Goal: Task Accomplishment & Management: Use online tool/utility

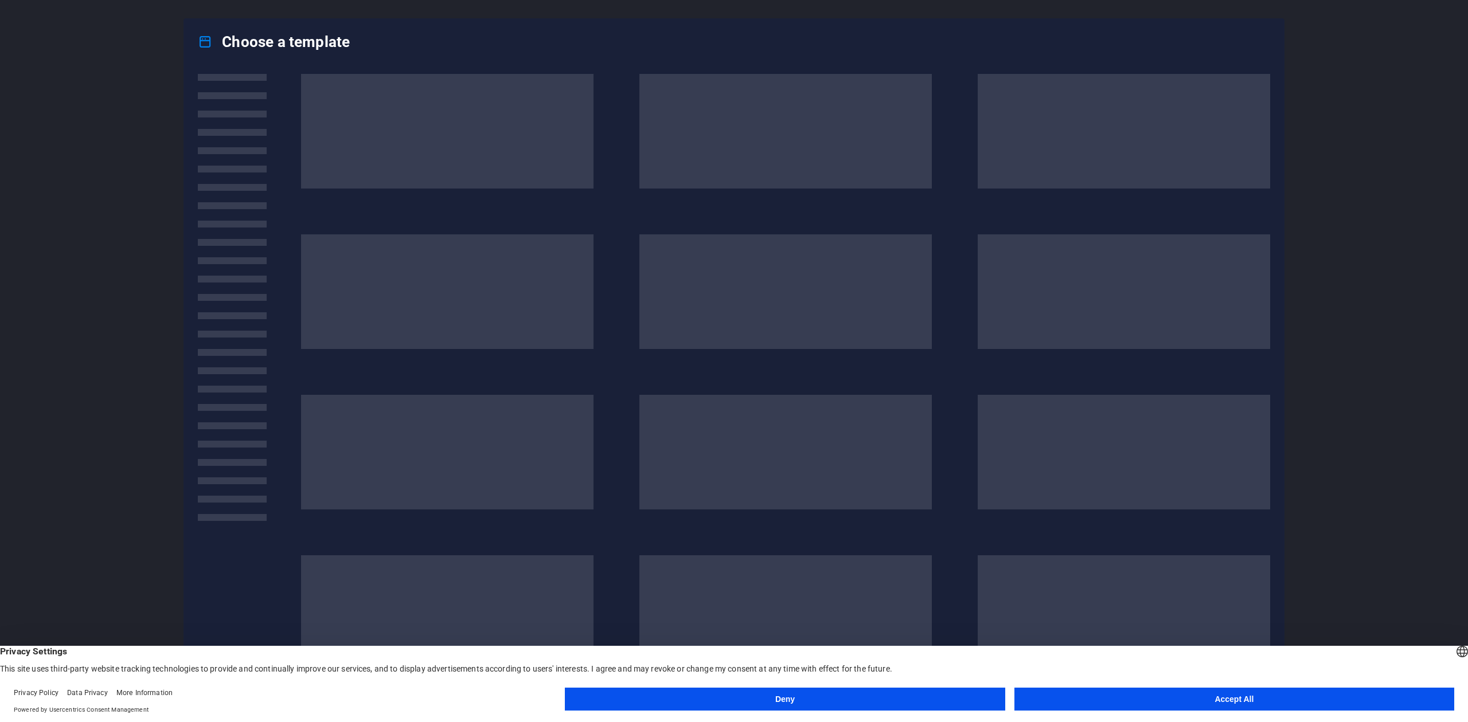
click at [1200, 702] on button "Accept All" at bounding box center [1234, 699] width 440 height 23
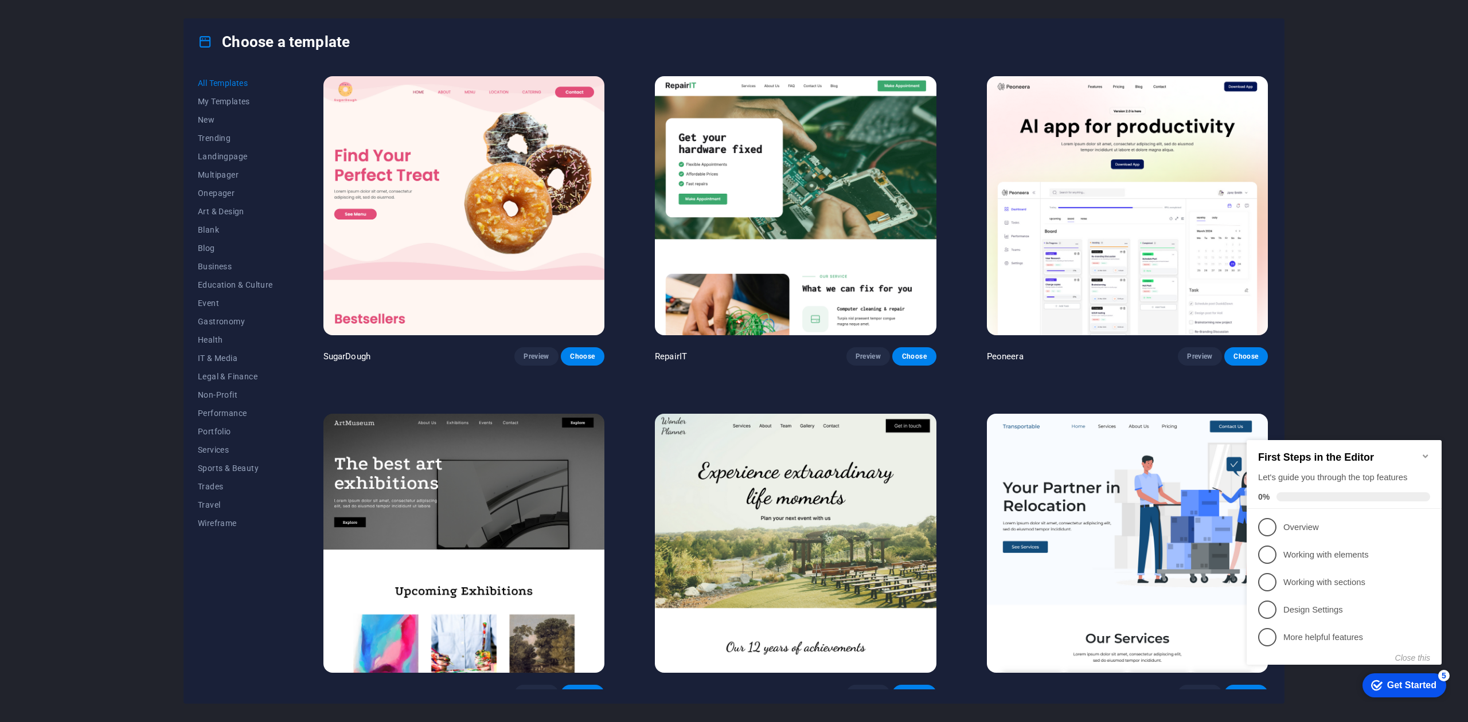
click at [1425, 452] on icon "Minimize checklist" at bounding box center [1425, 456] width 9 height 9
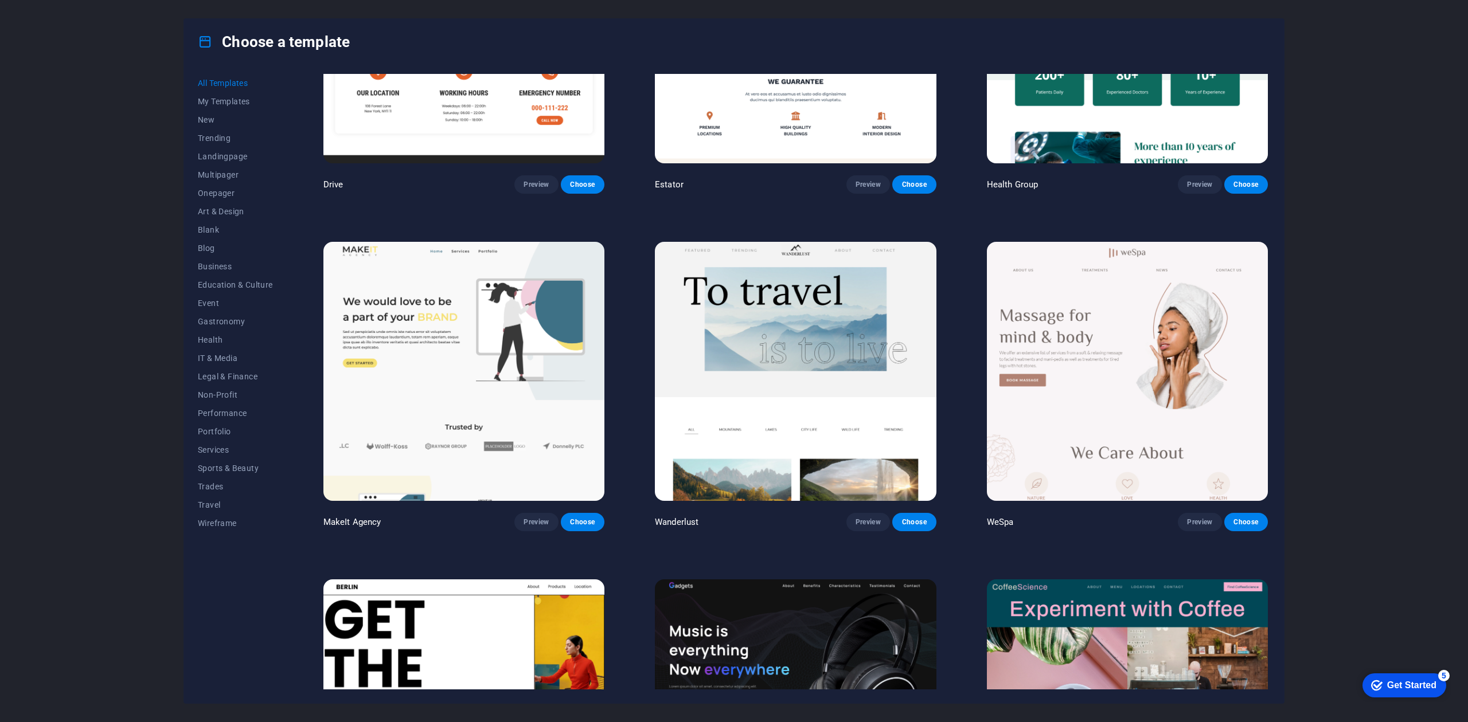
scroll to position [2904, 0]
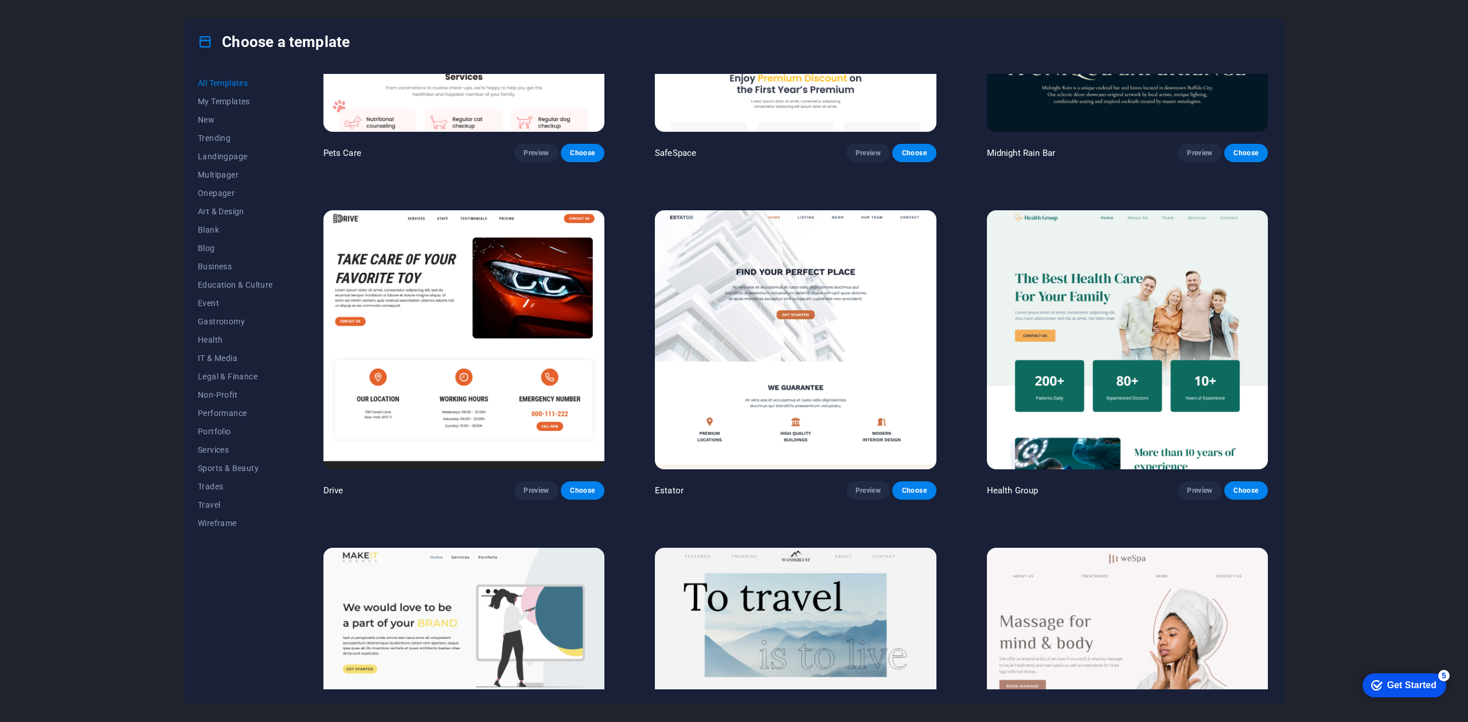
click at [732, 292] on img at bounding box center [795, 339] width 281 height 259
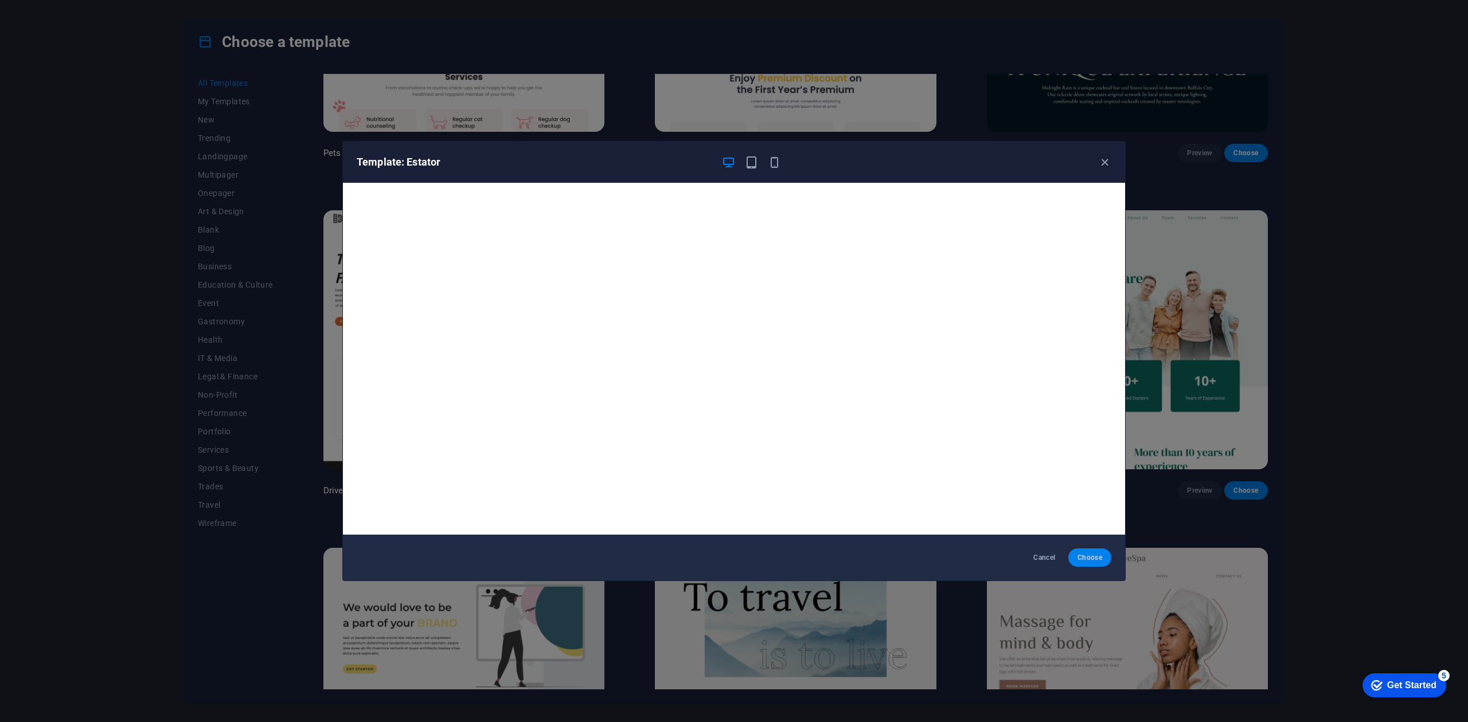
click at [1093, 560] on span "Choose" at bounding box center [1089, 557] width 25 height 9
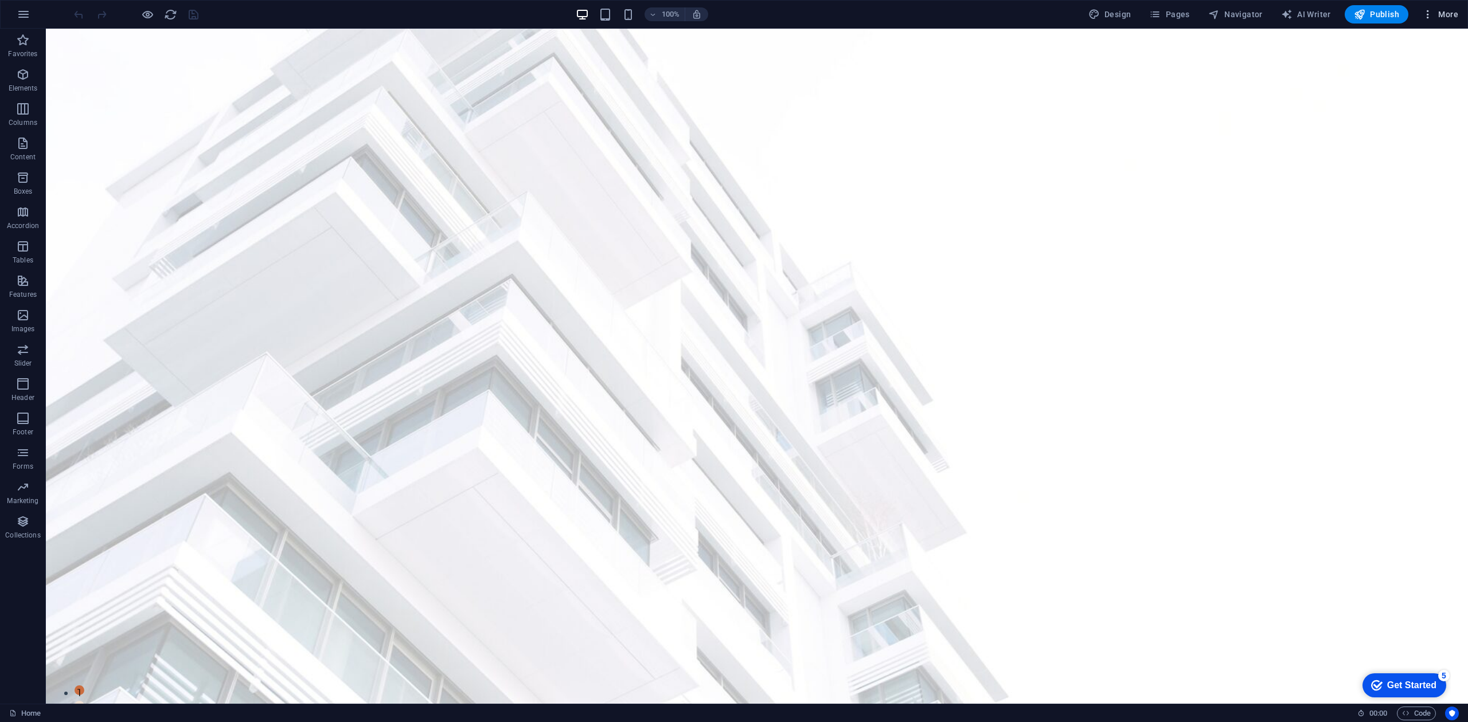
click at [1456, 10] on span "More" at bounding box center [1440, 14] width 36 height 11
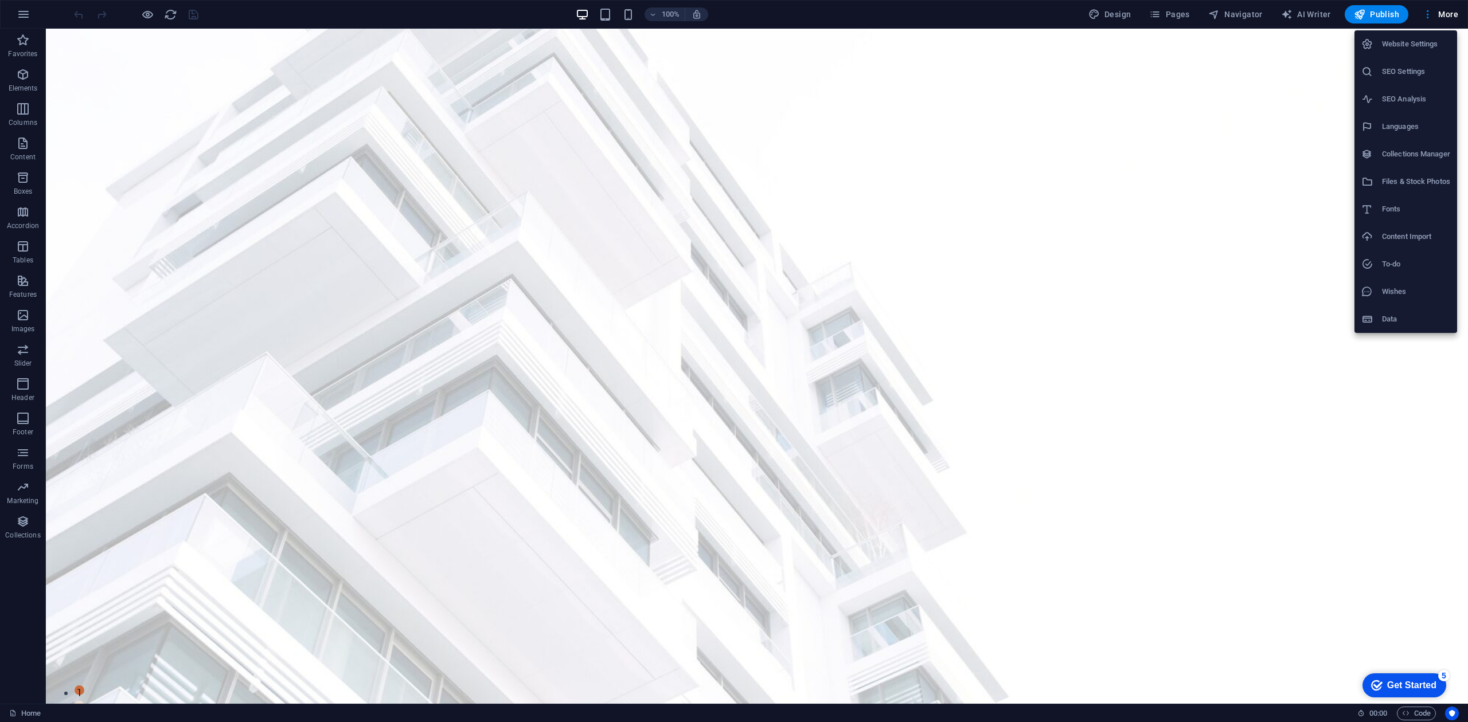
click at [1206, 338] on div at bounding box center [734, 361] width 1468 height 722
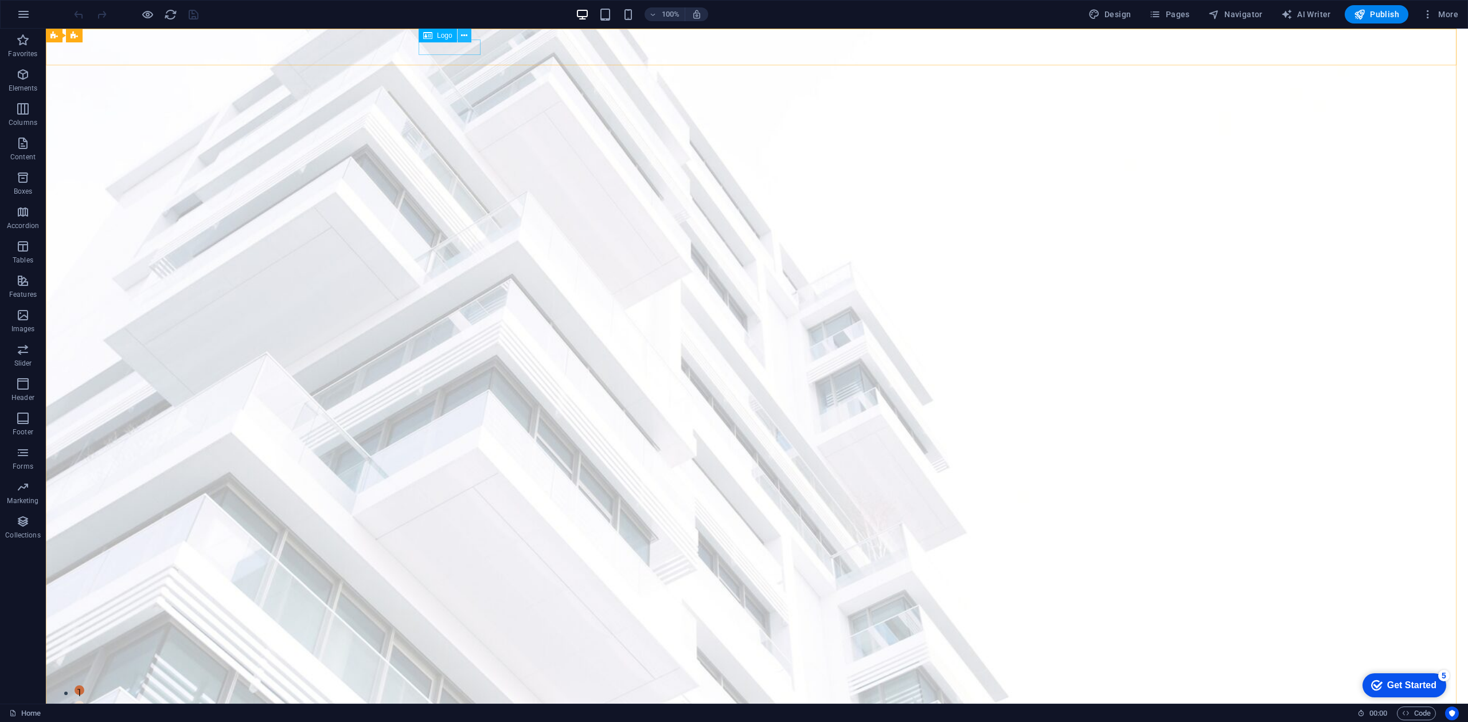
click at [470, 33] on button at bounding box center [465, 36] width 14 height 14
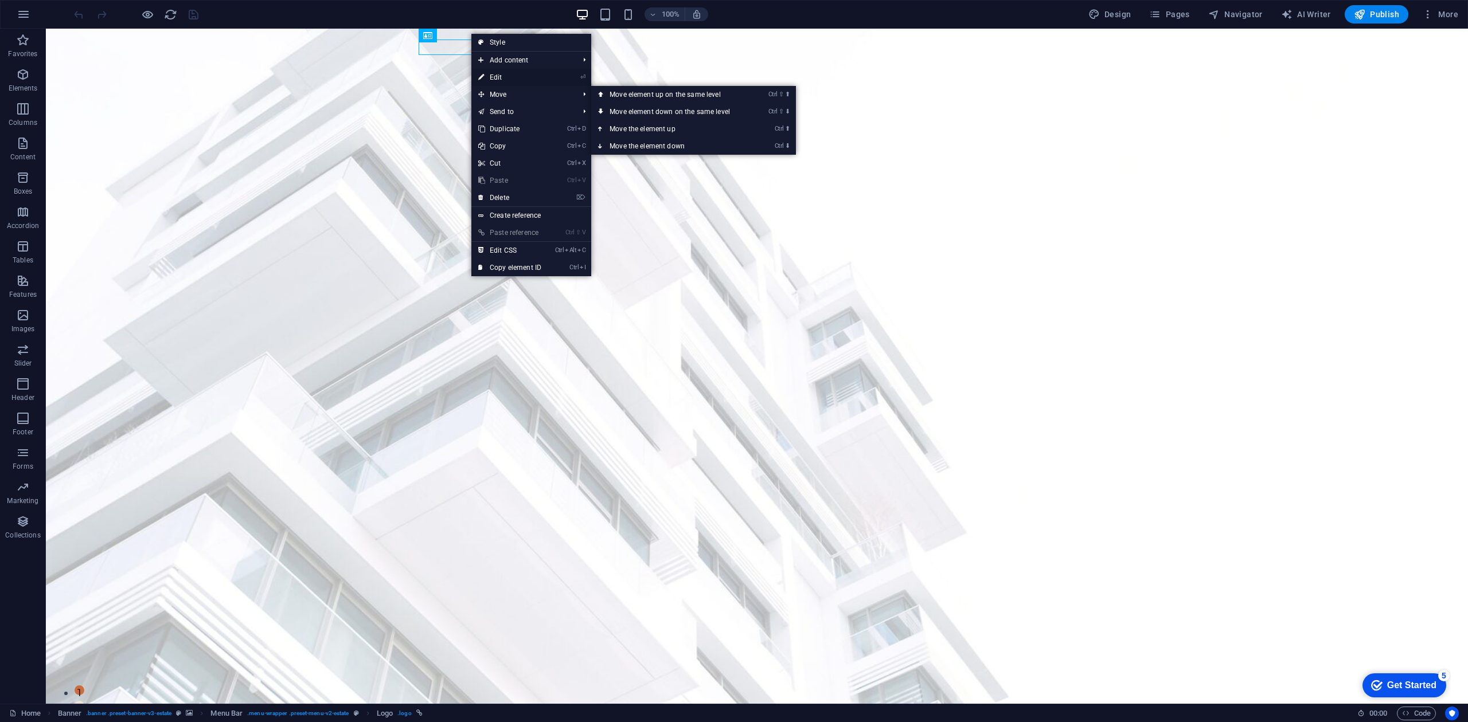
click at [499, 74] on link "⏎ Edit" at bounding box center [509, 77] width 77 height 17
select select "px"
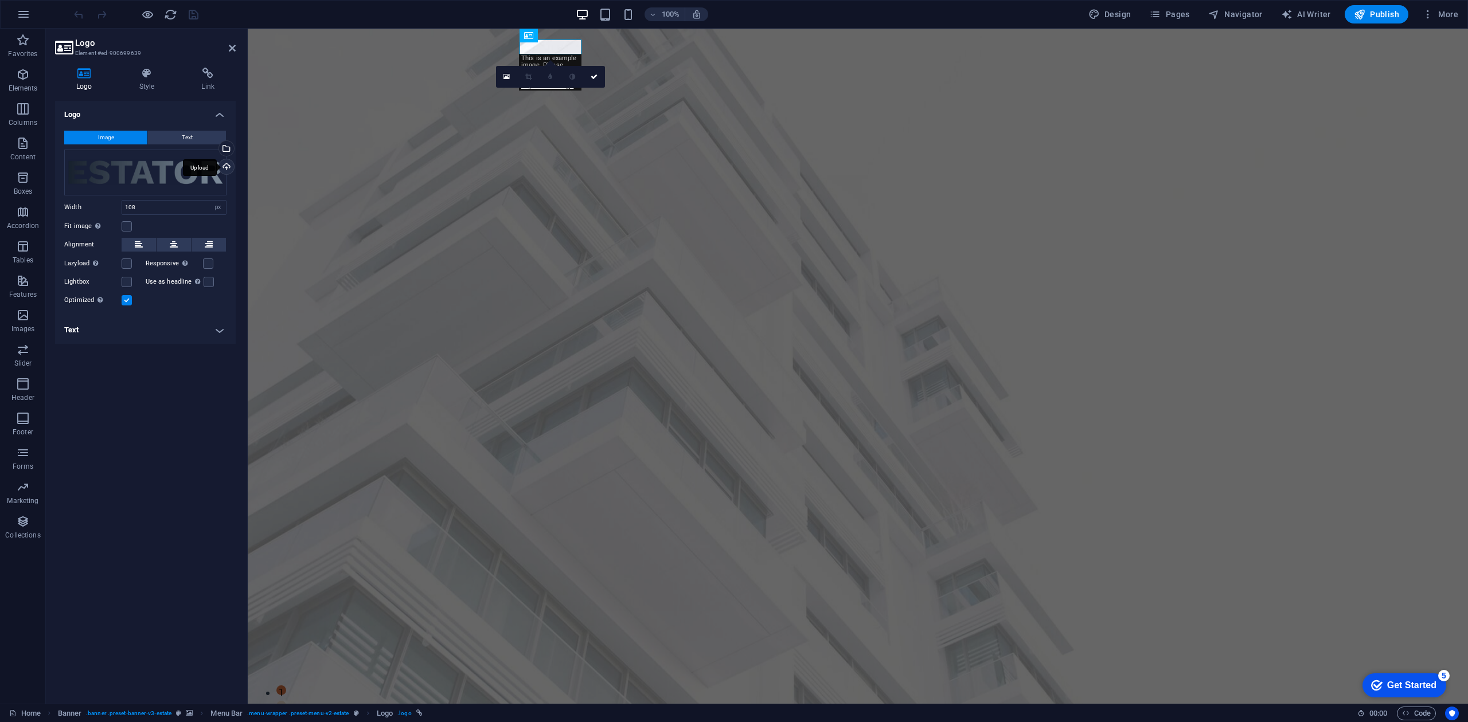
click at [225, 170] on div "Upload" at bounding box center [225, 167] width 17 height 17
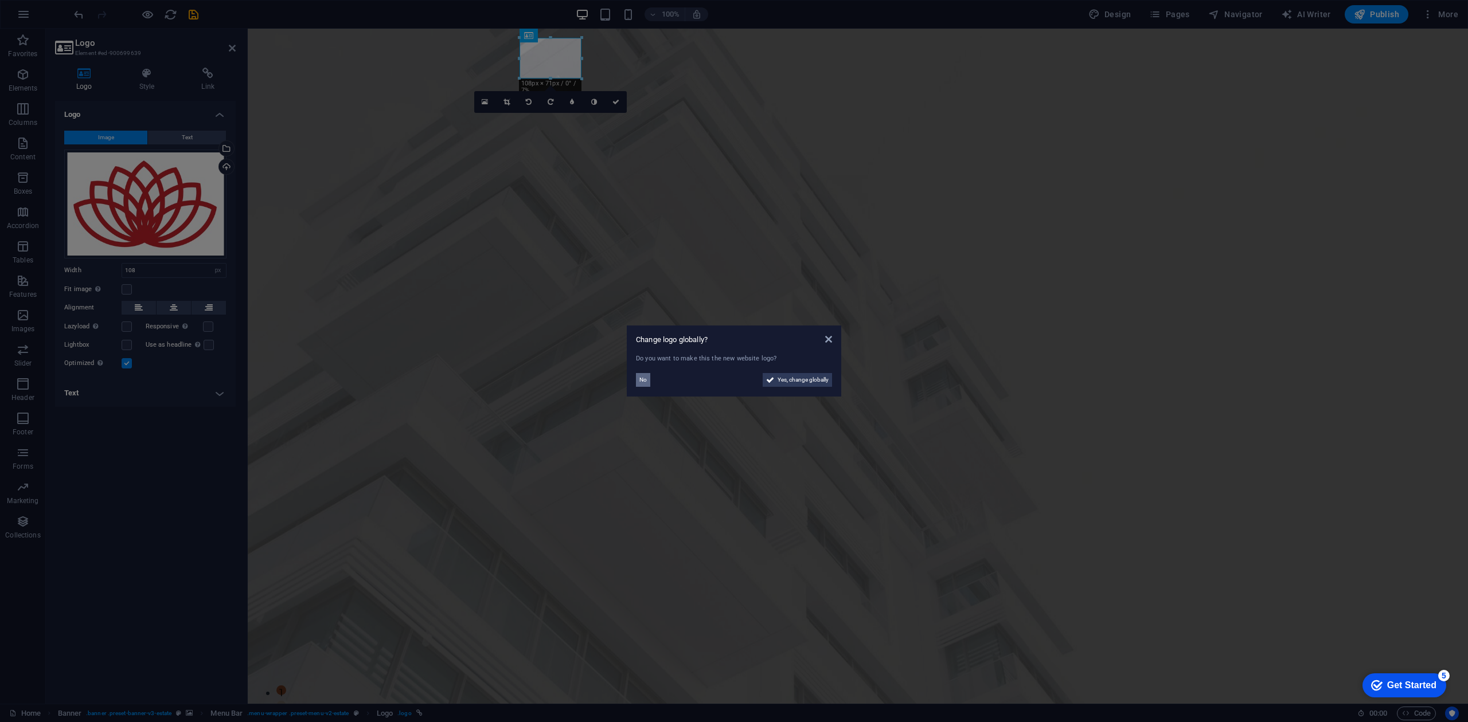
click at [641, 378] on span "No" at bounding box center [642, 380] width 7 height 14
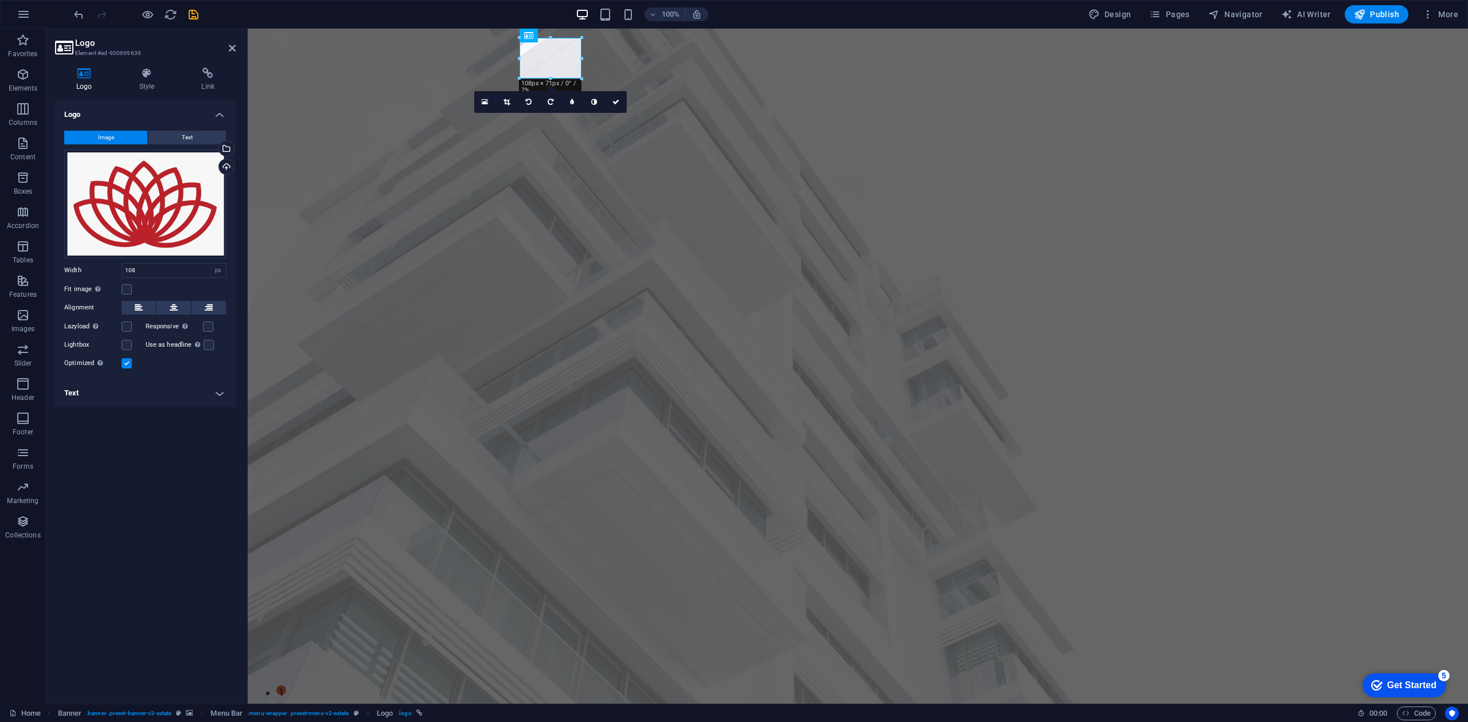
click at [154, 497] on div "Logo Image Text Drag files here, click to choose files or select files from Fil…" at bounding box center [145, 398] width 181 height 594
click at [226, 162] on div "Upload" at bounding box center [225, 167] width 17 height 17
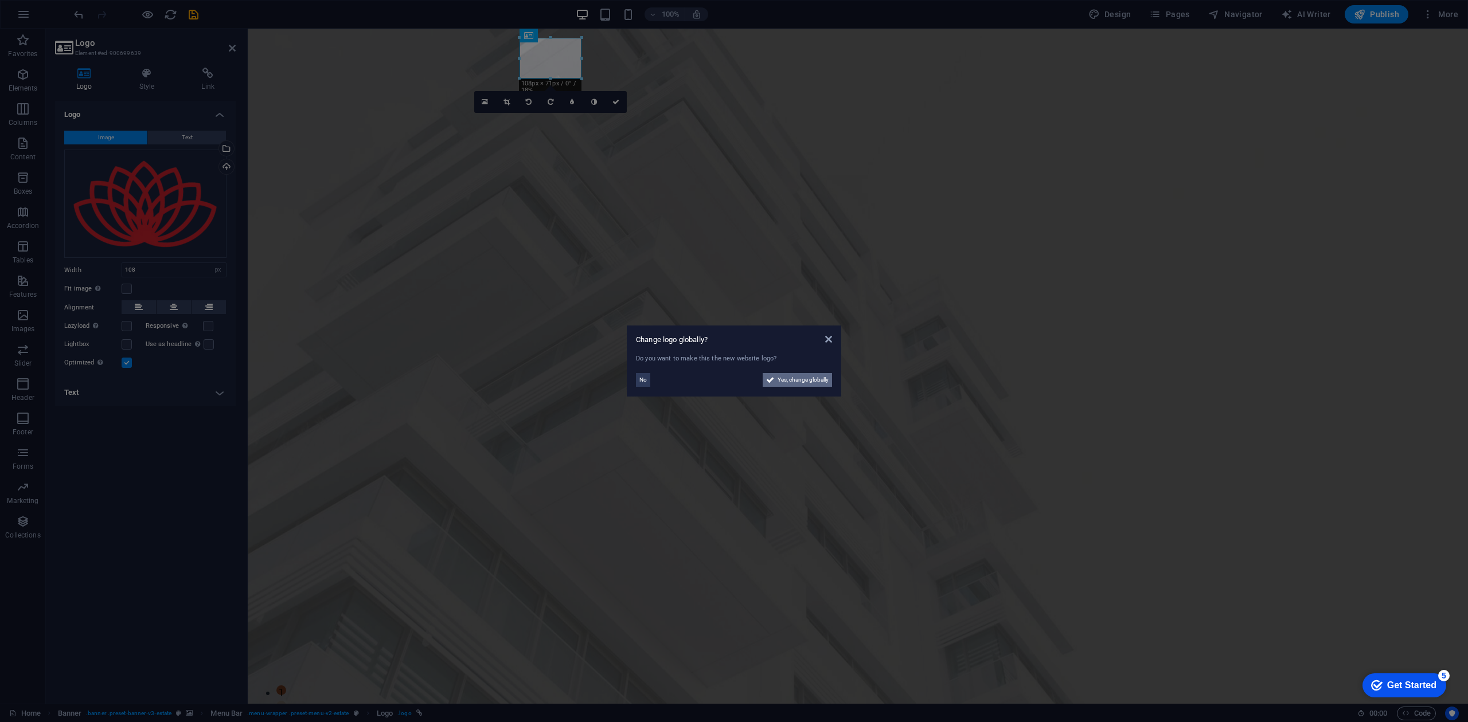
drag, startPoint x: 800, startPoint y: 377, endPoint x: 552, endPoint y: 350, distance: 250.3
click at [800, 377] on span "Yes, change globally" at bounding box center [802, 380] width 51 height 14
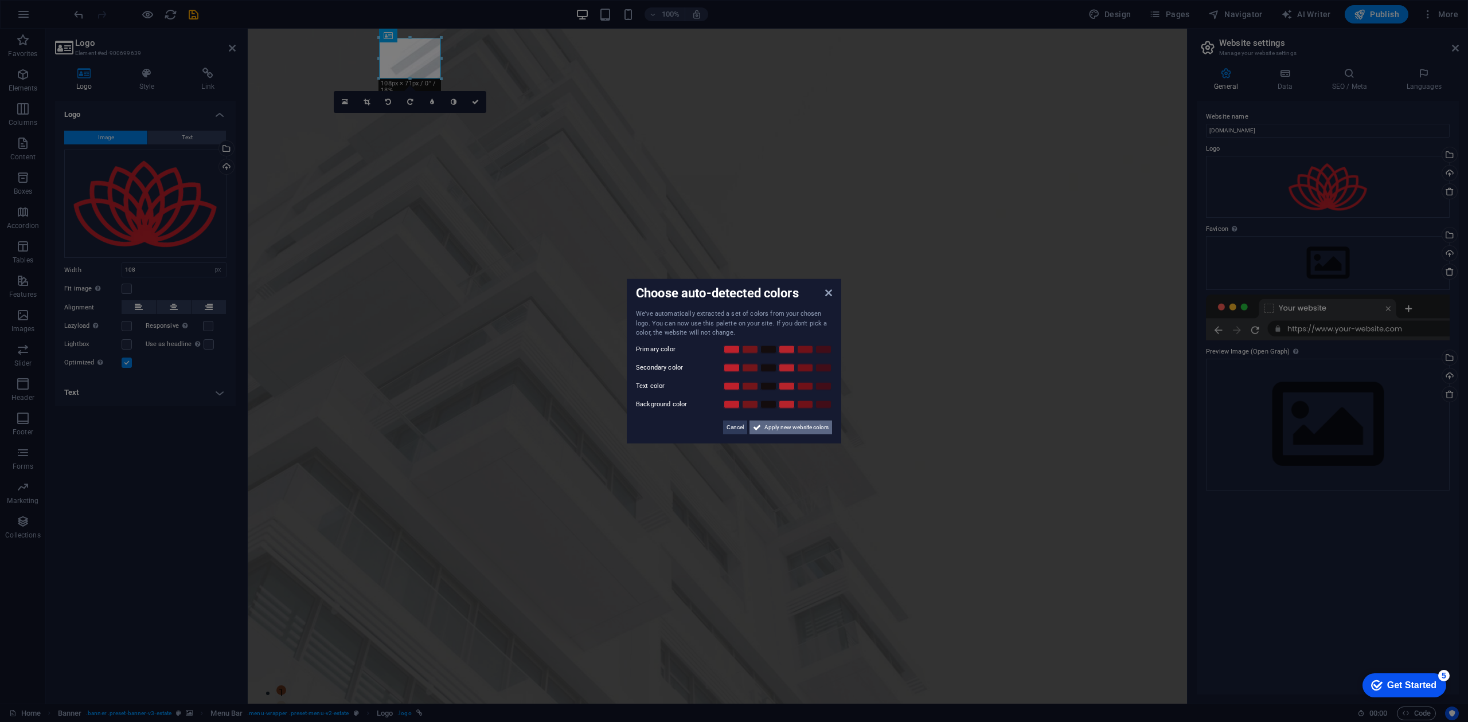
click at [794, 425] on span "Apply new website colors" at bounding box center [796, 427] width 64 height 14
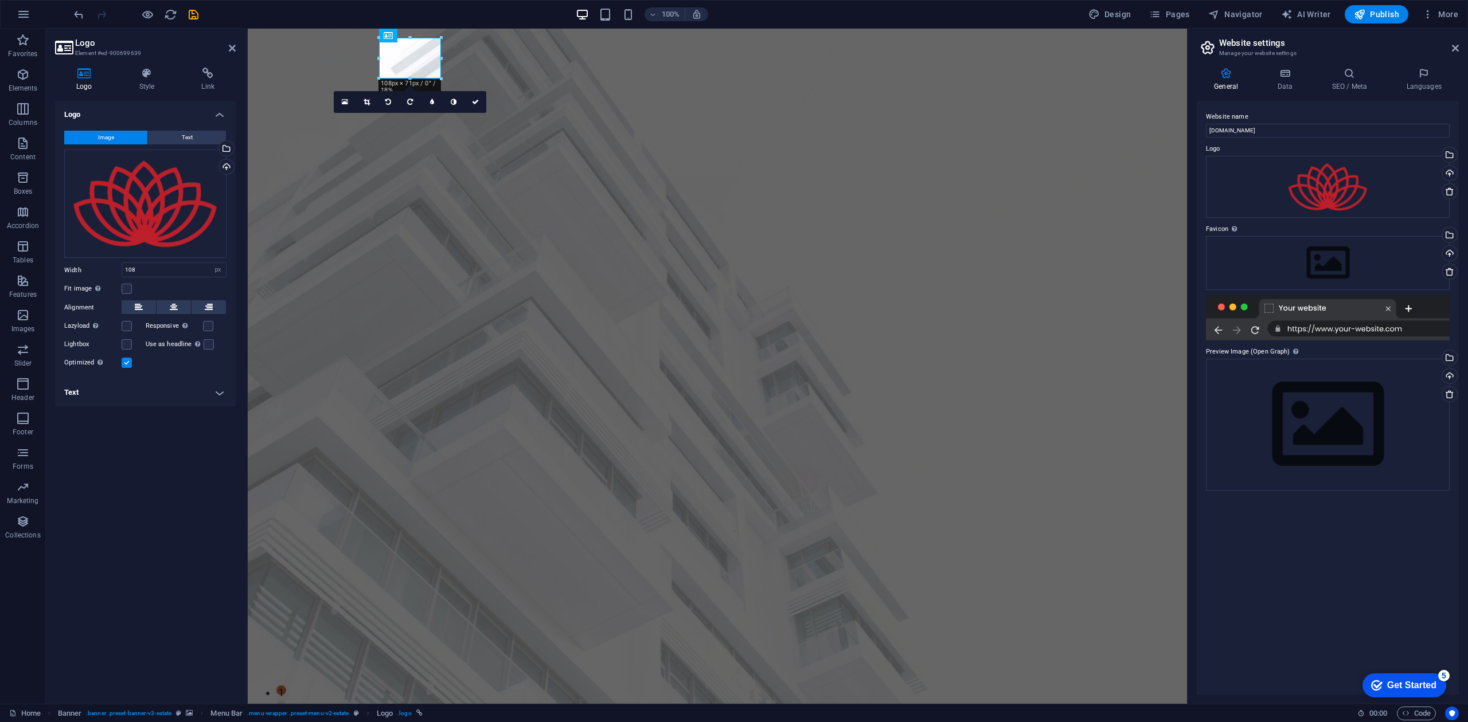
click at [1271, 307] on div at bounding box center [1328, 318] width 244 height 46
click at [1455, 45] on icon at bounding box center [1455, 48] width 7 height 9
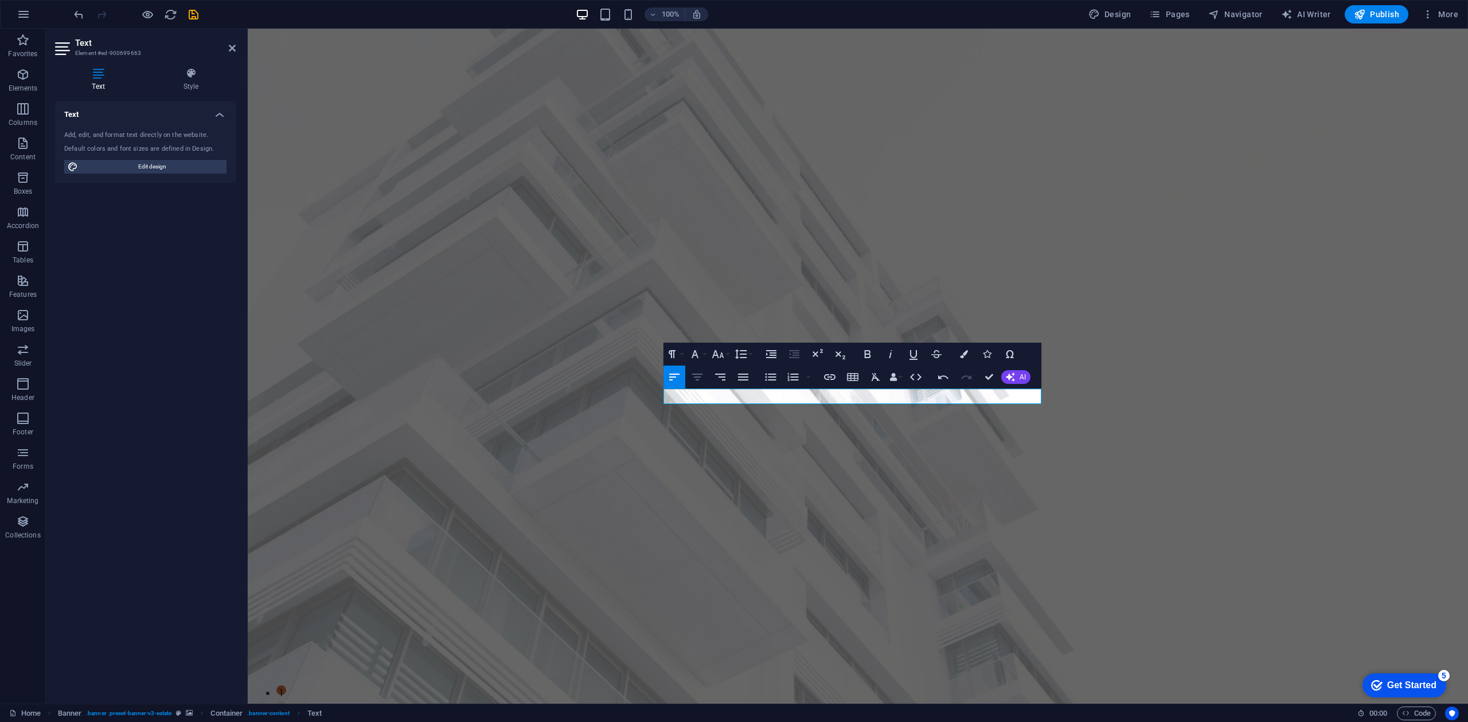
click at [702, 380] on icon "button" at bounding box center [697, 377] width 14 height 14
click at [705, 354] on button "Font Family" at bounding box center [697, 354] width 22 height 23
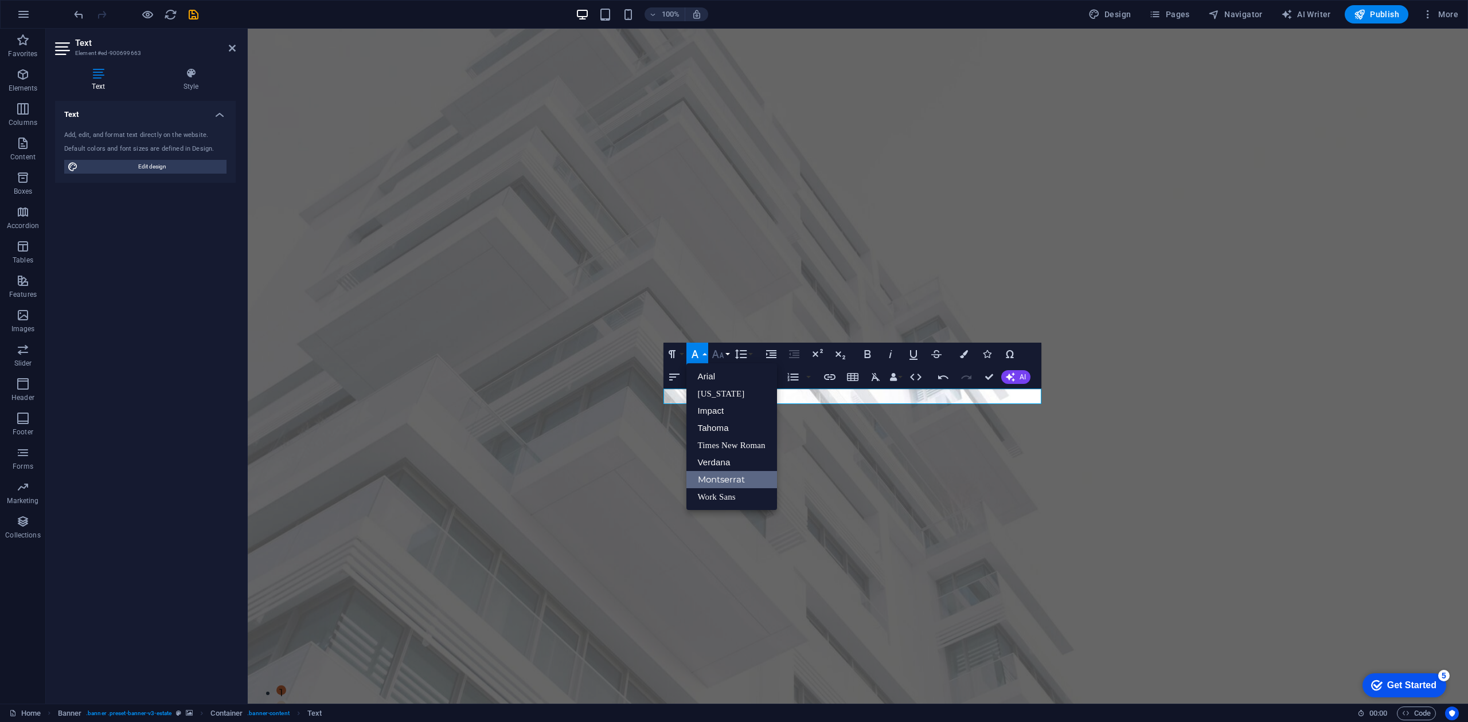
click at [726, 351] on button "Font Size" at bounding box center [720, 354] width 22 height 23
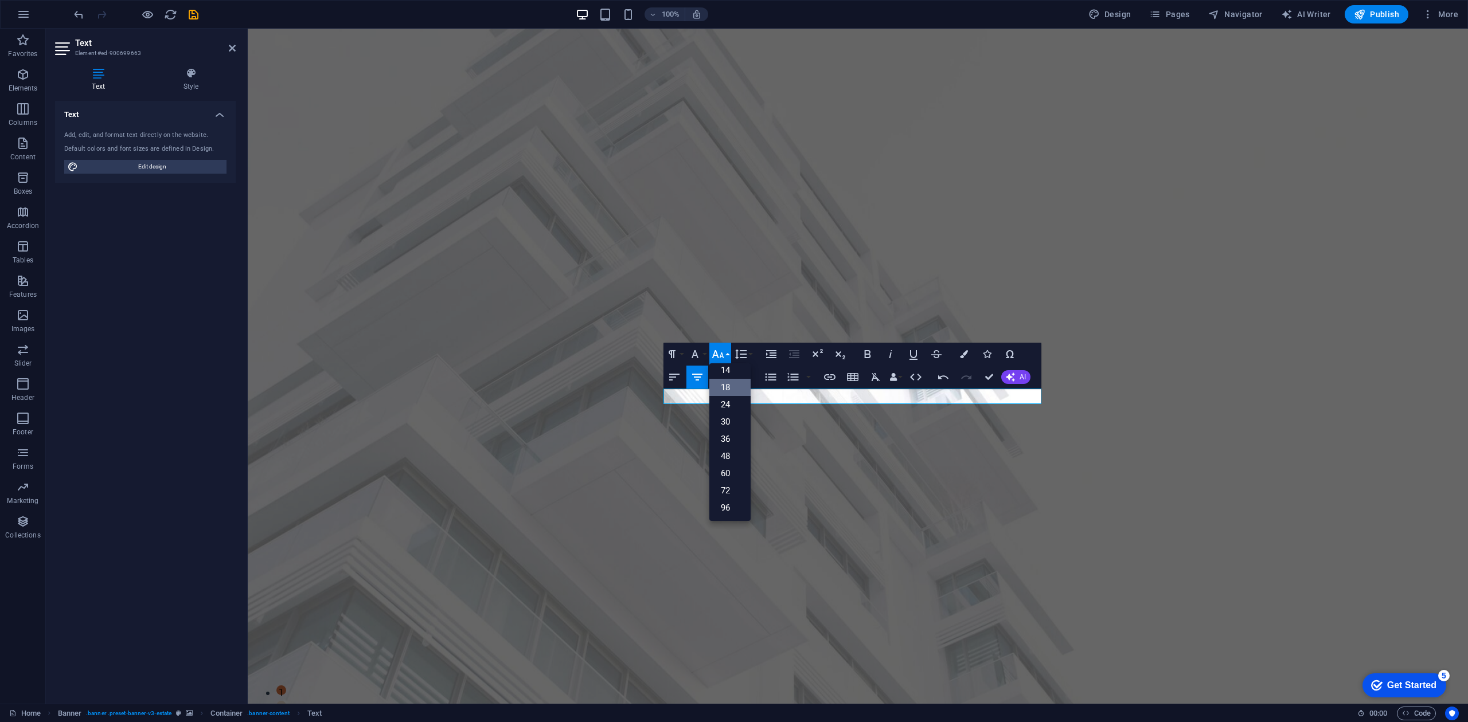
scroll to position [92, 0]
click at [720, 490] on link "72" at bounding box center [729, 490] width 41 height 17
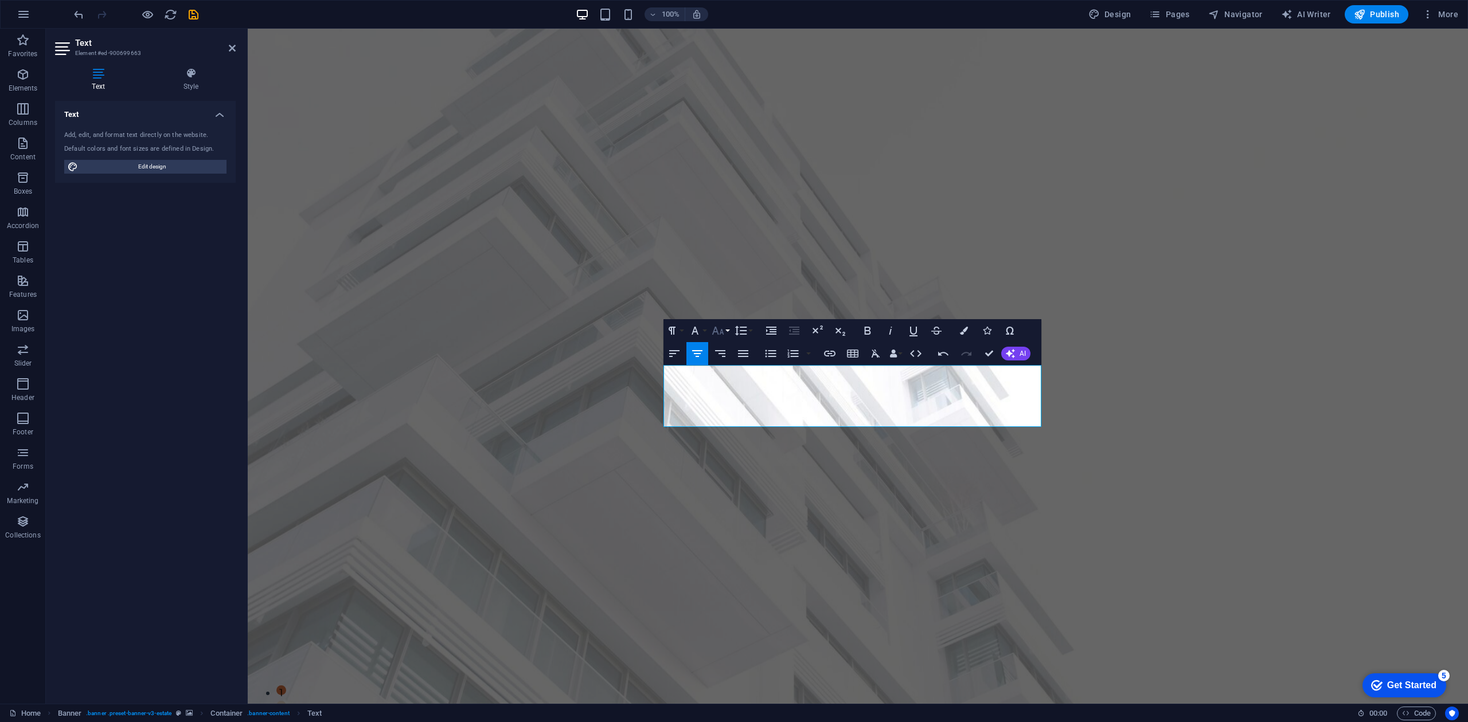
click at [719, 331] on icon "button" at bounding box center [718, 331] width 14 height 14
click at [724, 432] on link "48" at bounding box center [729, 432] width 41 height 17
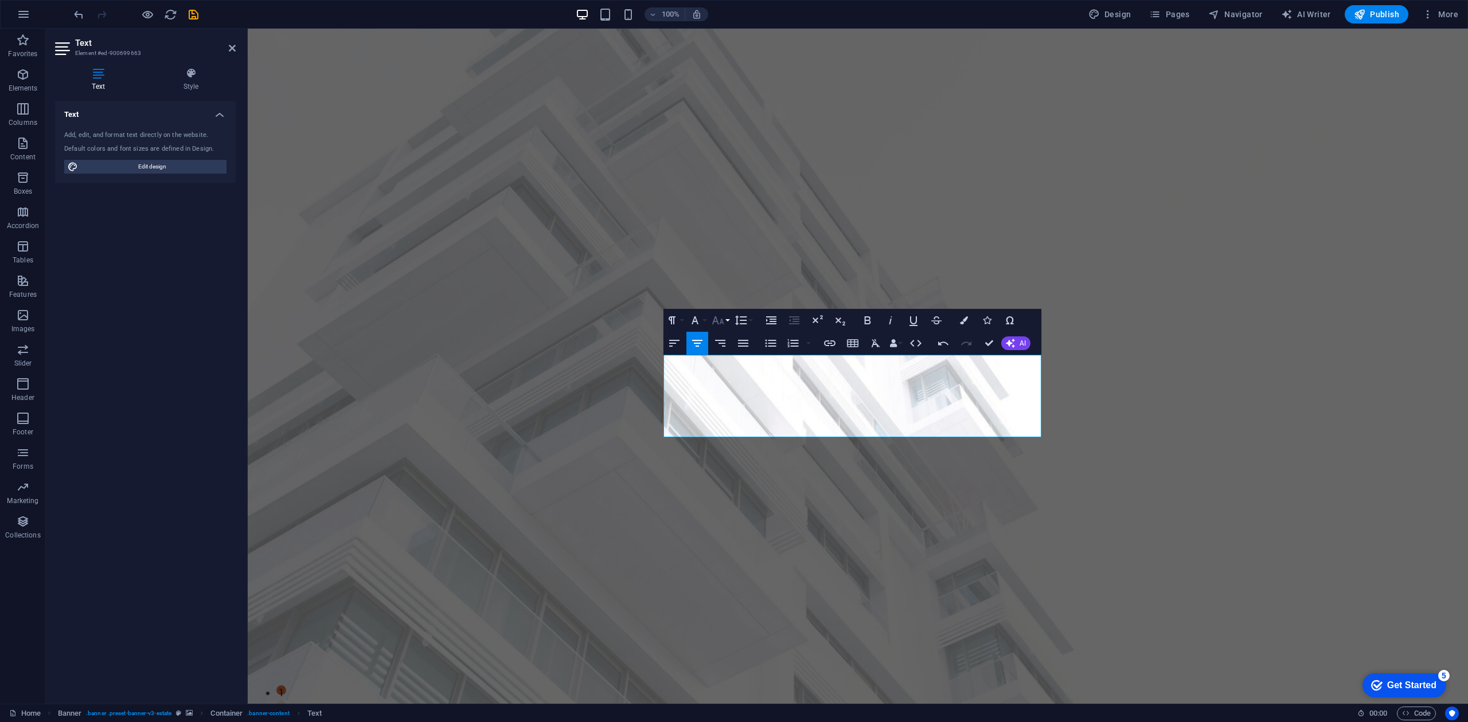
click at [722, 322] on icon "button" at bounding box center [717, 320] width 12 height 8
click at [725, 454] on link "72" at bounding box center [729, 456] width 41 height 17
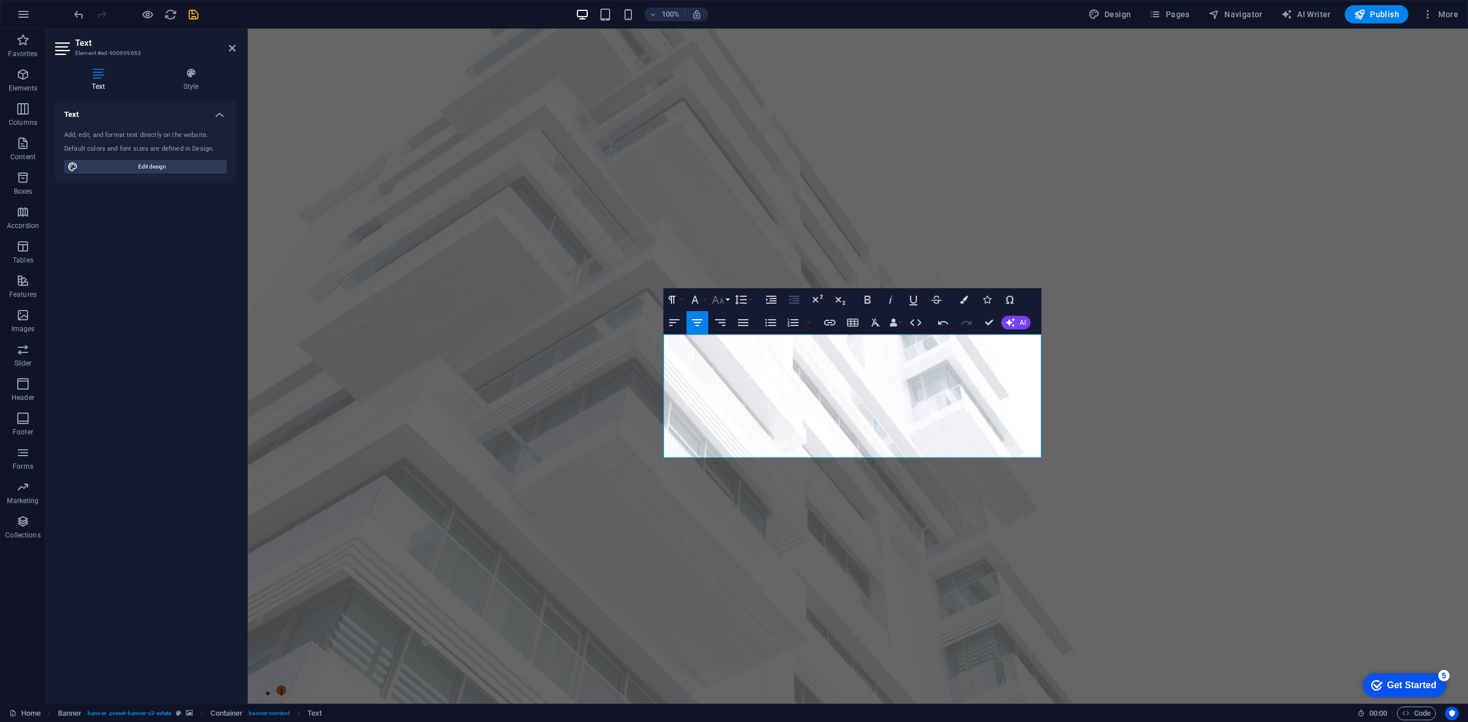
click at [721, 296] on icon "button" at bounding box center [718, 300] width 14 height 14
click at [724, 395] on link "48" at bounding box center [729, 401] width 41 height 17
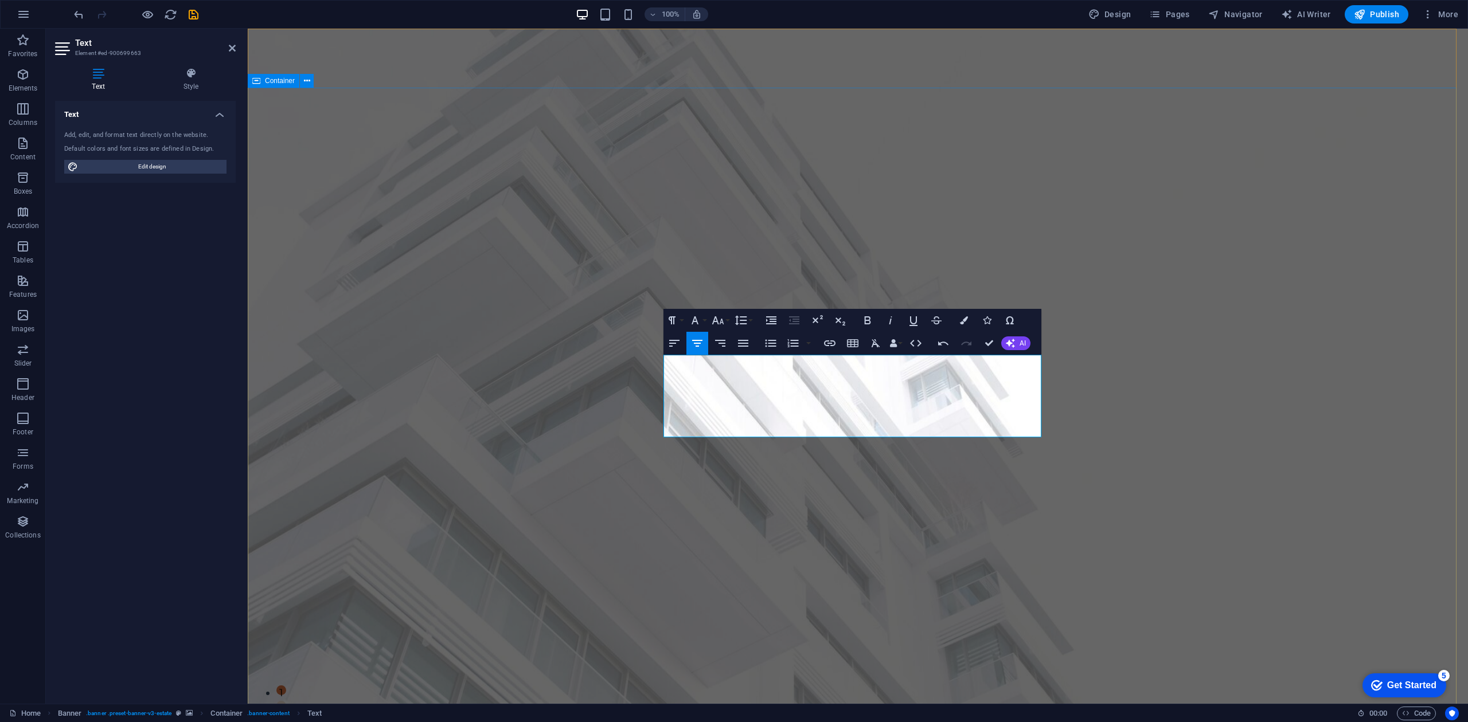
drag, startPoint x: 1179, startPoint y: 405, endPoint x: 1379, endPoint y: 407, distance: 200.7
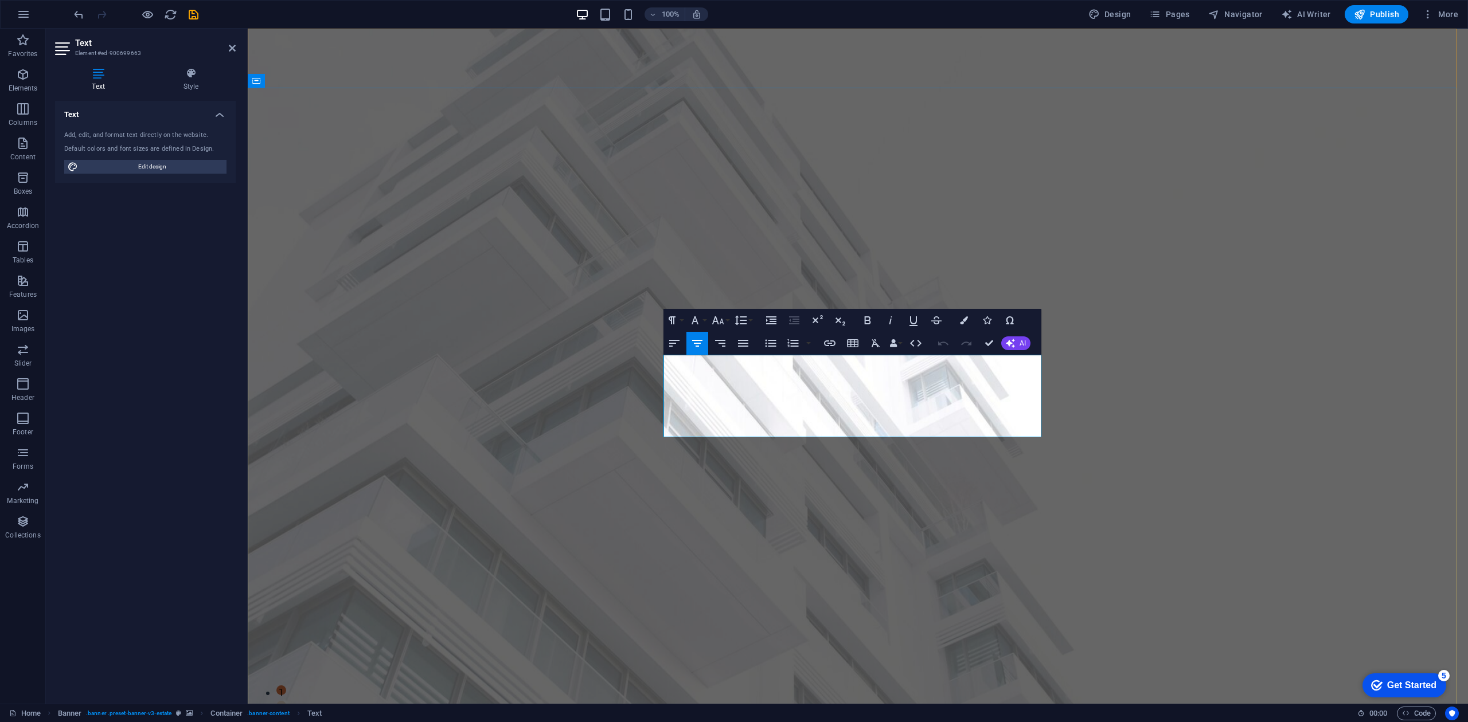
click at [717, 319] on icon "button" at bounding box center [718, 321] width 14 height 14
click at [727, 400] on link "36" at bounding box center [729, 405] width 41 height 17
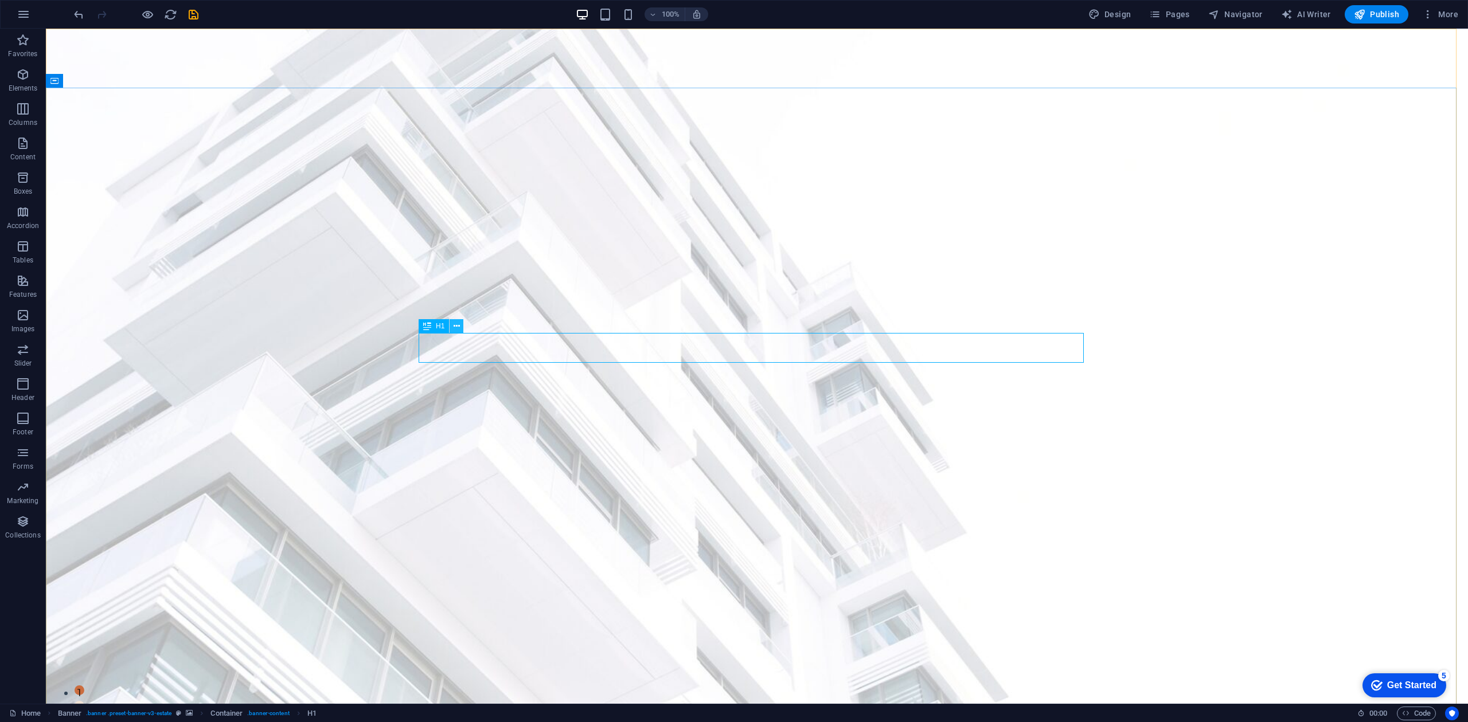
click at [459, 327] on button at bounding box center [456, 326] width 14 height 14
click at [455, 329] on icon at bounding box center [457, 326] width 6 height 12
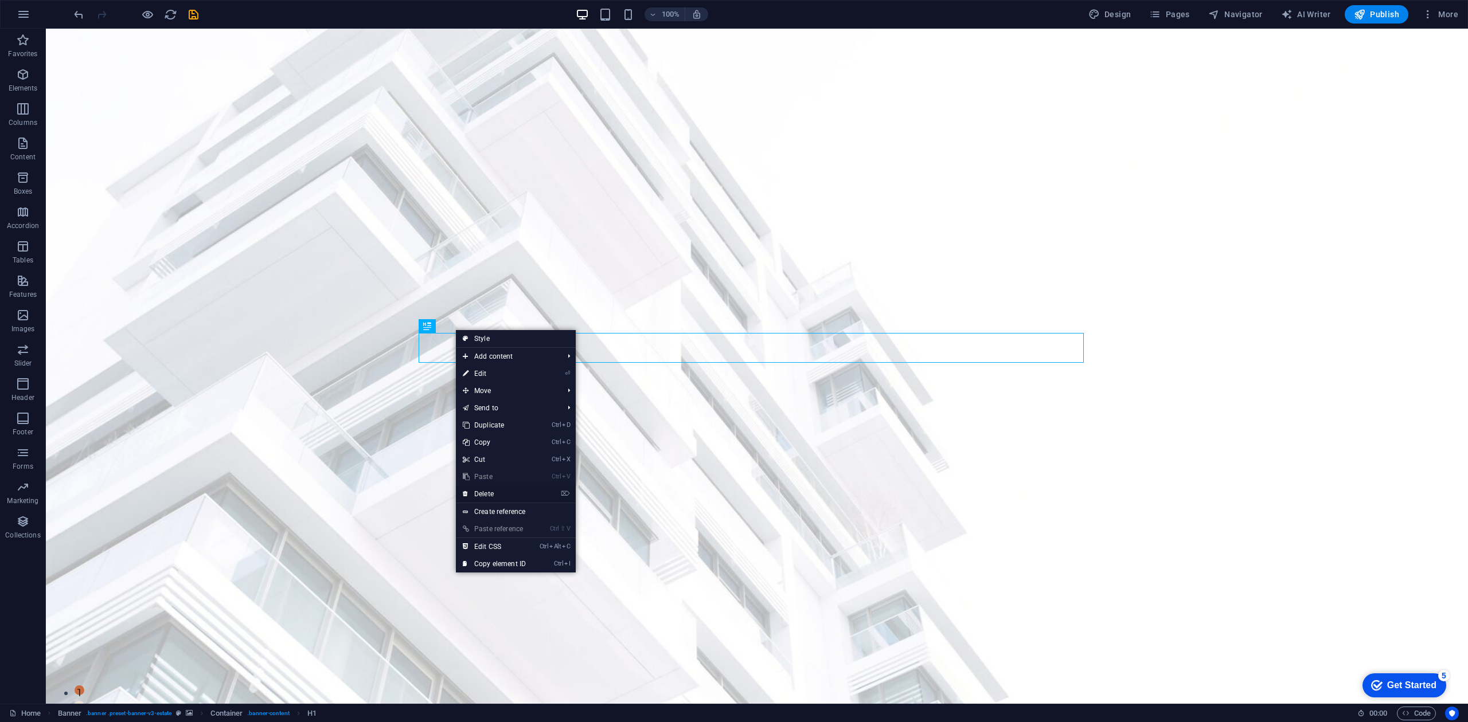
click at [487, 496] on link "⌦ Delete" at bounding box center [494, 494] width 77 height 17
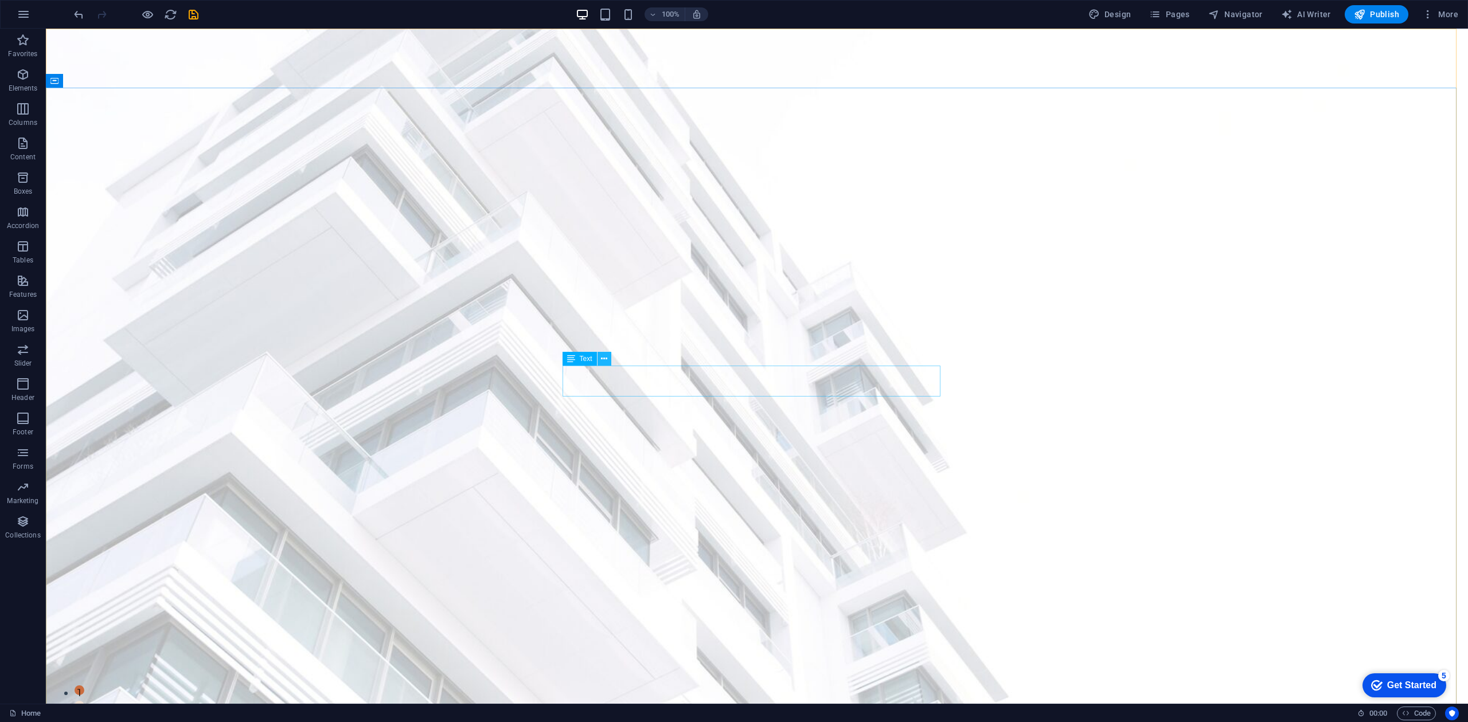
click at [607, 355] on icon at bounding box center [604, 359] width 6 height 12
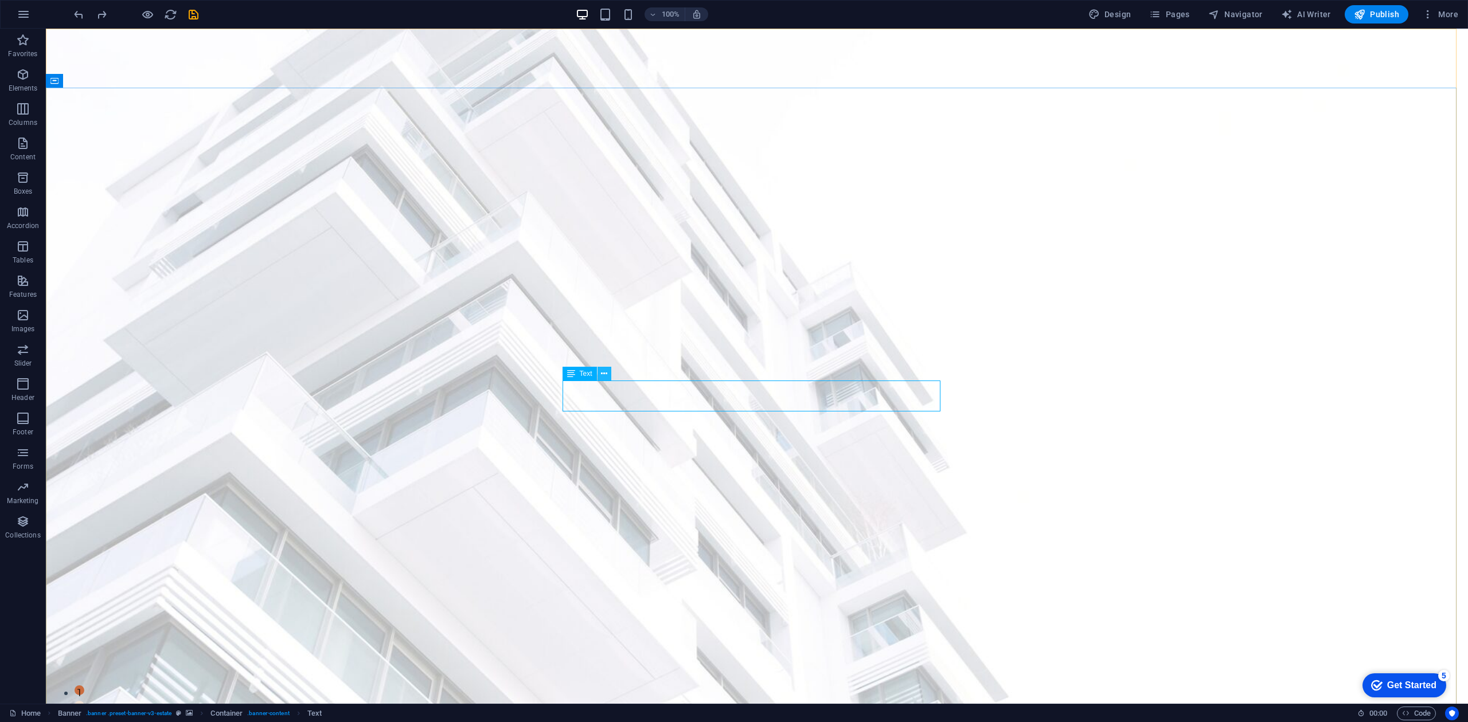
click at [604, 374] on icon at bounding box center [604, 374] width 6 height 12
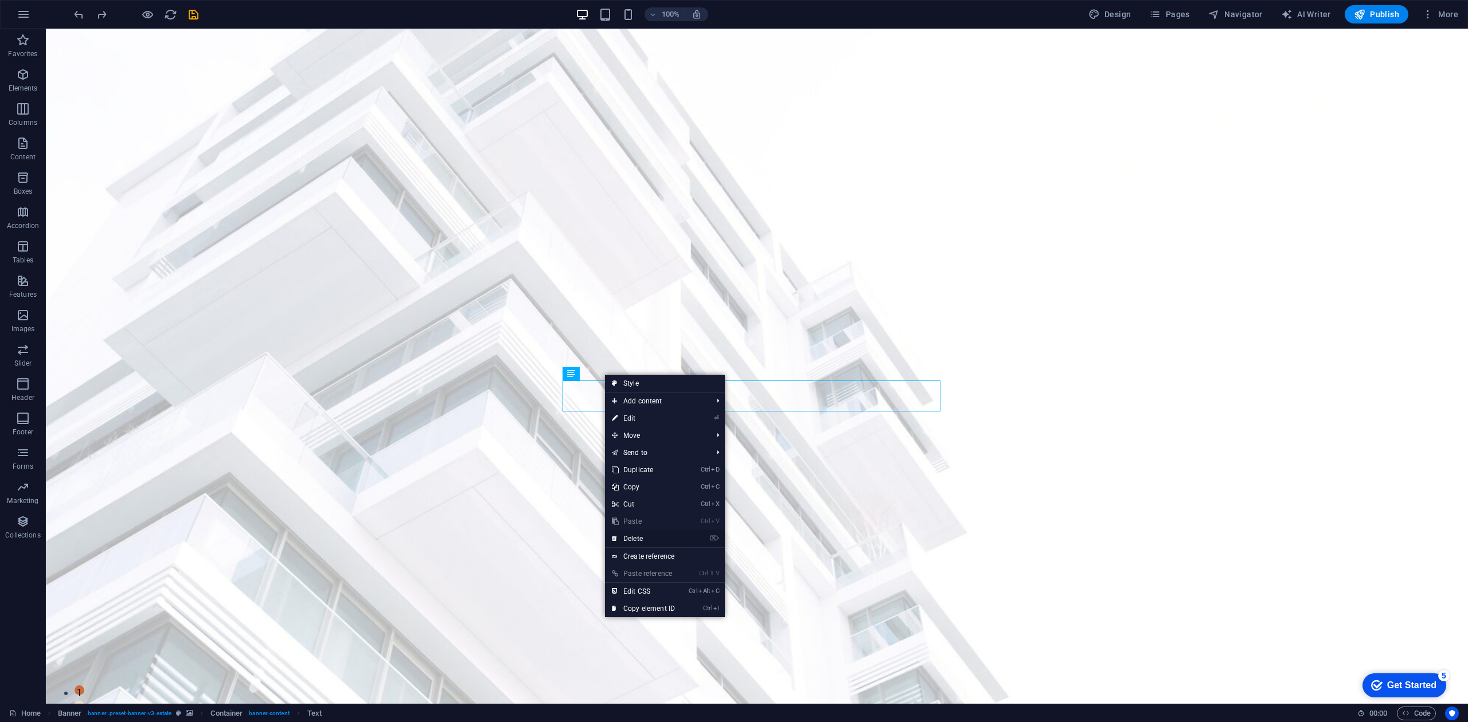
click at [636, 541] on link "⌦ Delete" at bounding box center [643, 538] width 77 height 17
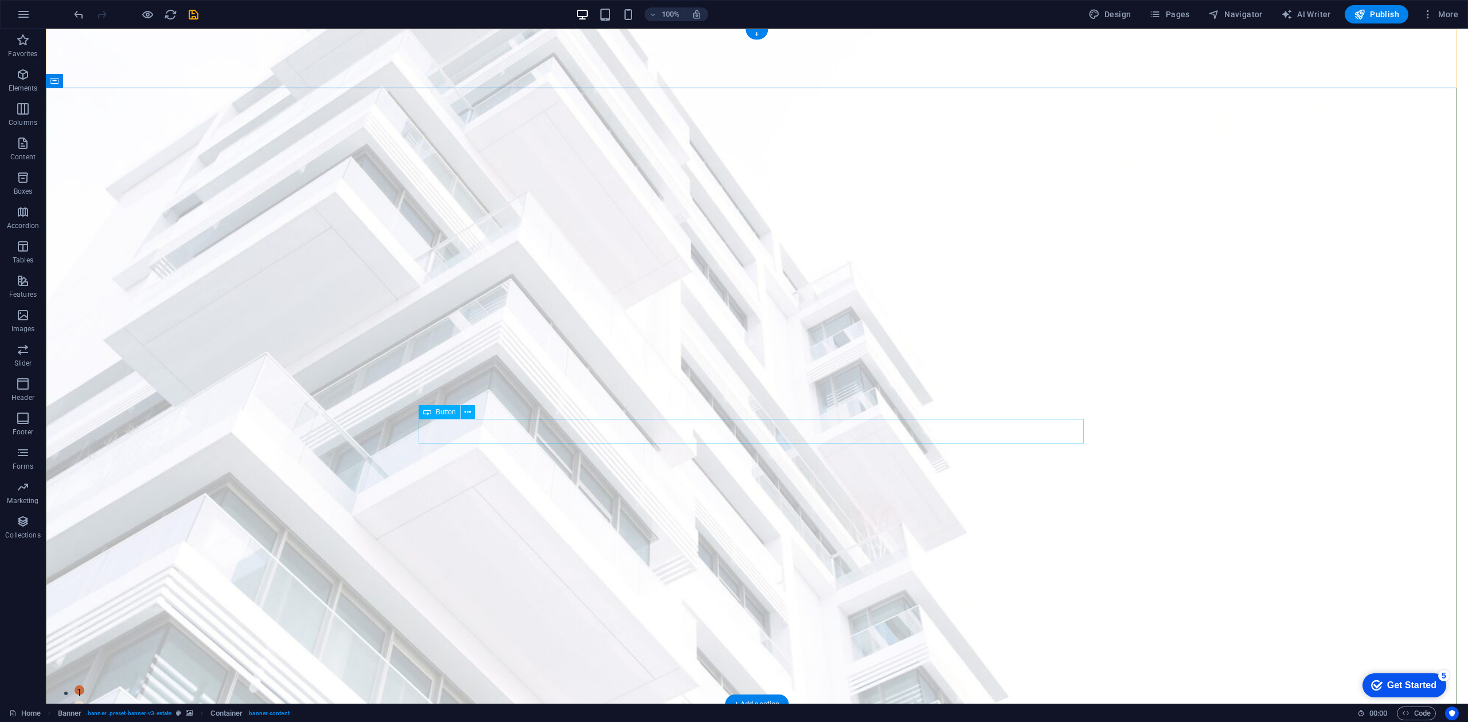
drag, startPoint x: 26, startPoint y: 321, endPoint x: 354, endPoint y: 266, distance: 332.5
click at [26, 321] on icon "button" at bounding box center [23, 315] width 14 height 14
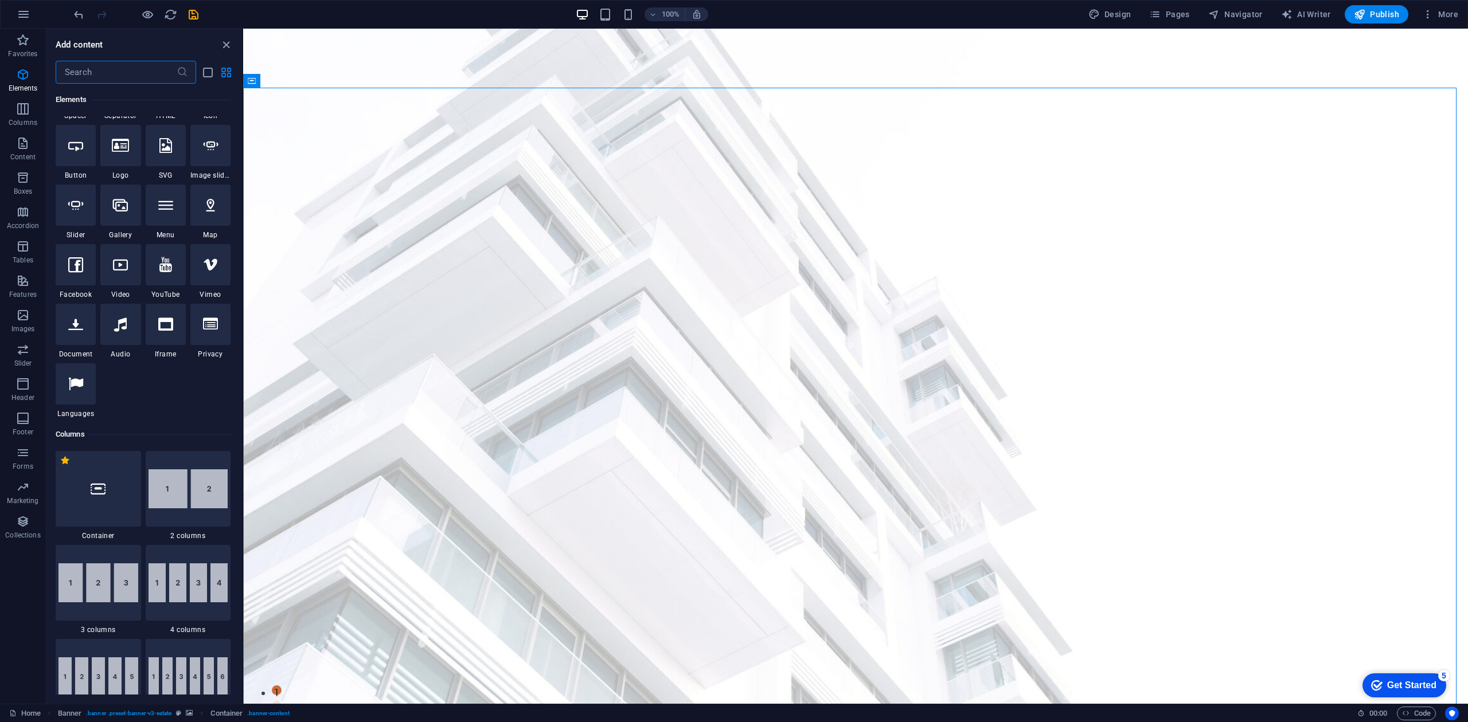
scroll to position [0, 0]
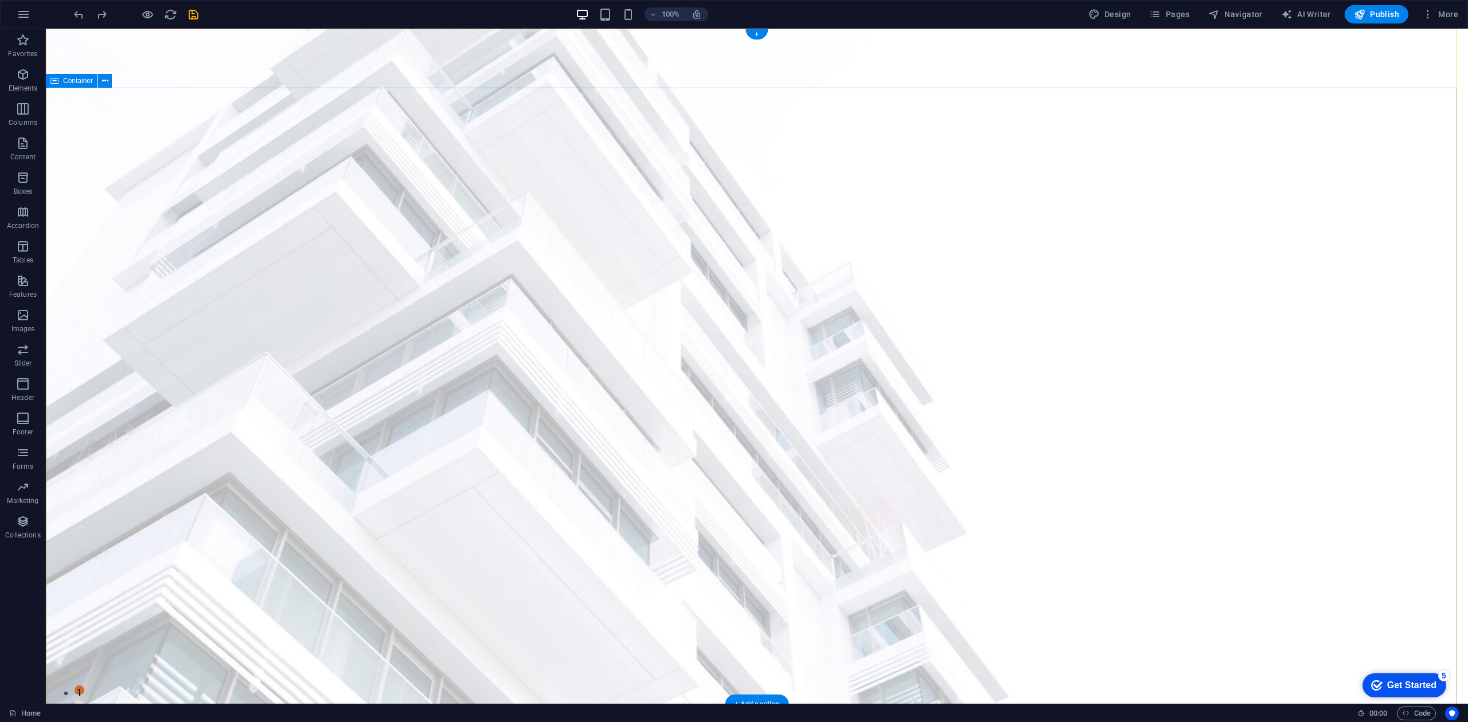
click at [104, 83] on icon at bounding box center [105, 81] width 6 height 12
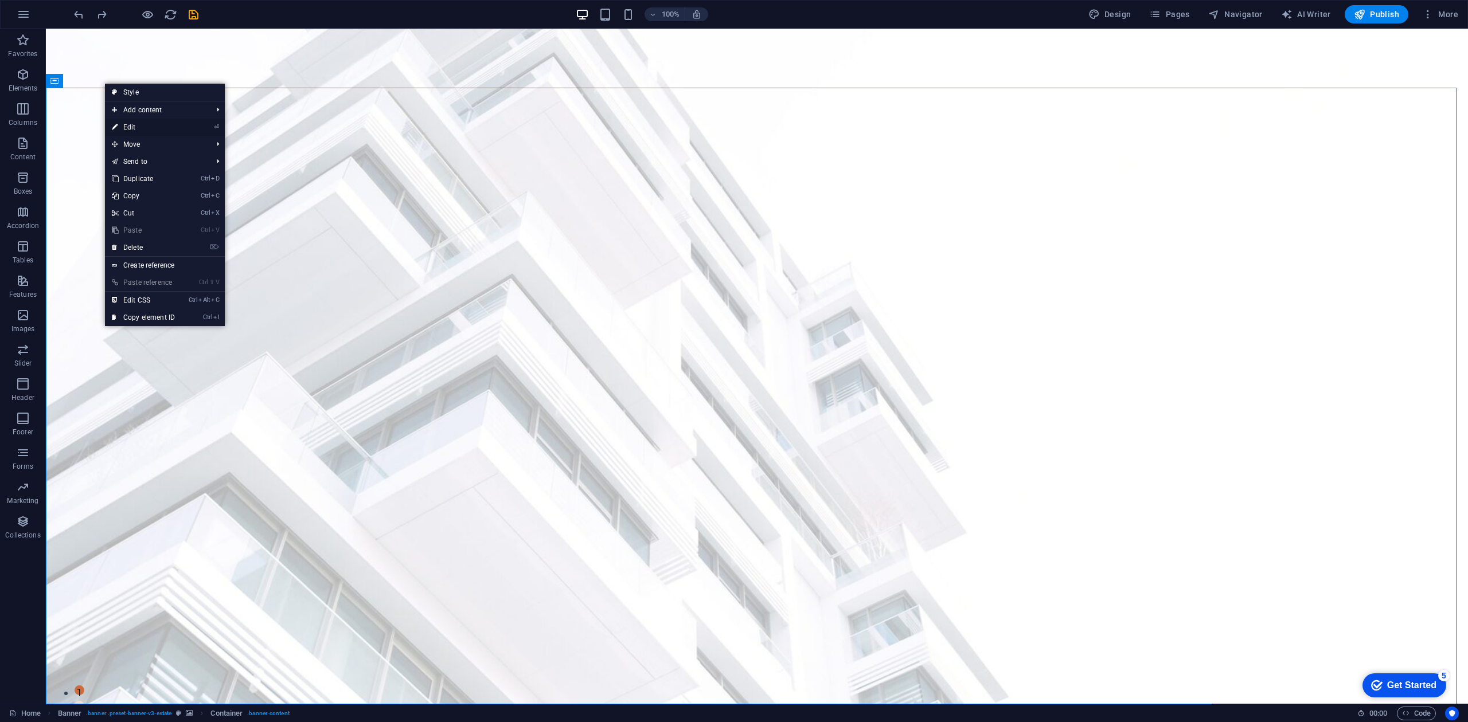
click at [129, 128] on link "⏎ Edit" at bounding box center [143, 127] width 77 height 17
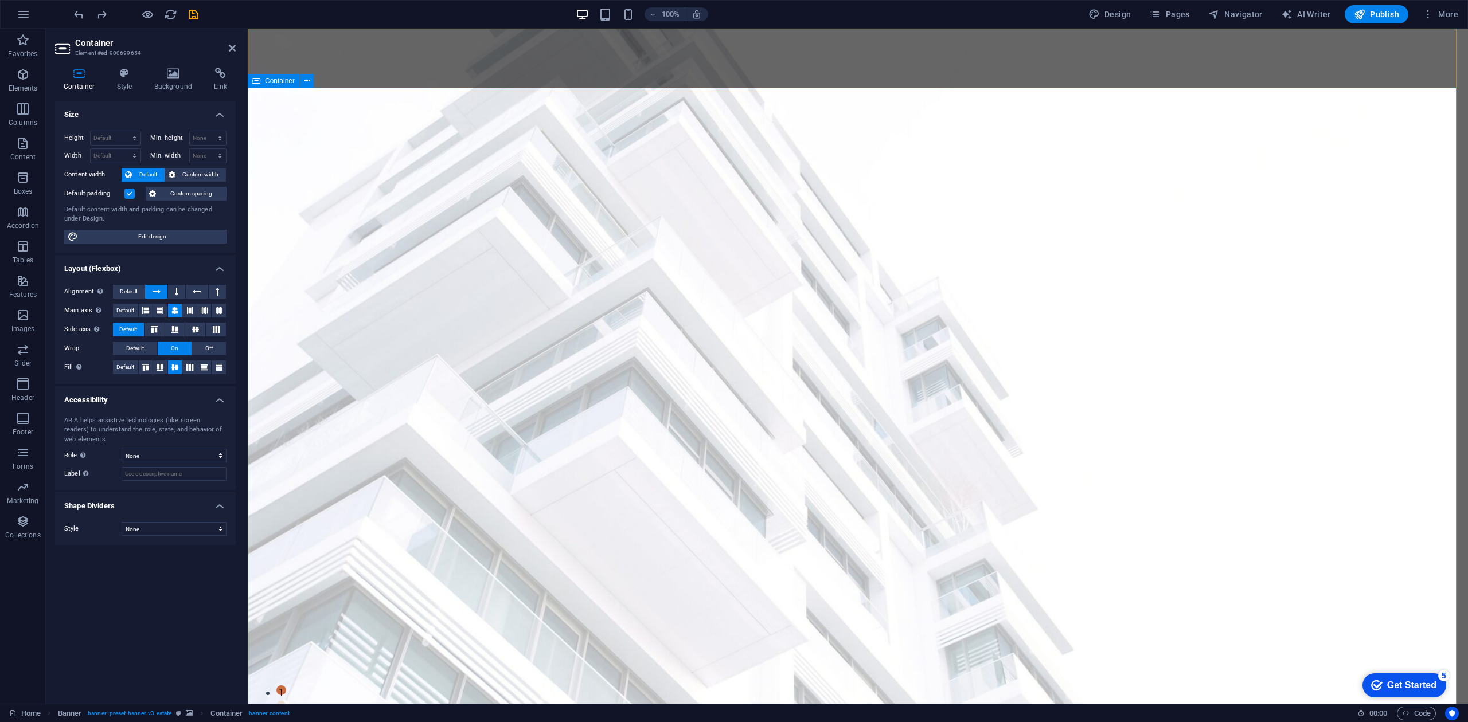
click at [305, 79] on icon at bounding box center [307, 81] width 6 height 12
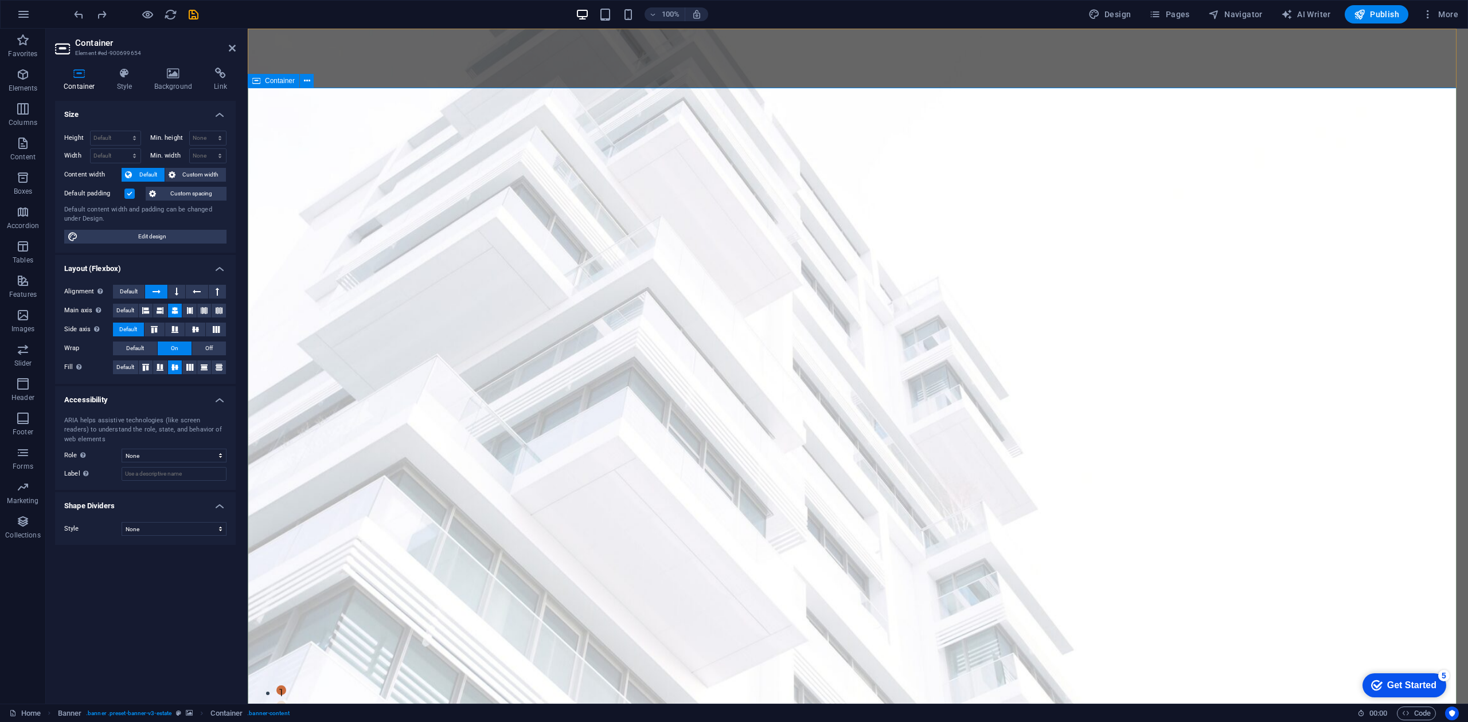
click at [230, 44] on icon at bounding box center [232, 48] width 7 height 9
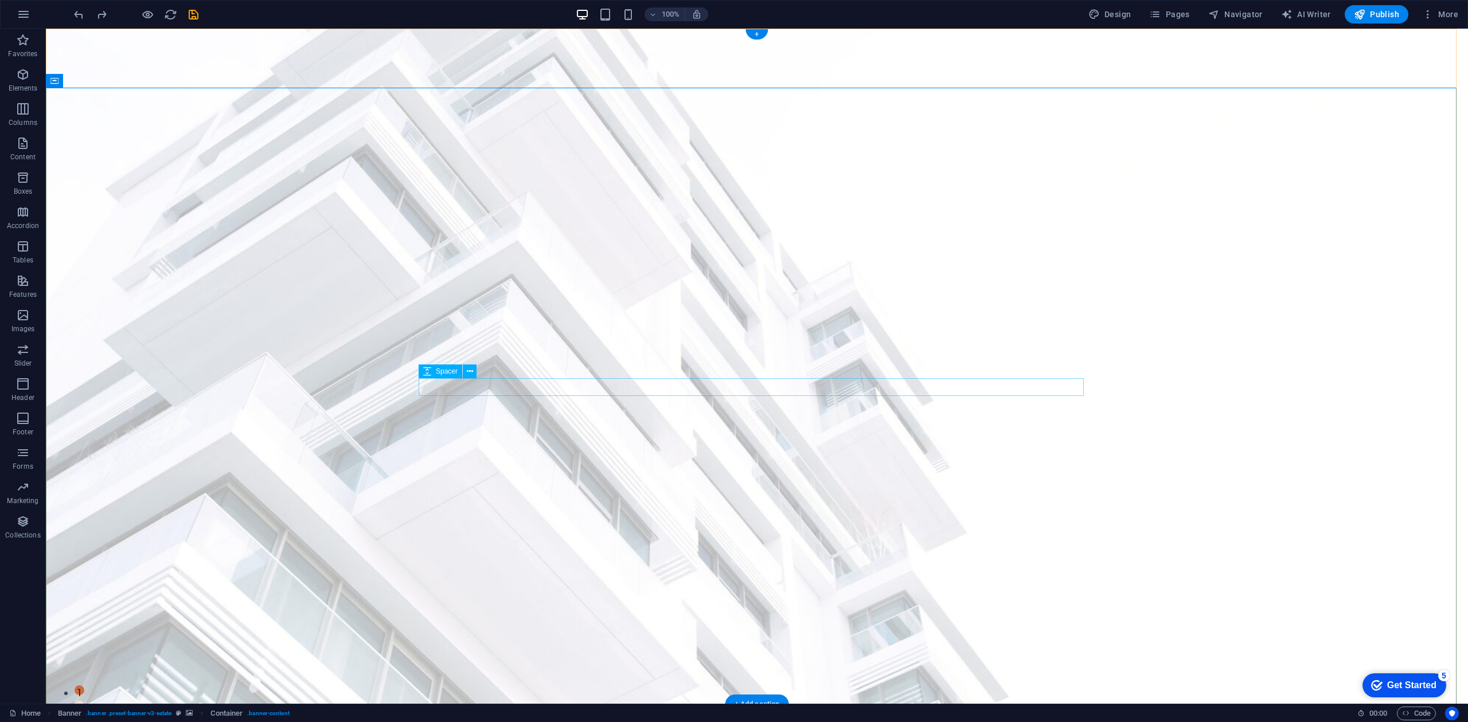
click at [30, 151] on span "Content" at bounding box center [23, 150] width 46 height 28
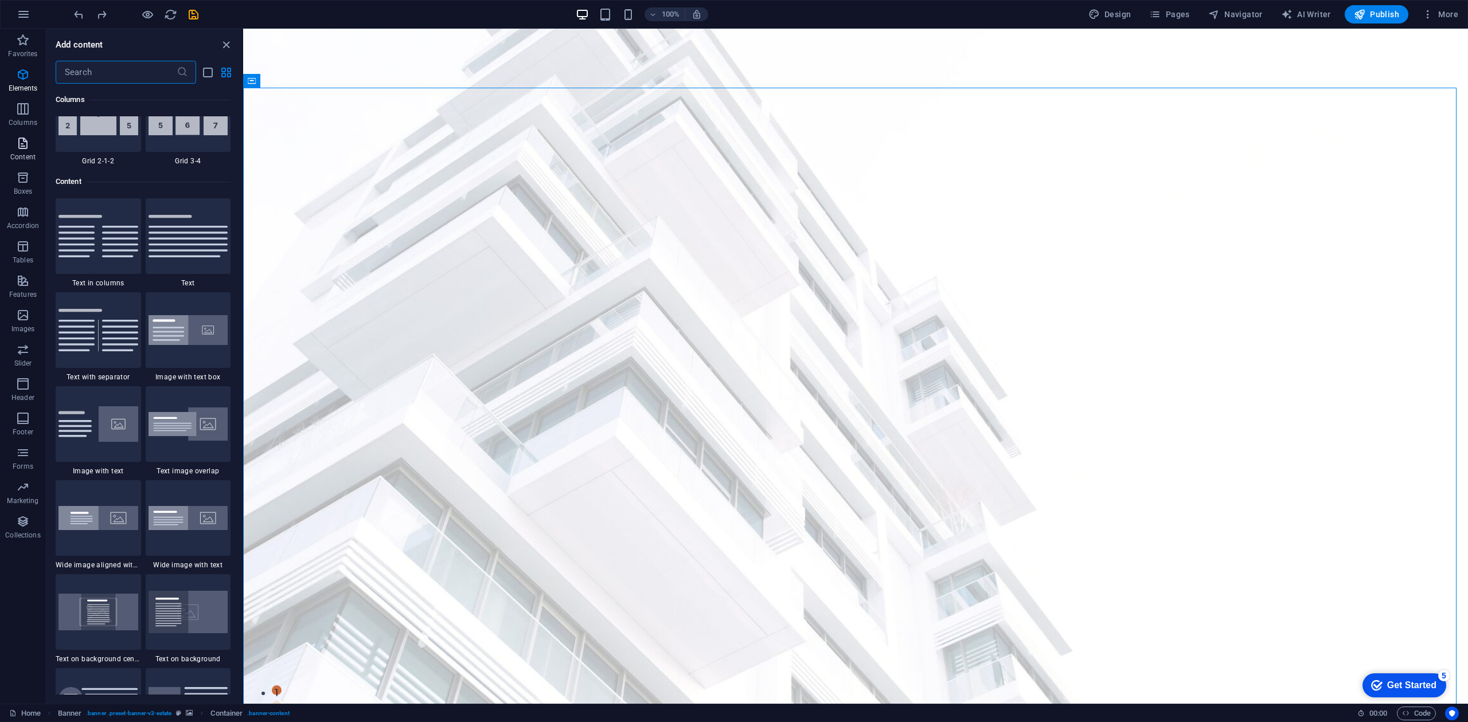
scroll to position [2005, 0]
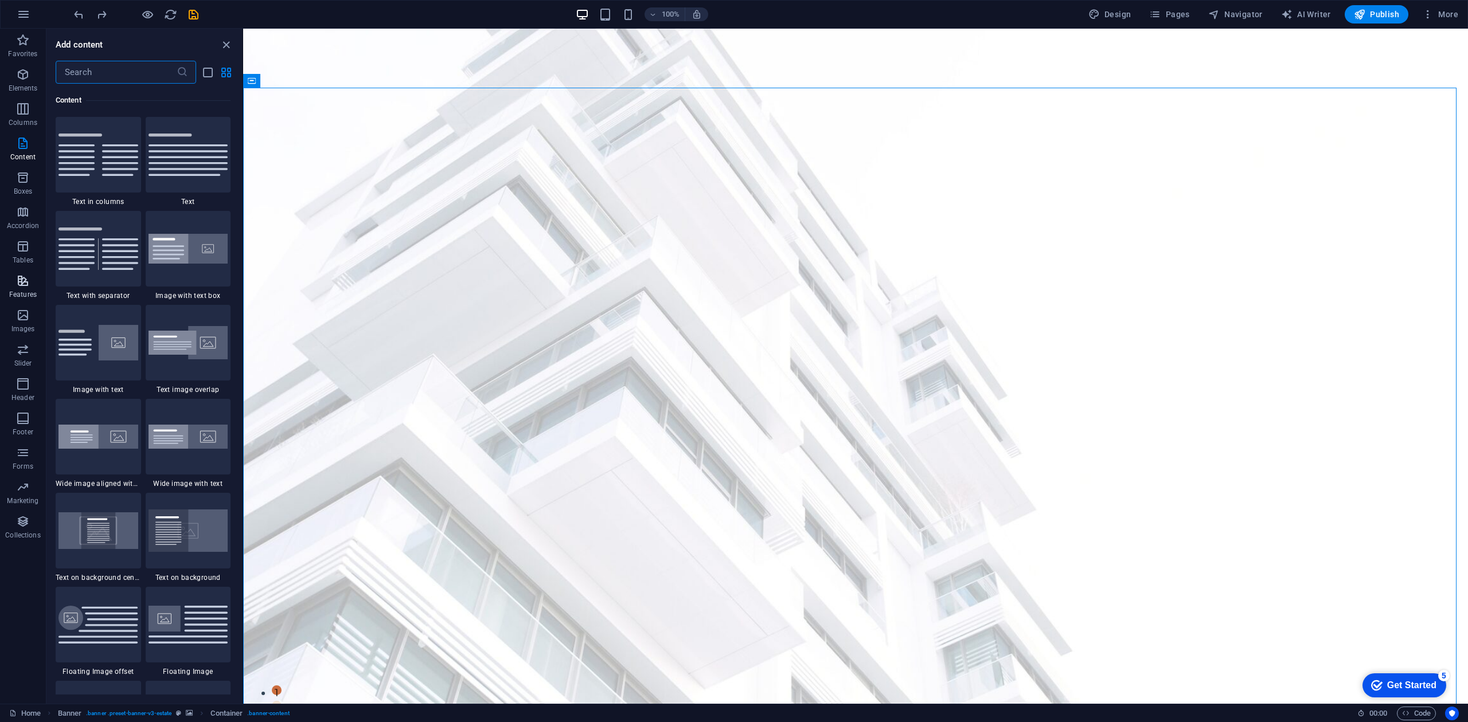
click at [26, 296] on p "Features" at bounding box center [23, 294] width 28 height 9
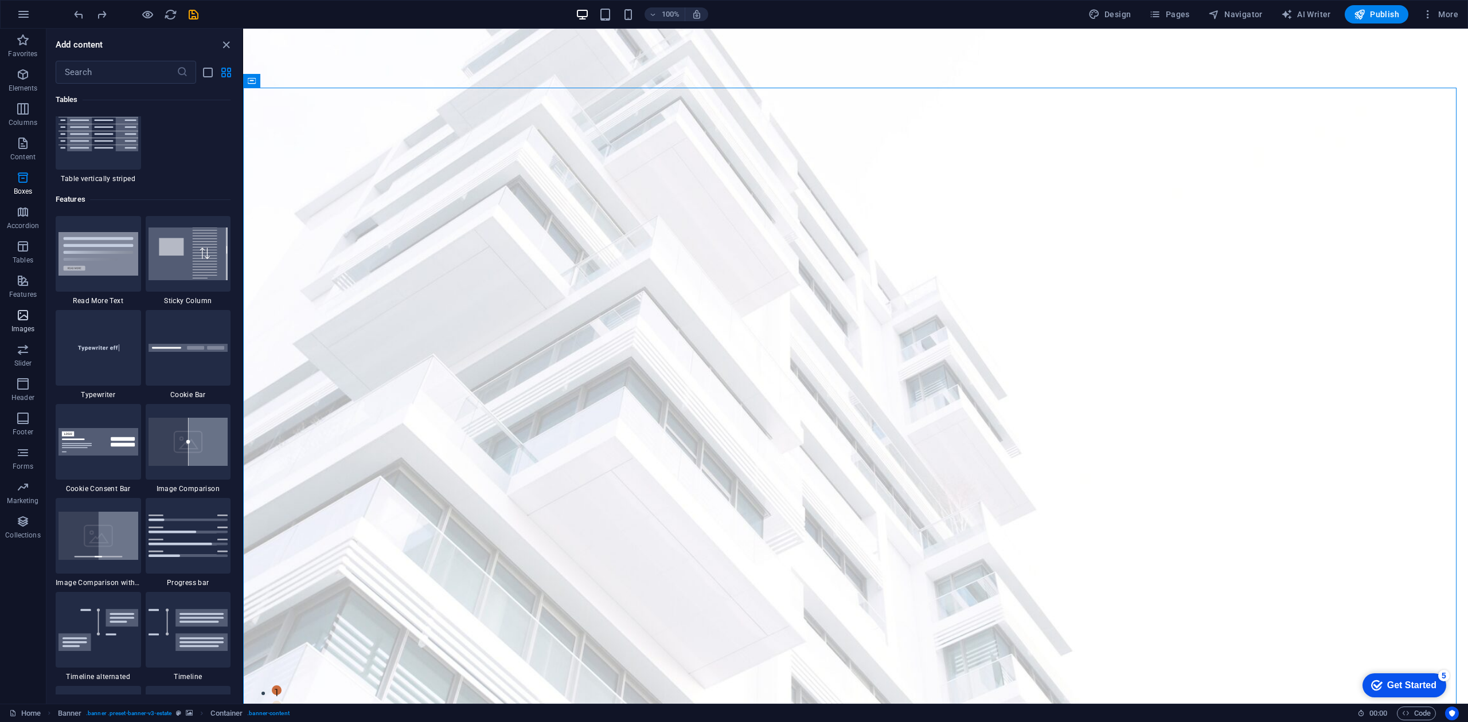
scroll to position [4469, 0]
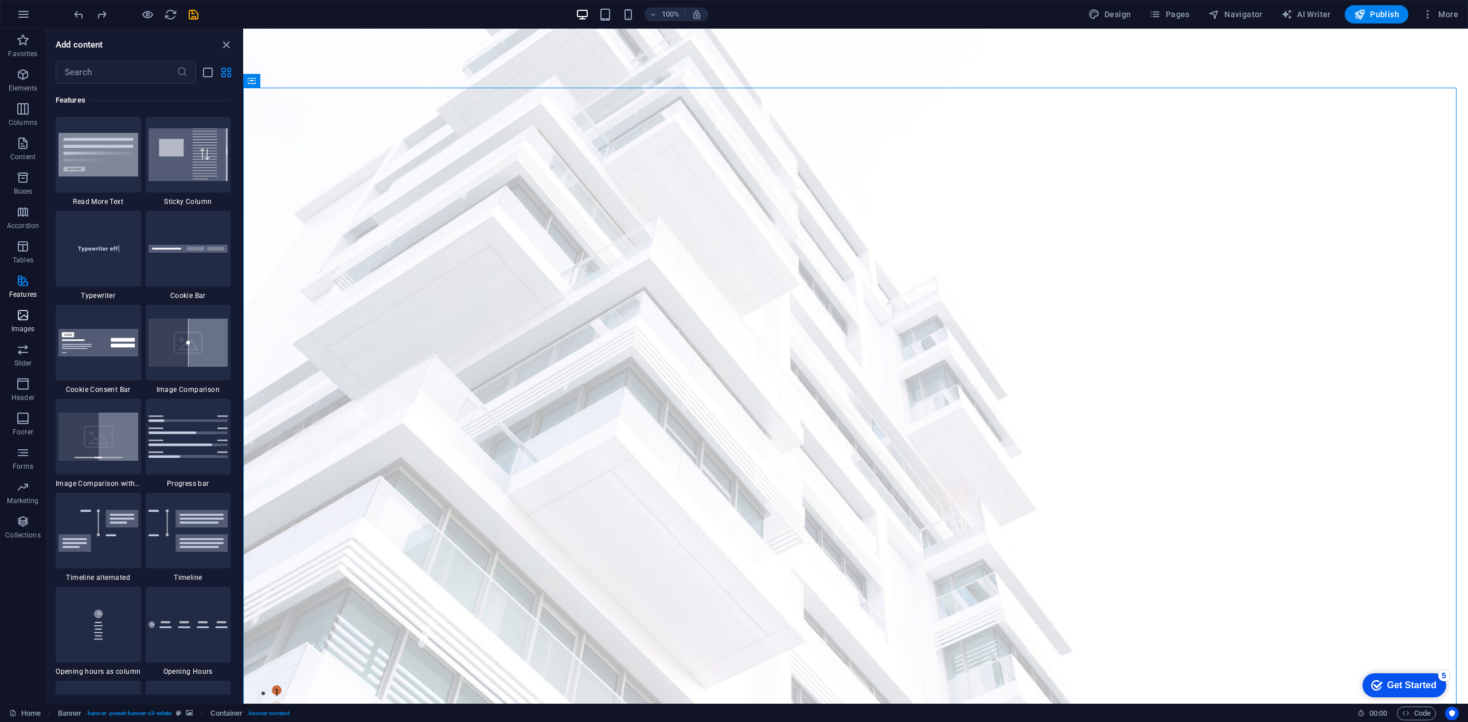
click at [24, 321] on icon "button" at bounding box center [23, 315] width 14 height 14
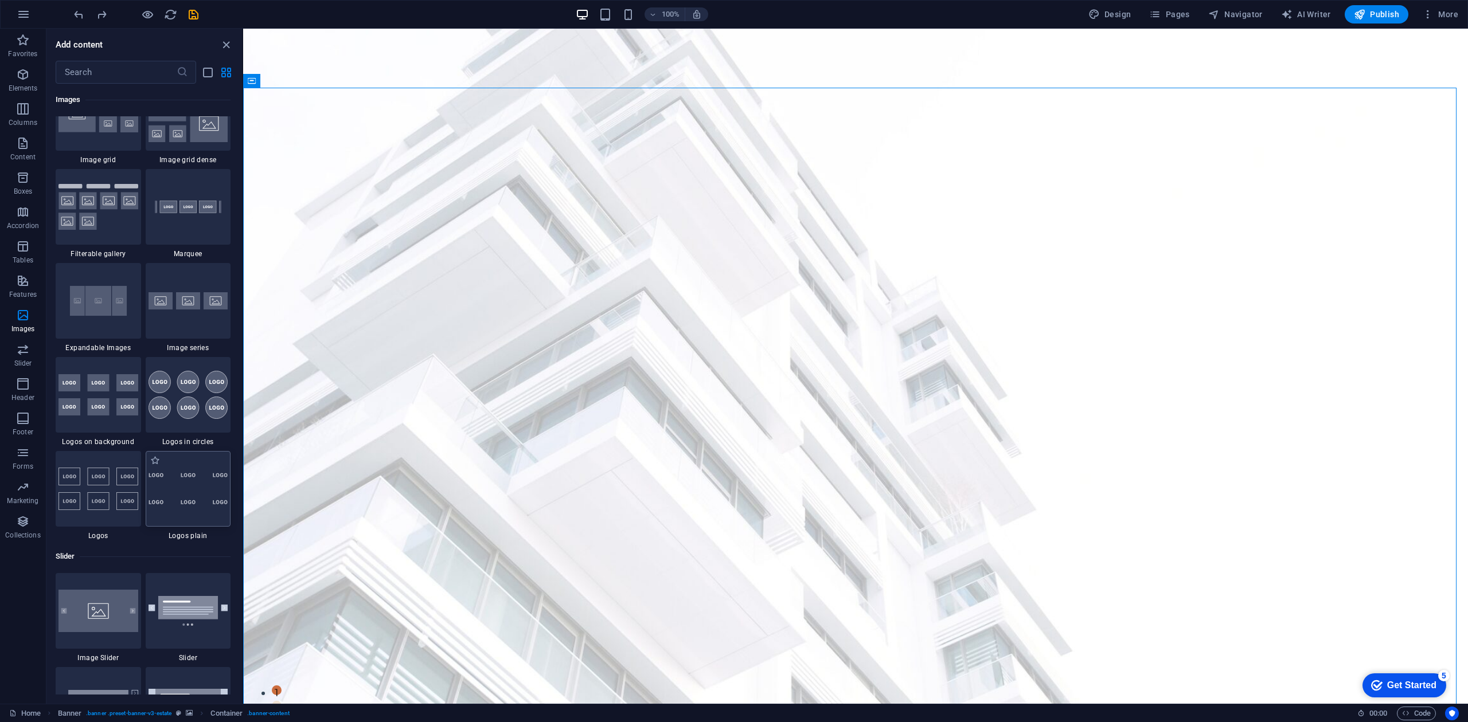
scroll to position [6119, 0]
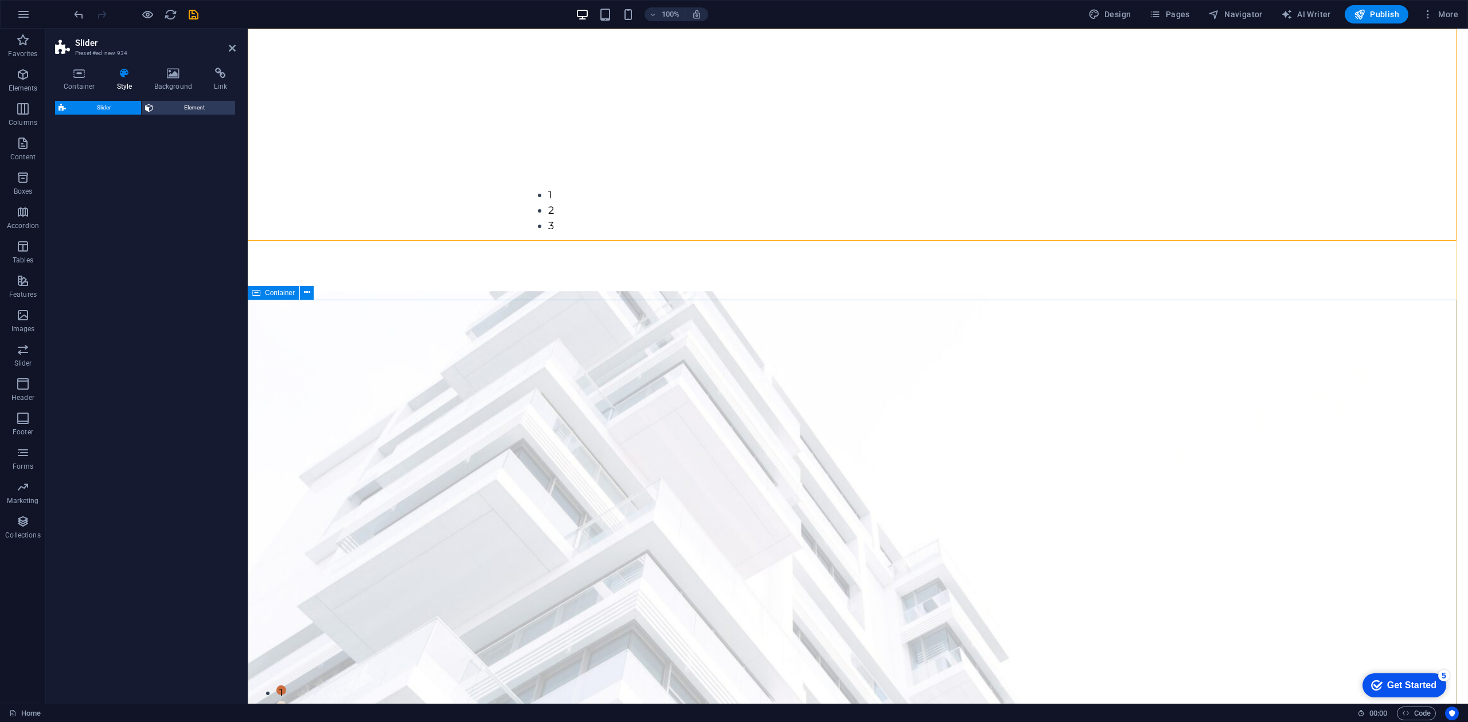
select select "rem"
select select "px"
select select "preset-slider-content-v3-default"
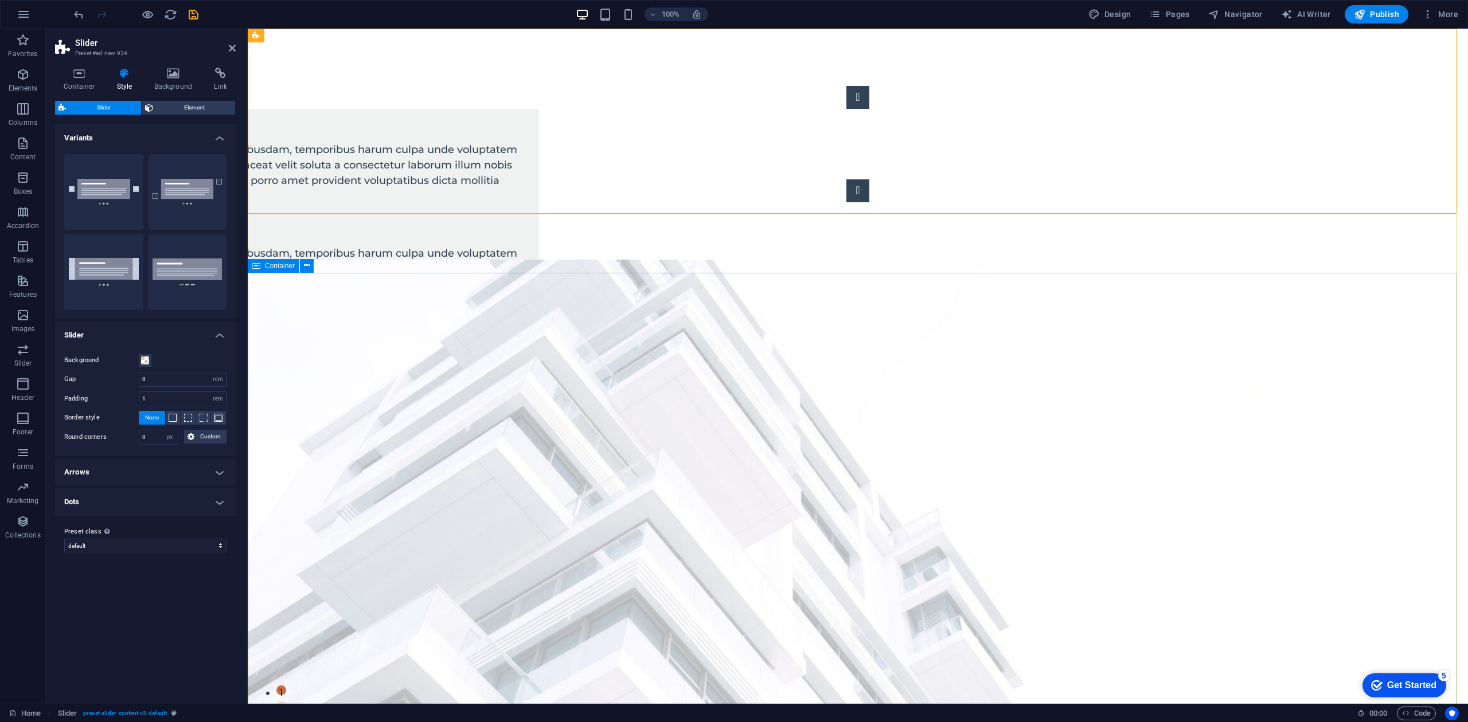
drag, startPoint x: 539, startPoint y: 64, endPoint x: 367, endPoint y: 406, distance: 383.1
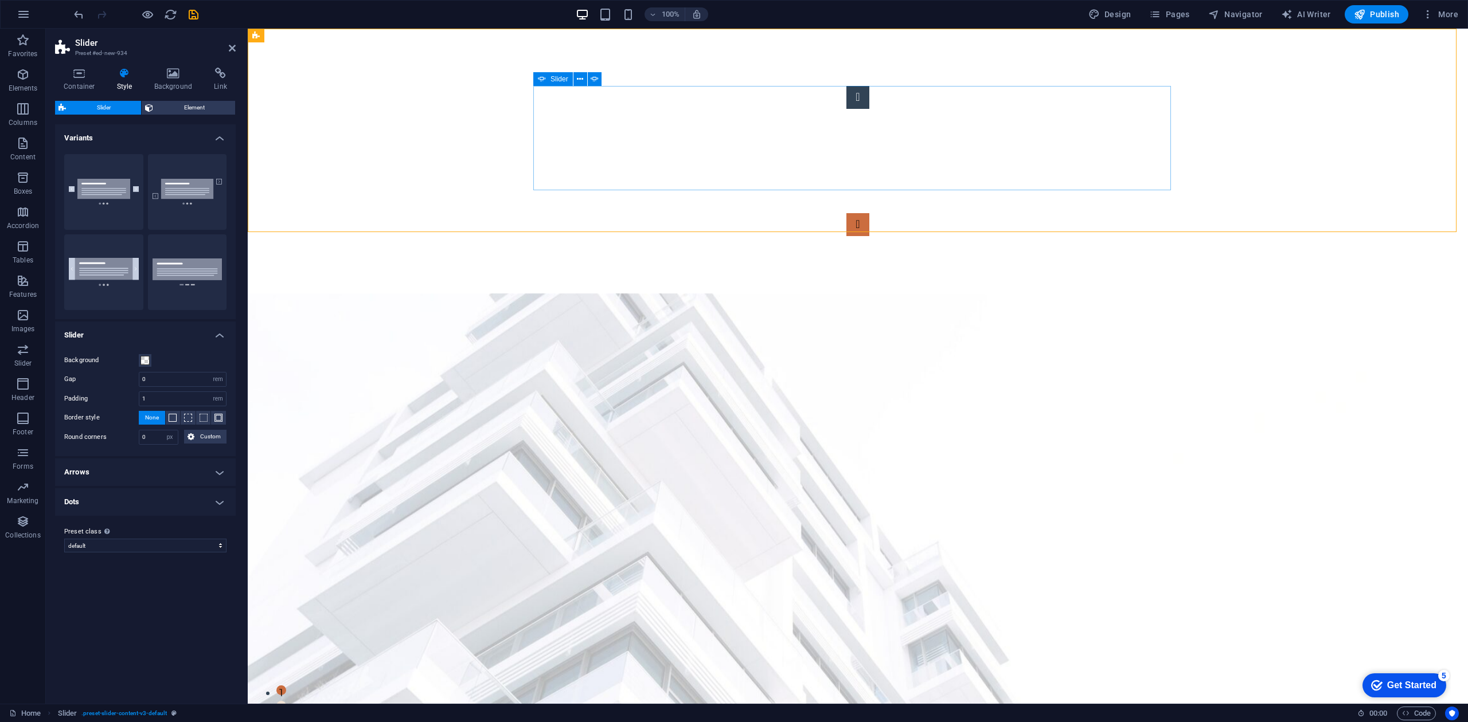
click at [869, 213] on button "Content Slider" at bounding box center [857, 224] width 23 height 23
click at [1203, 136] on div "Slide 3 Lorem ipsum dolor sit amet, consectetur adipisicing elit. Id, ipsum, qu…" at bounding box center [858, 161] width 1220 height 265
click at [294, 32] on icon at bounding box center [294, 36] width 6 height 12
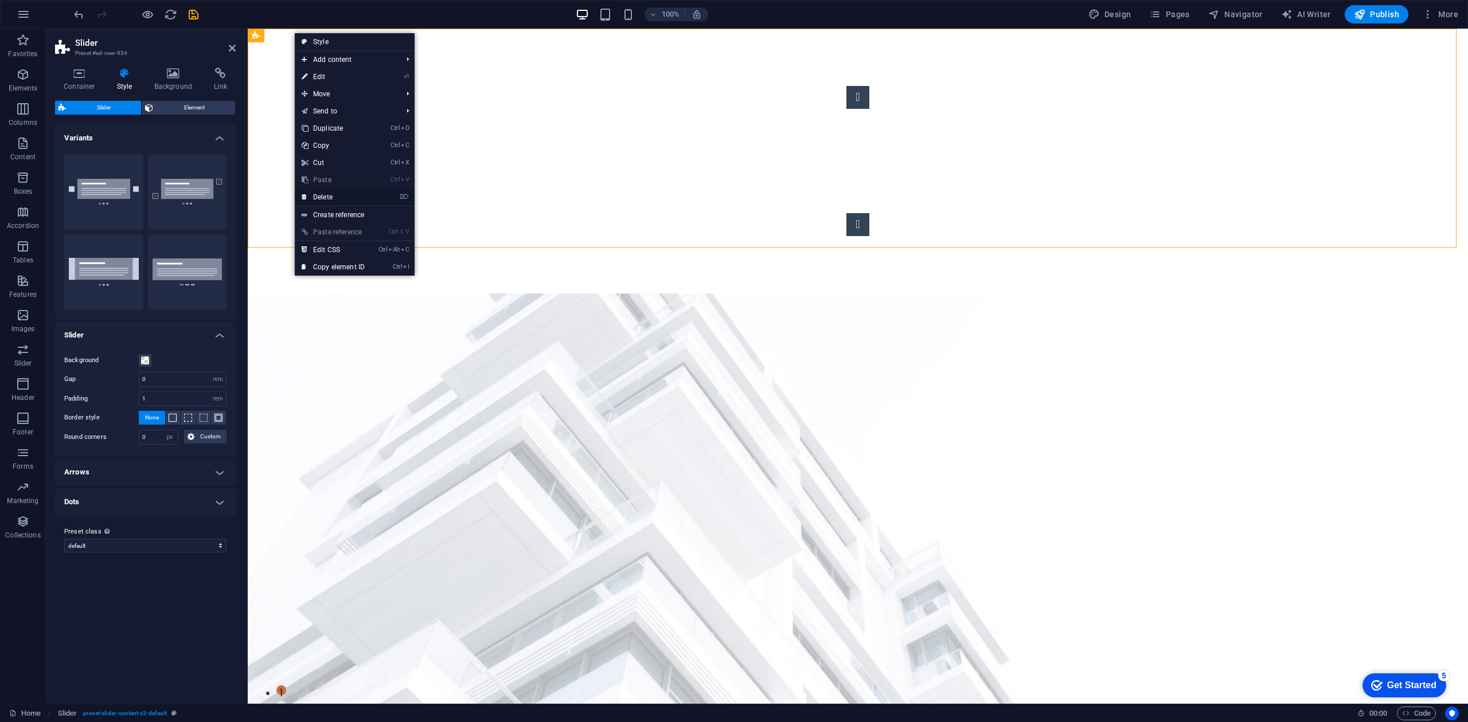
click at [323, 191] on link "⌦ Delete" at bounding box center [333, 197] width 77 height 17
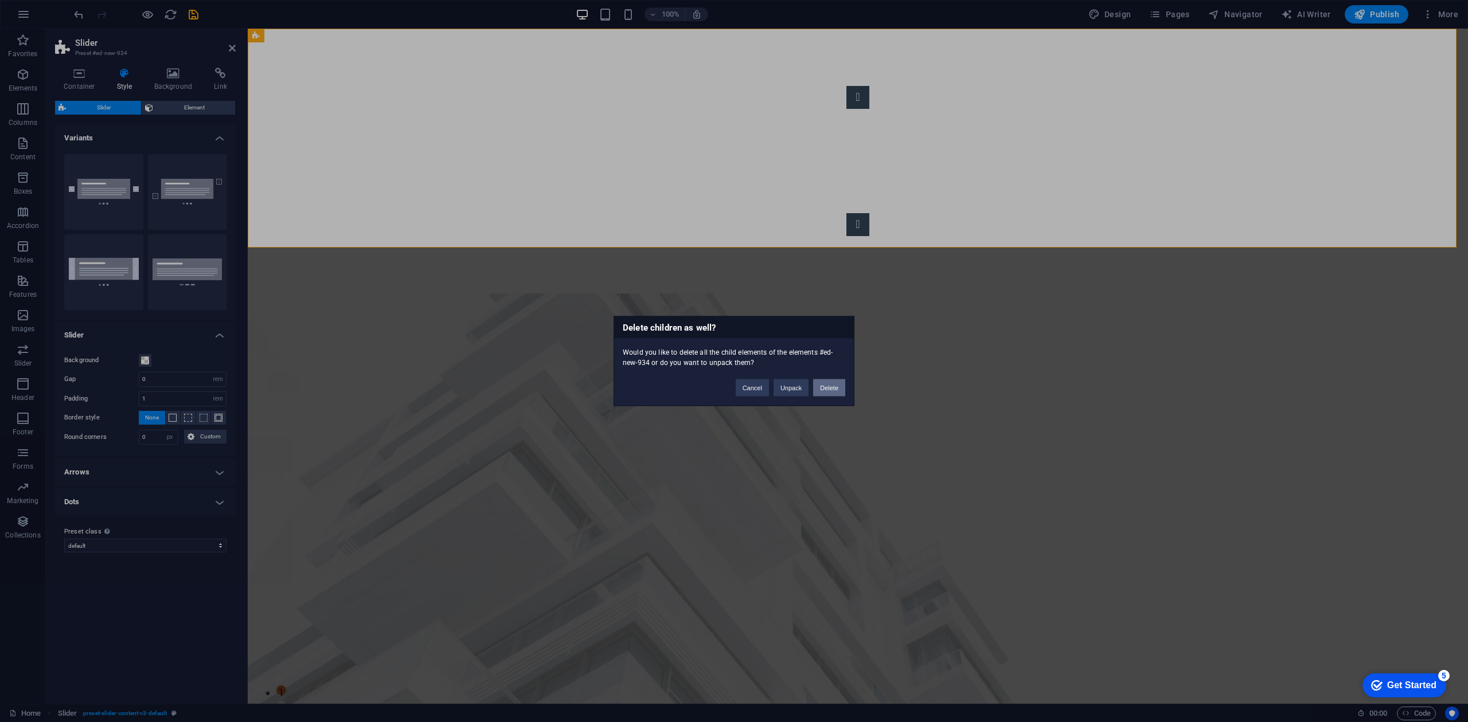
click at [838, 384] on button "Delete" at bounding box center [829, 388] width 32 height 17
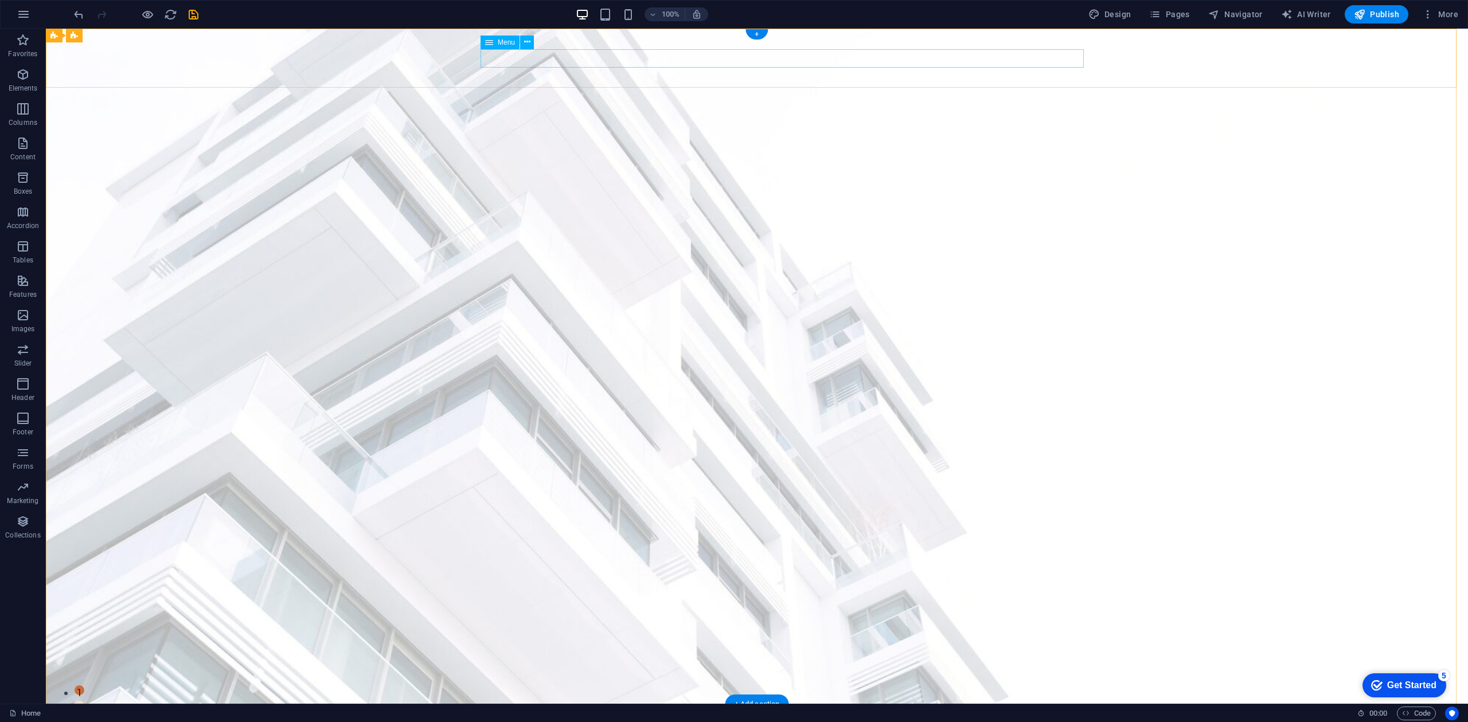
click at [523, 39] on button at bounding box center [527, 43] width 14 height 14
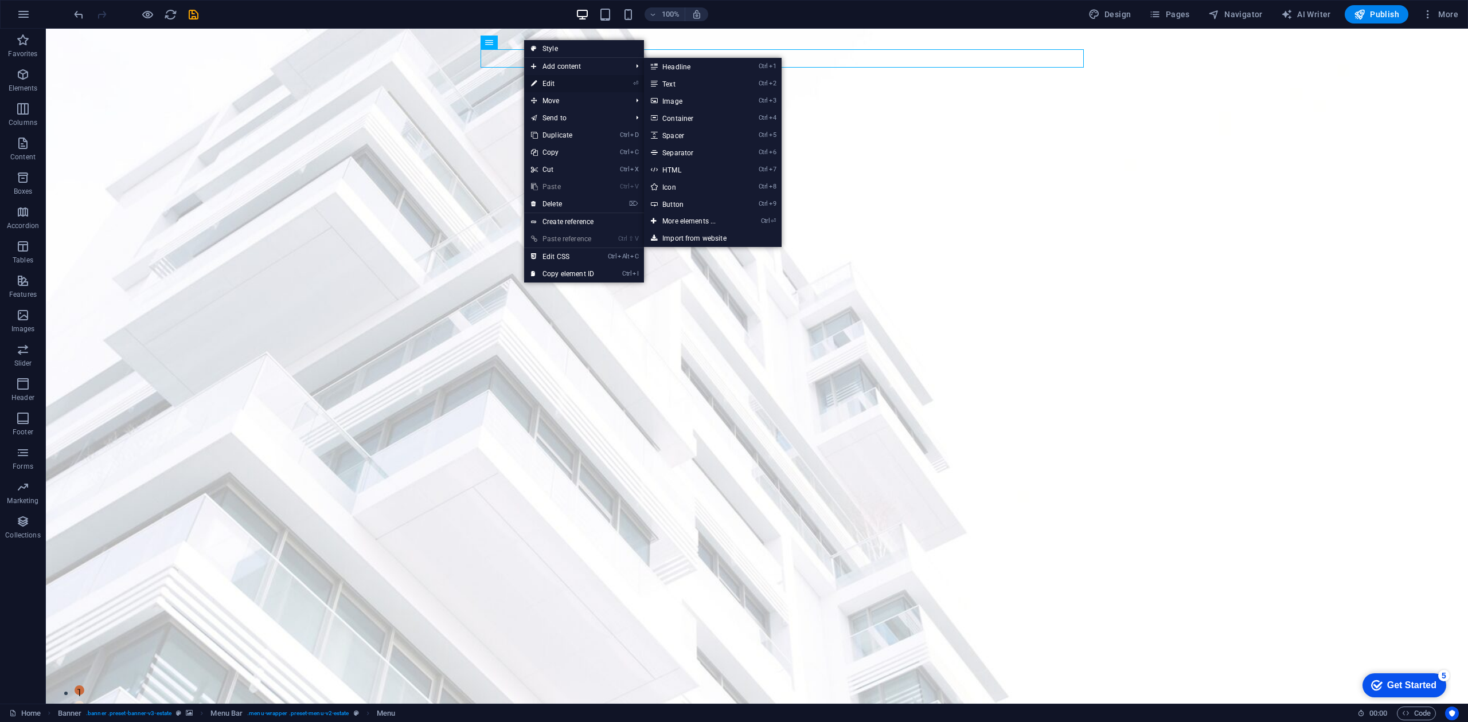
drag, startPoint x: 545, startPoint y: 85, endPoint x: 647, endPoint y: 183, distance: 141.5
click at [545, 85] on link "⏎ Edit" at bounding box center [562, 83] width 77 height 17
select select
select select "1"
select select
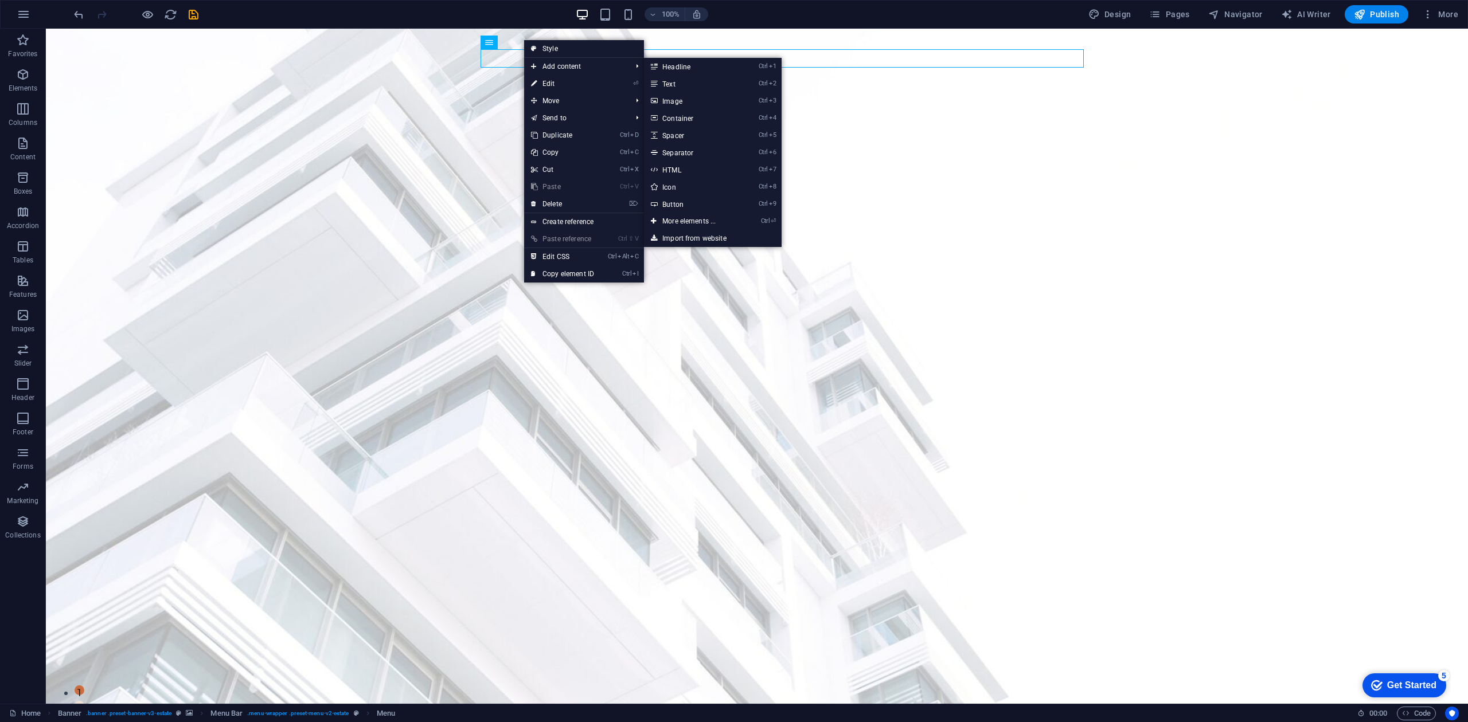
select select "2"
select select
select select "3"
select select
select select "4"
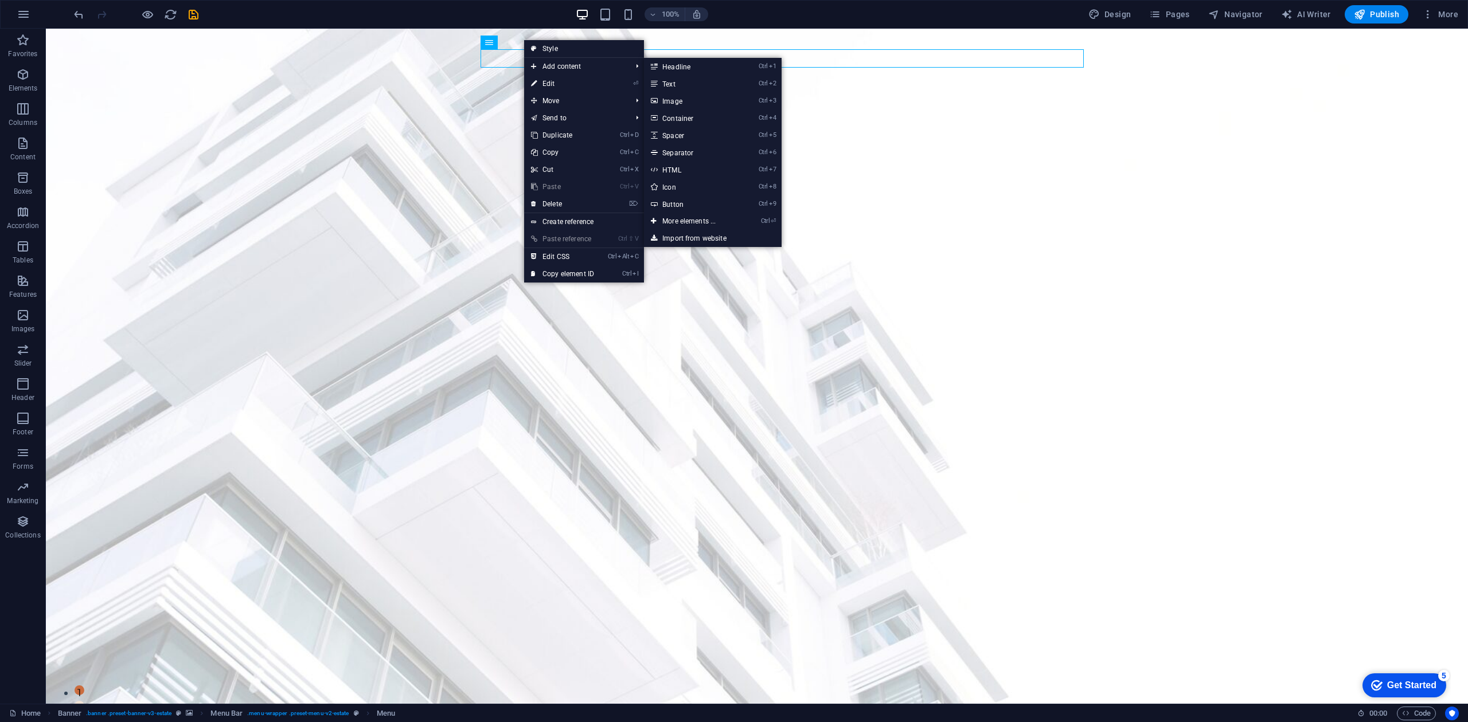
select select
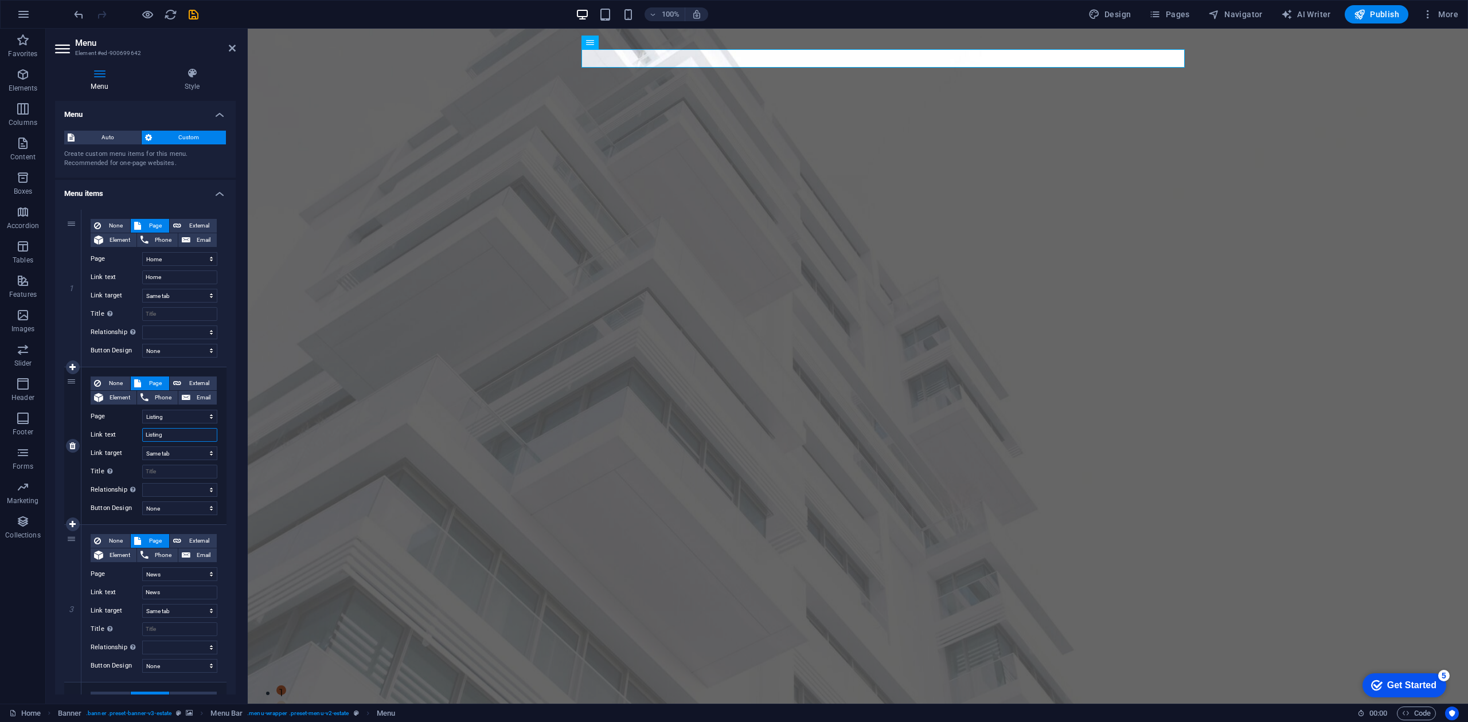
click at [166, 435] on input "Listing" at bounding box center [179, 435] width 75 height 14
click at [173, 413] on select "Home Listing News Our Team Contact Legal Notice Privacy" at bounding box center [179, 417] width 75 height 14
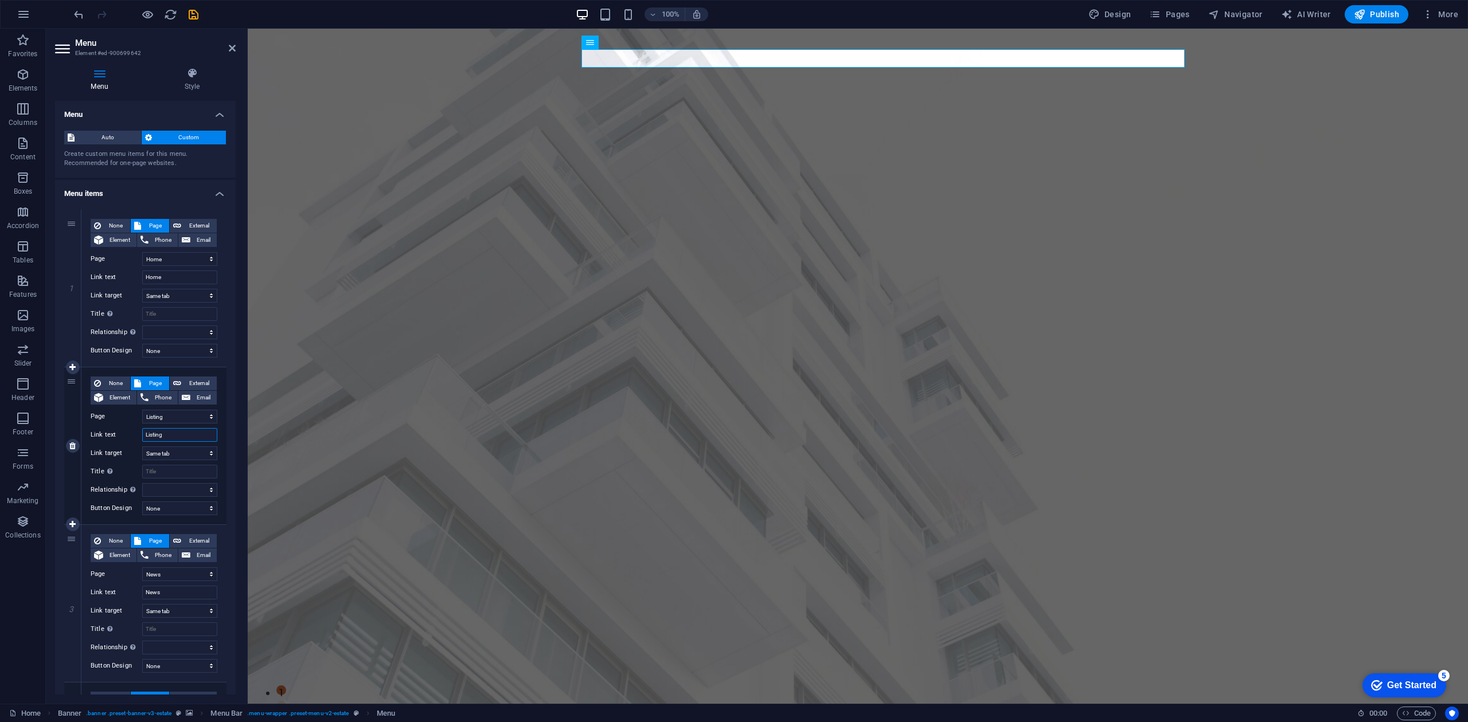
drag, startPoint x: 171, startPoint y: 435, endPoint x: 125, endPoint y: 439, distance: 46.1
click at [125, 439] on div "Link text Listing" at bounding box center [154, 435] width 127 height 14
type input "About"
select select
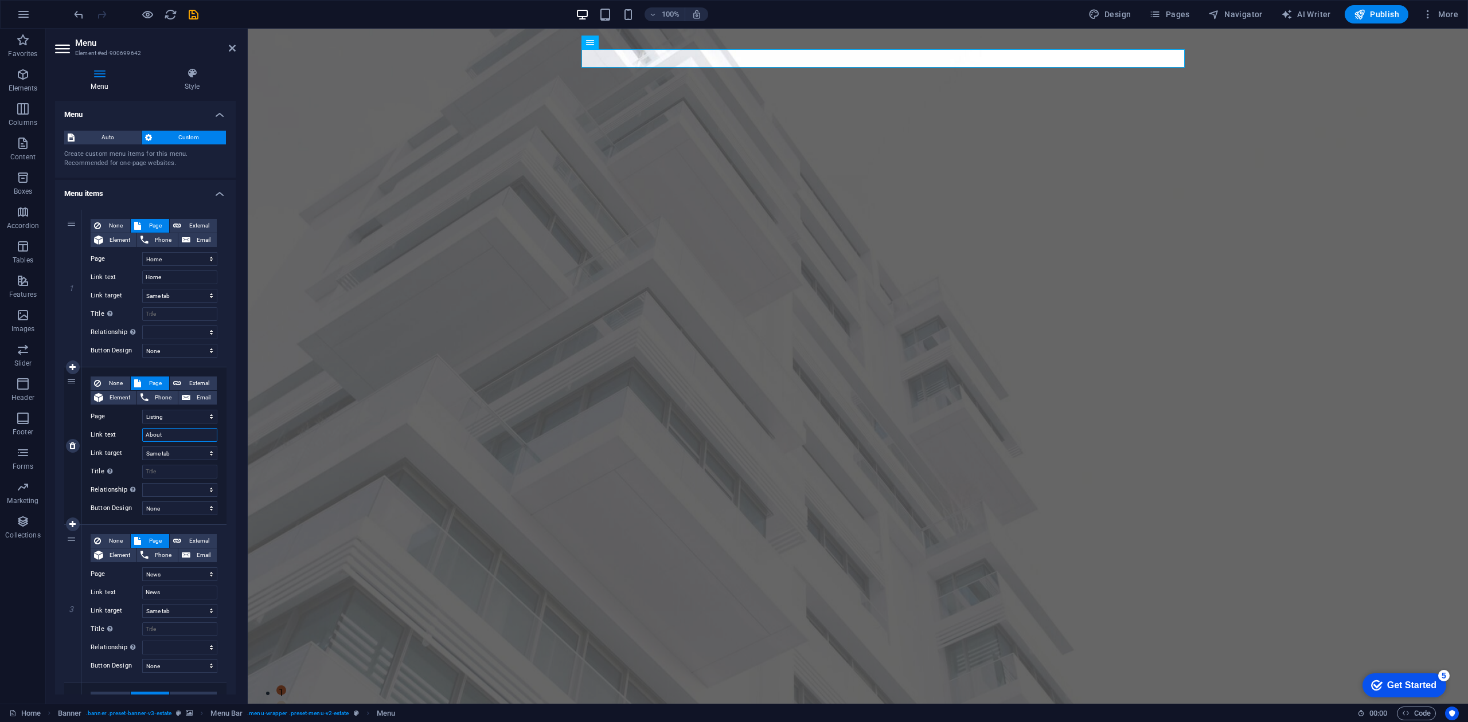
select select
type input "About Us"
select select
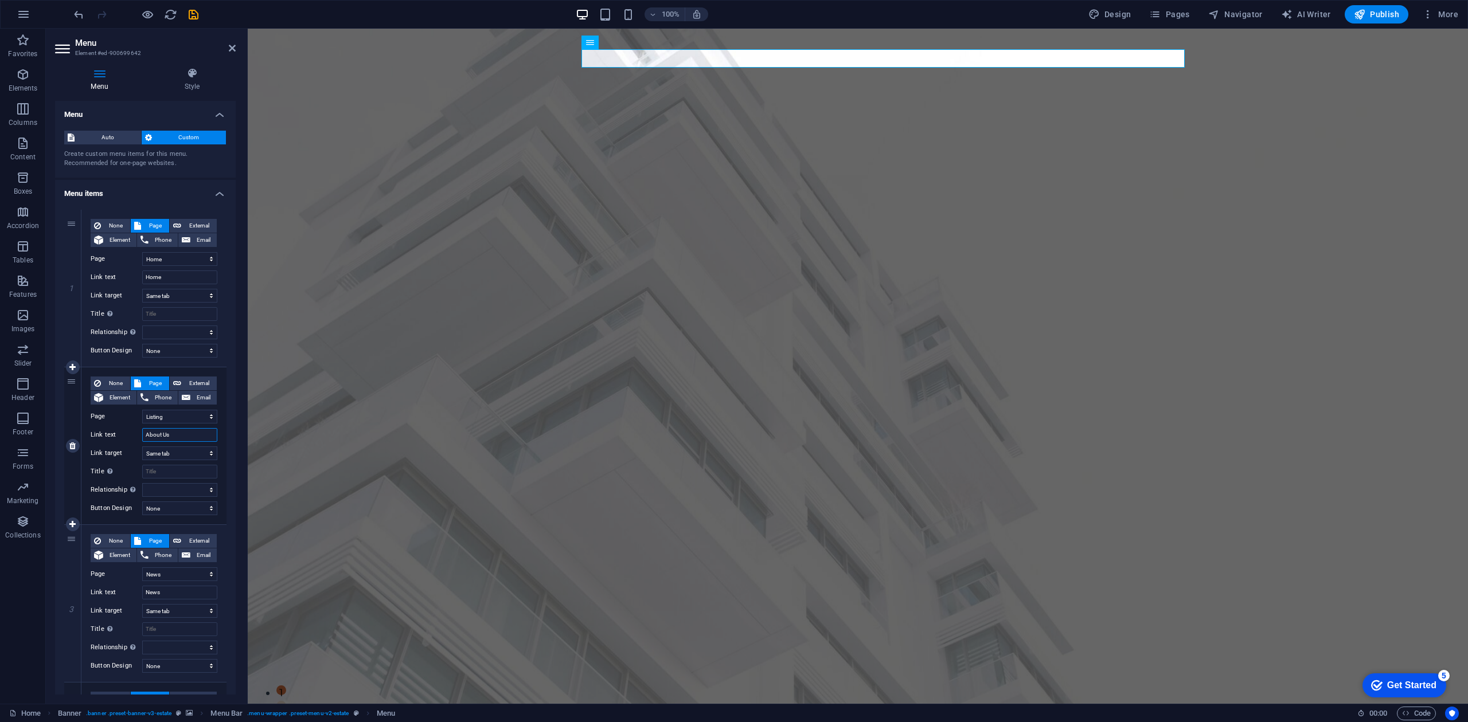
select select
type input "About Us"
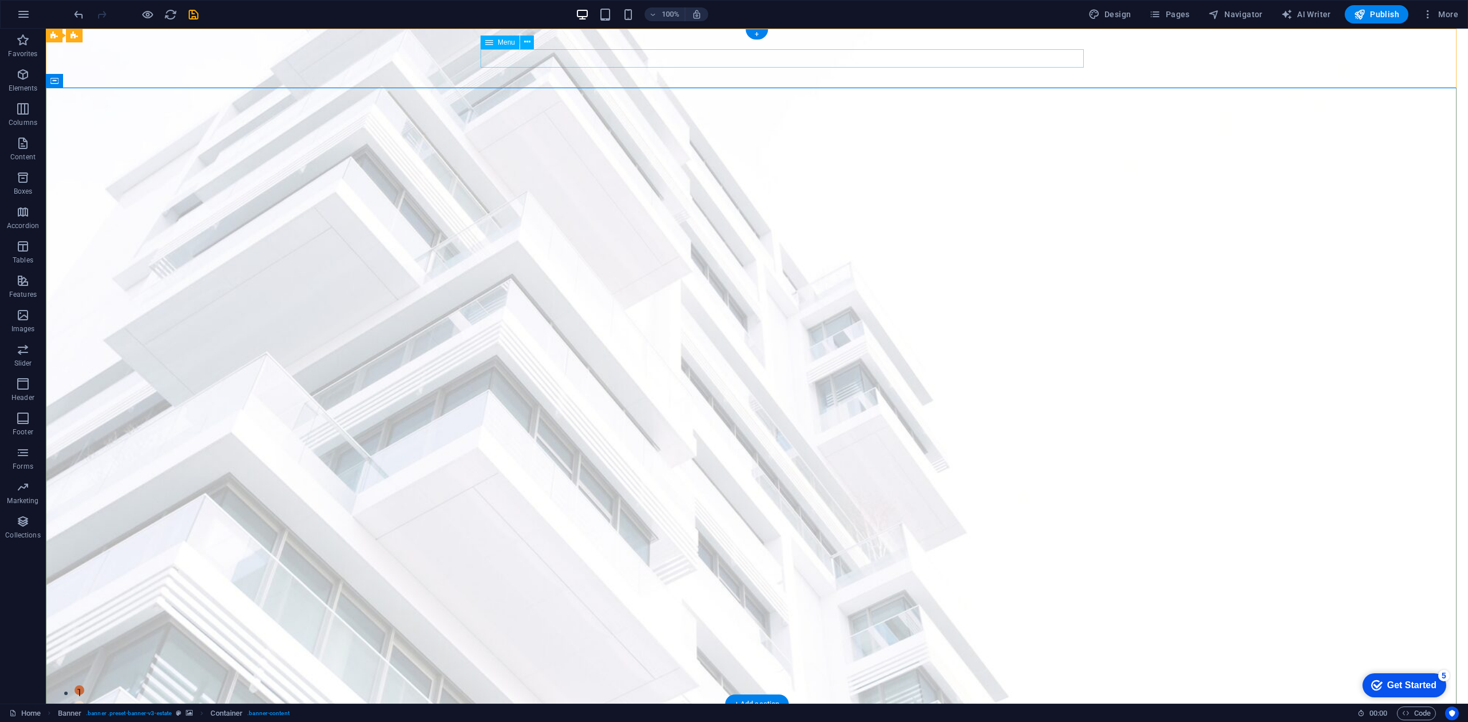
select select
select select "1"
select select
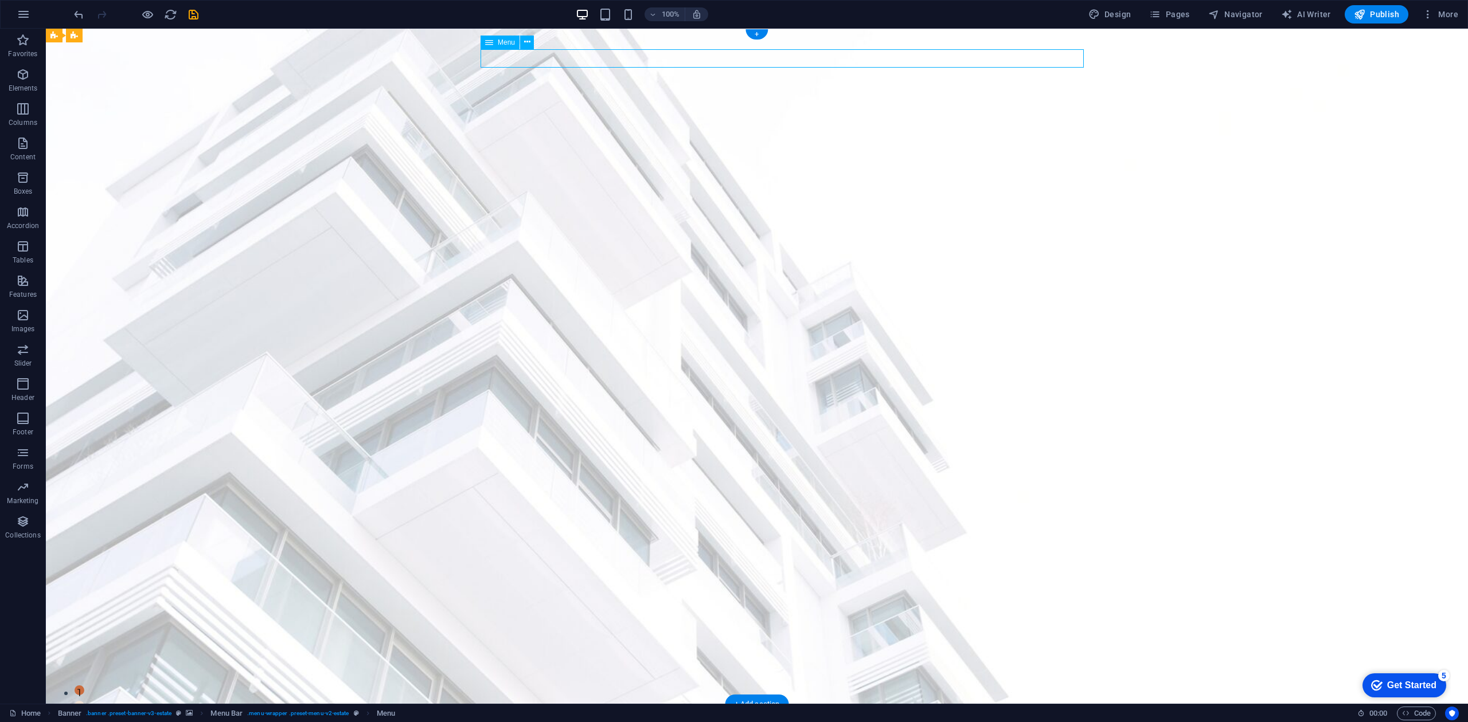
select select "2"
select select
select select "3"
select select
select select "4"
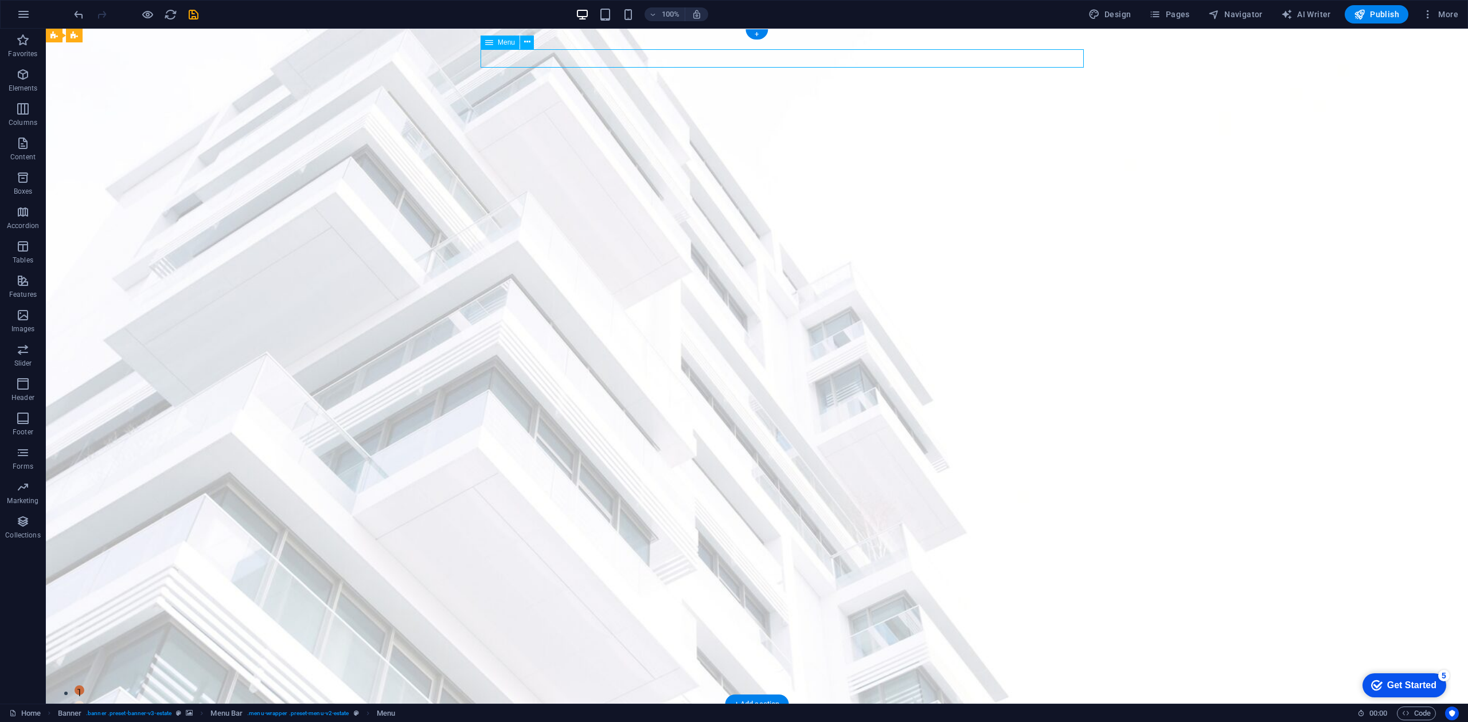
select select
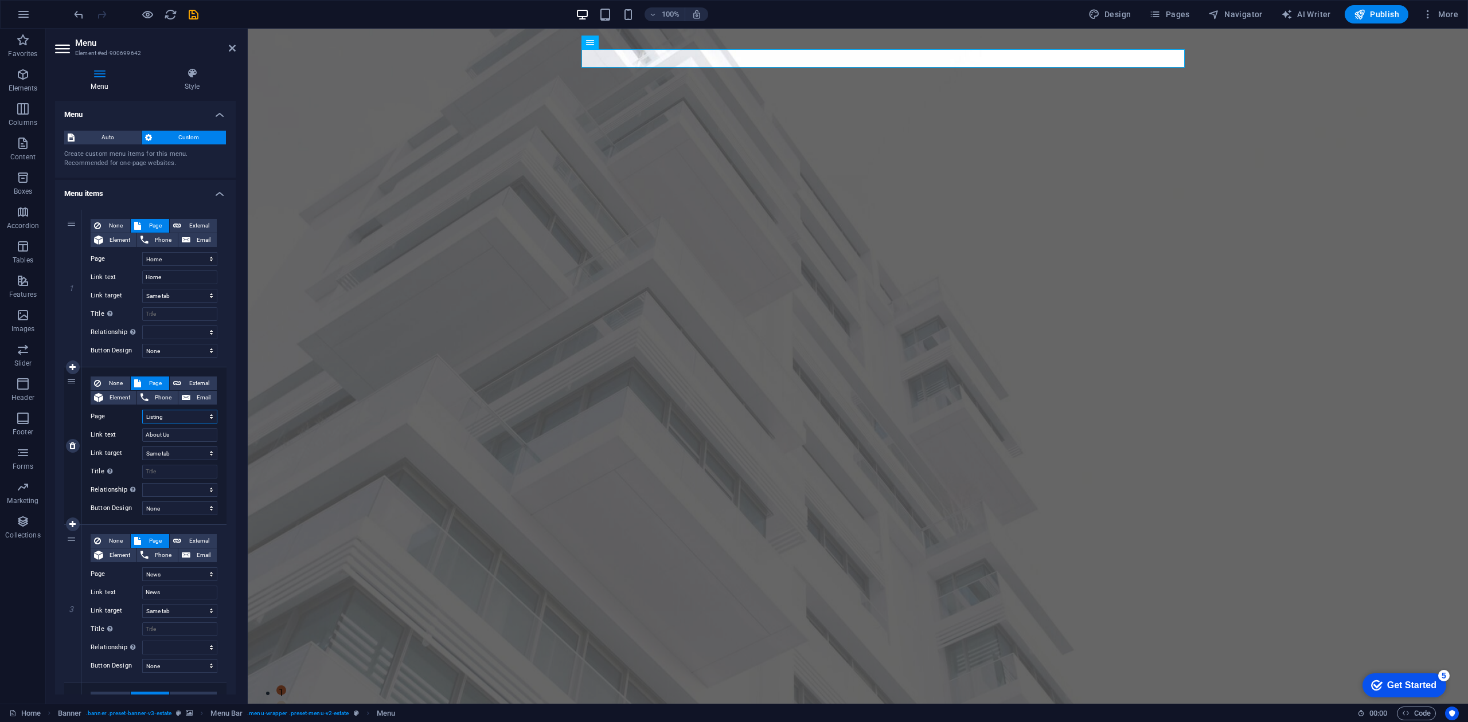
click at [195, 415] on select "Home Listing News Our Team Contact Legal Notice Privacy" at bounding box center [179, 417] width 75 height 14
click at [195, 414] on select "Home Listing News Our Team Contact Legal Notice Privacy" at bounding box center [179, 417] width 75 height 14
click at [198, 414] on select "Home Listing News Our Team Contact Legal Notice Privacy" at bounding box center [179, 417] width 75 height 14
click at [237, 45] on aside "Menu Element #ed-900699642 Menu Style Menu Auto Custom Create custom menu items…" at bounding box center [147, 366] width 202 height 675
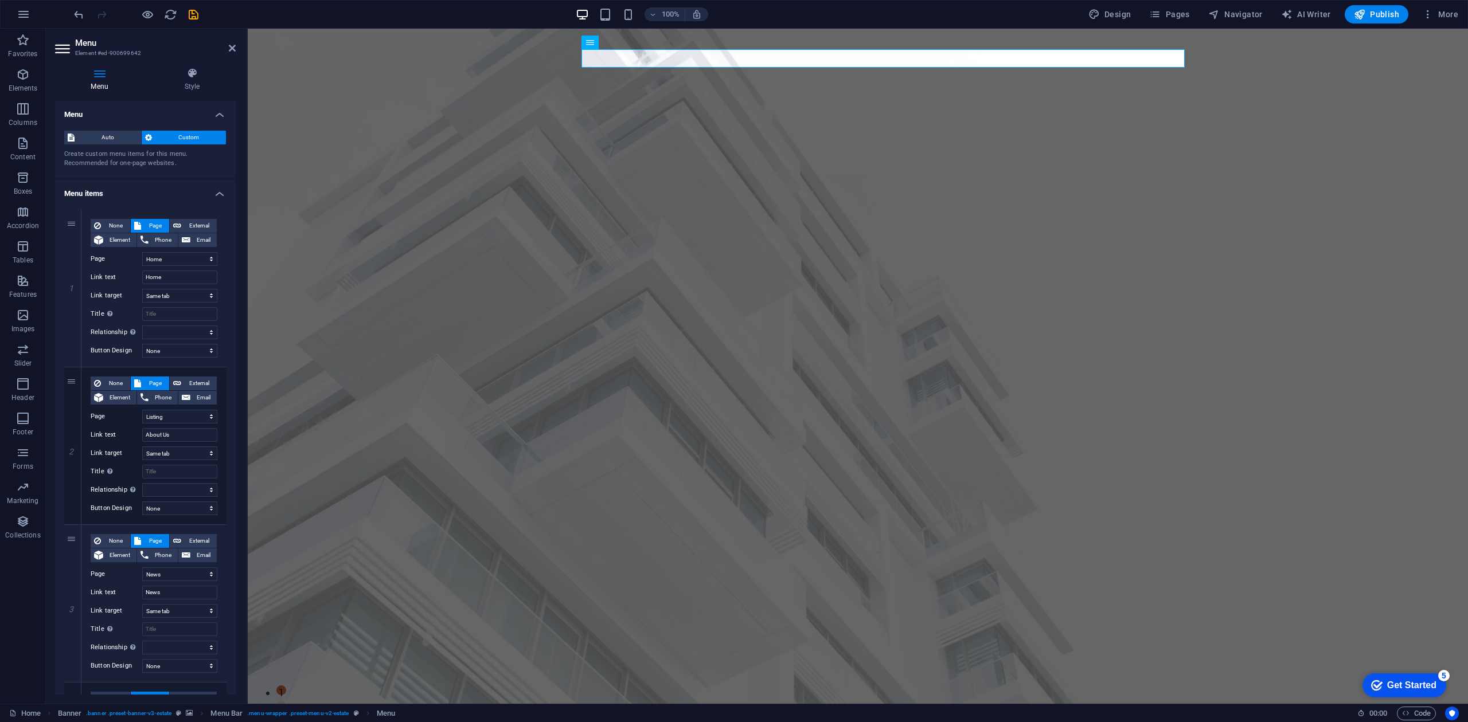
click at [226, 48] on header "Menu Element #ed-900699642" at bounding box center [145, 44] width 181 height 30
click at [229, 48] on icon at bounding box center [232, 48] width 7 height 9
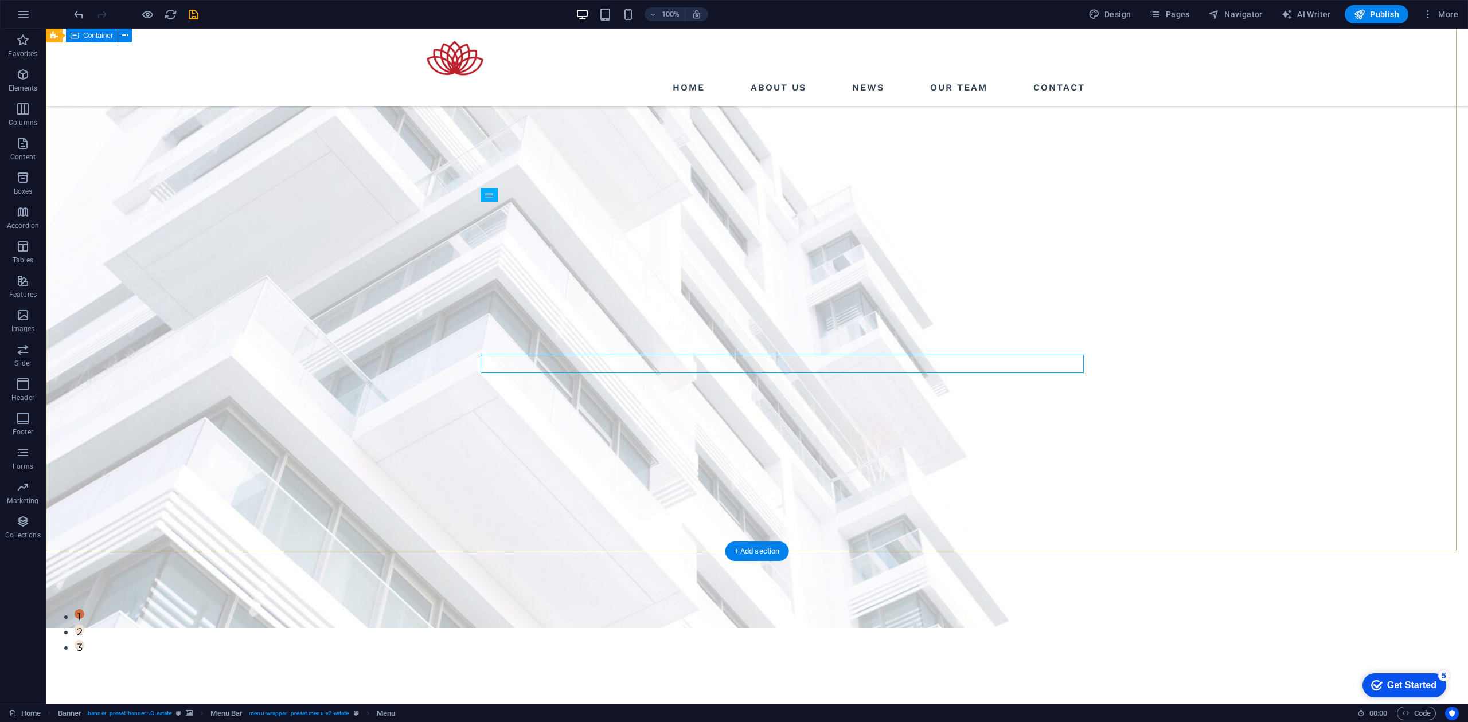
scroll to position [0, 0]
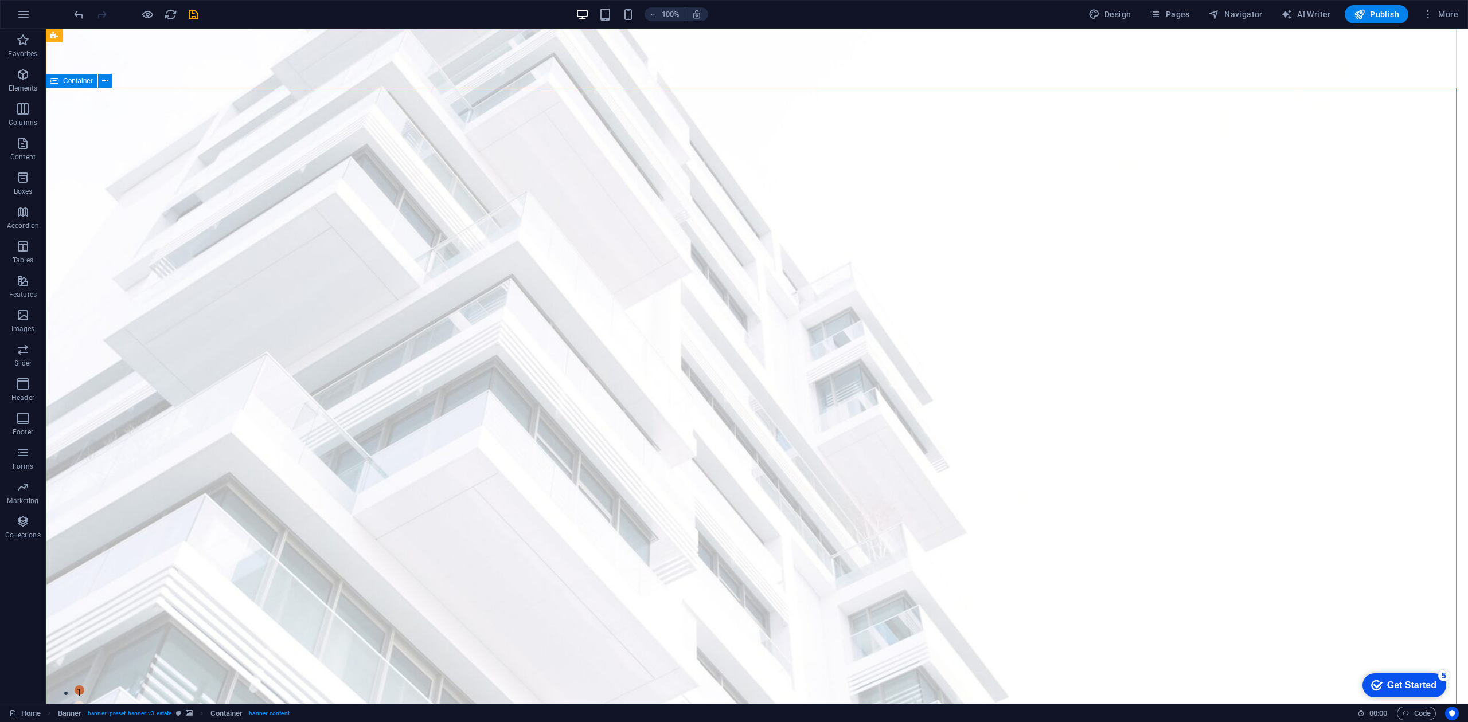
click at [83, 80] on span "Container" at bounding box center [78, 80] width 30 height 7
click at [107, 81] on icon at bounding box center [105, 81] width 6 height 12
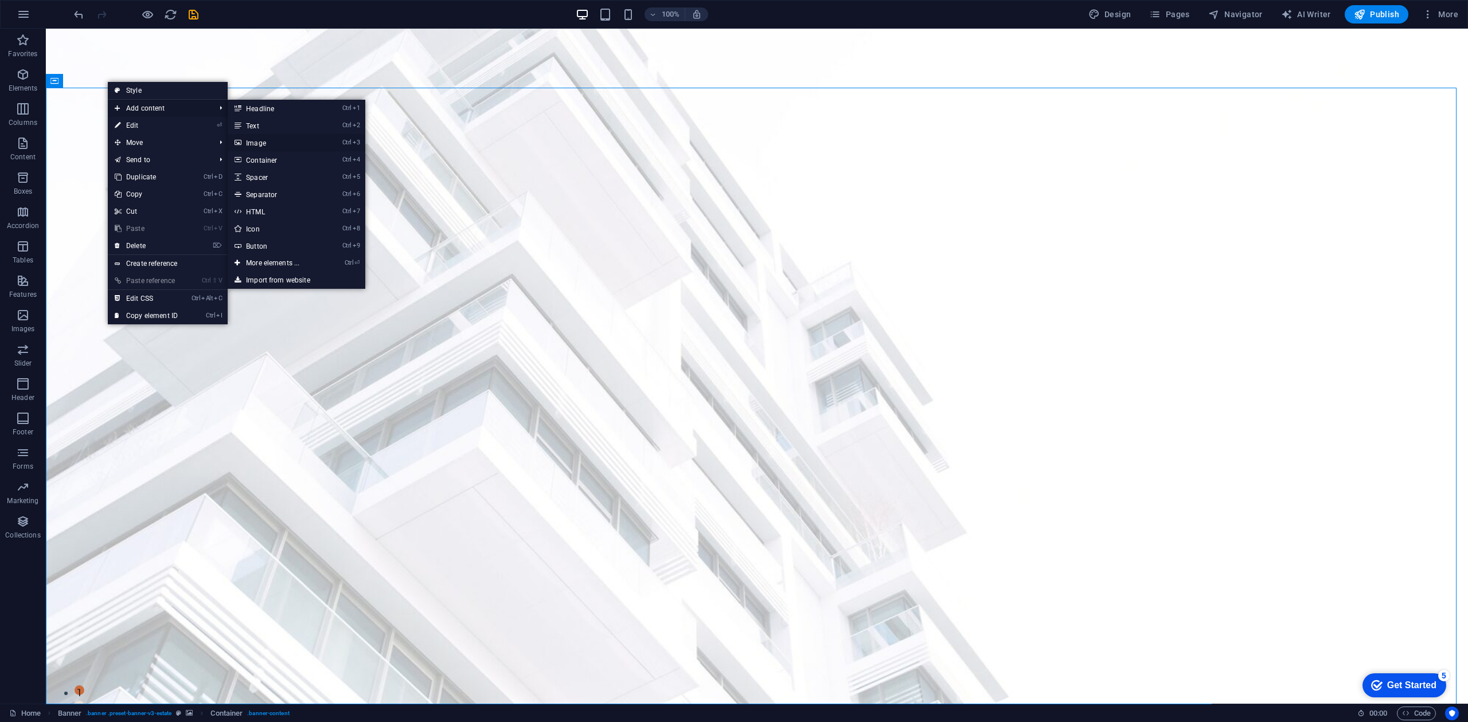
drag, startPoint x: 145, startPoint y: 108, endPoint x: 252, endPoint y: 147, distance: 114.3
click at [228, 117] on li "Add content Ctrl 1 Headline Ctrl 2 Text Ctrl 3 Image Ctrl 4 Container Ctrl 5 Sp…" at bounding box center [168, 108] width 120 height 17
drag, startPoint x: 256, startPoint y: 141, endPoint x: 8, endPoint y: 112, distance: 249.4
click at [256, 141] on link "Ctrl 3 Image" at bounding box center [275, 142] width 95 height 17
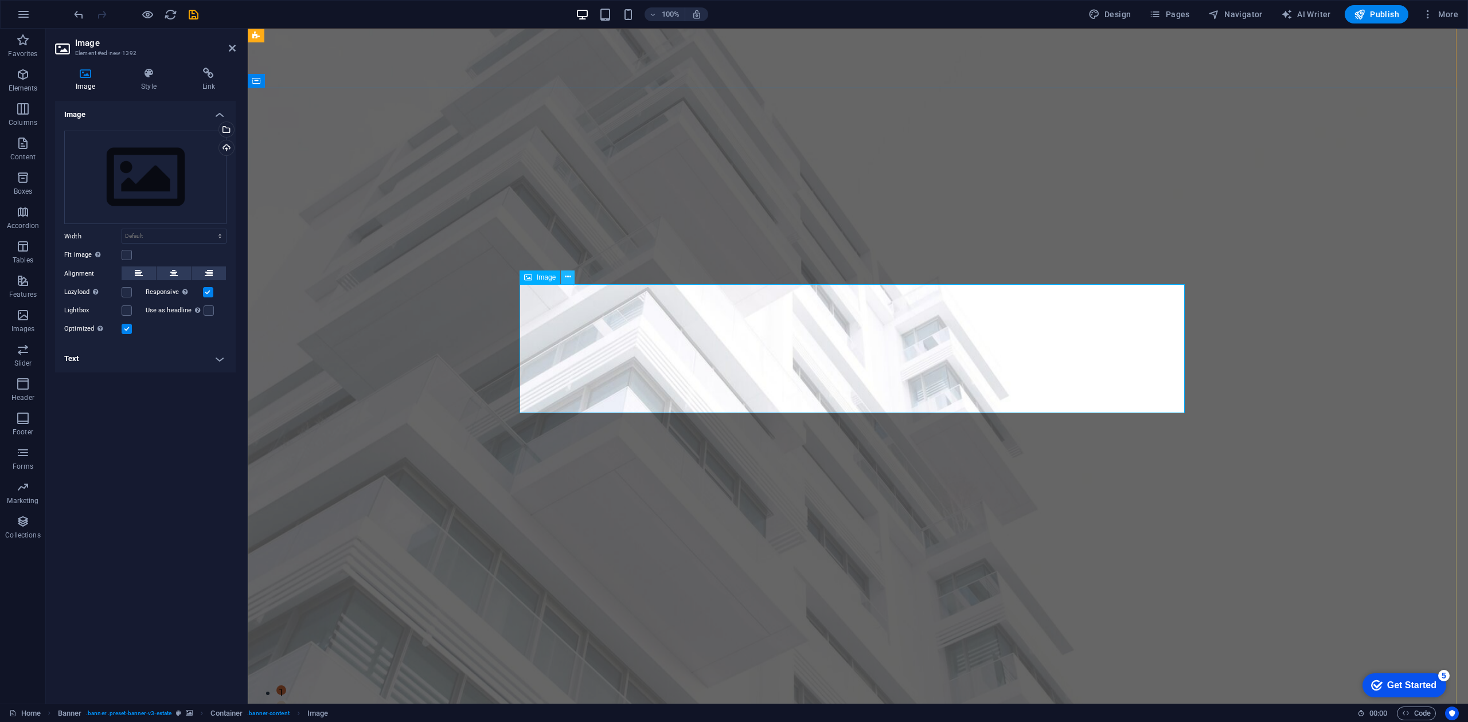
click at [569, 278] on icon at bounding box center [568, 277] width 6 height 12
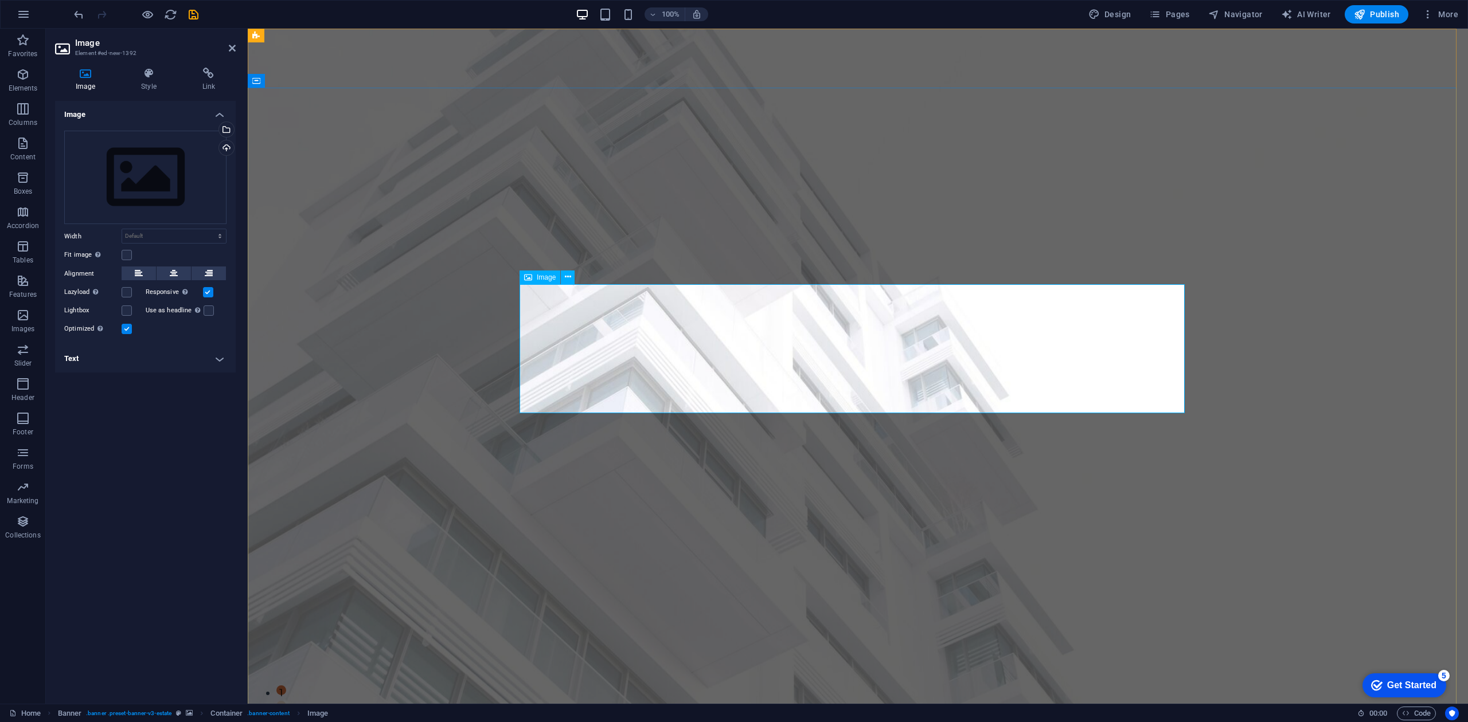
click at [226, 147] on div "Upload" at bounding box center [225, 148] width 17 height 17
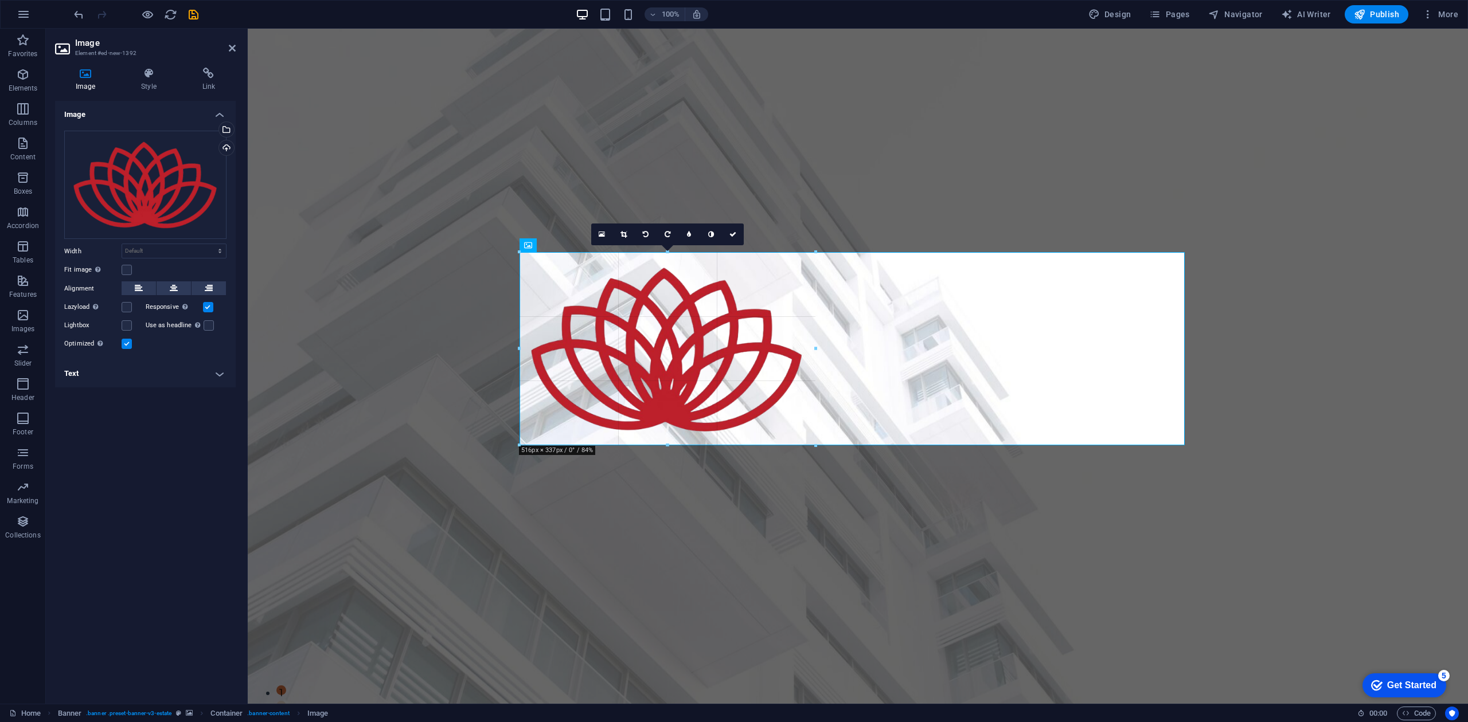
drag, startPoint x: 1184, startPoint y: 146, endPoint x: 812, endPoint y: 420, distance: 461.7
type input "520"
select select "px"
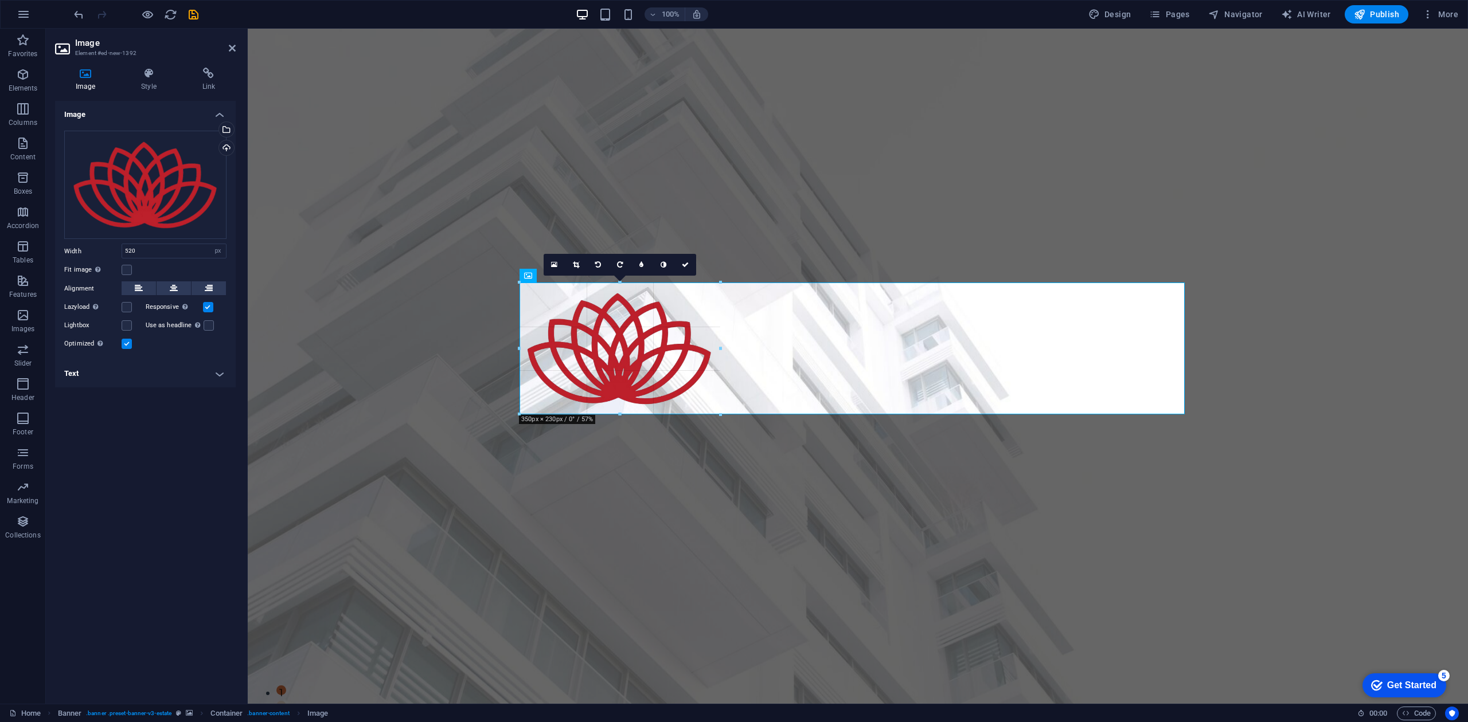
drag, startPoint x: 518, startPoint y: 346, endPoint x: 615, endPoint y: 351, distance: 96.5
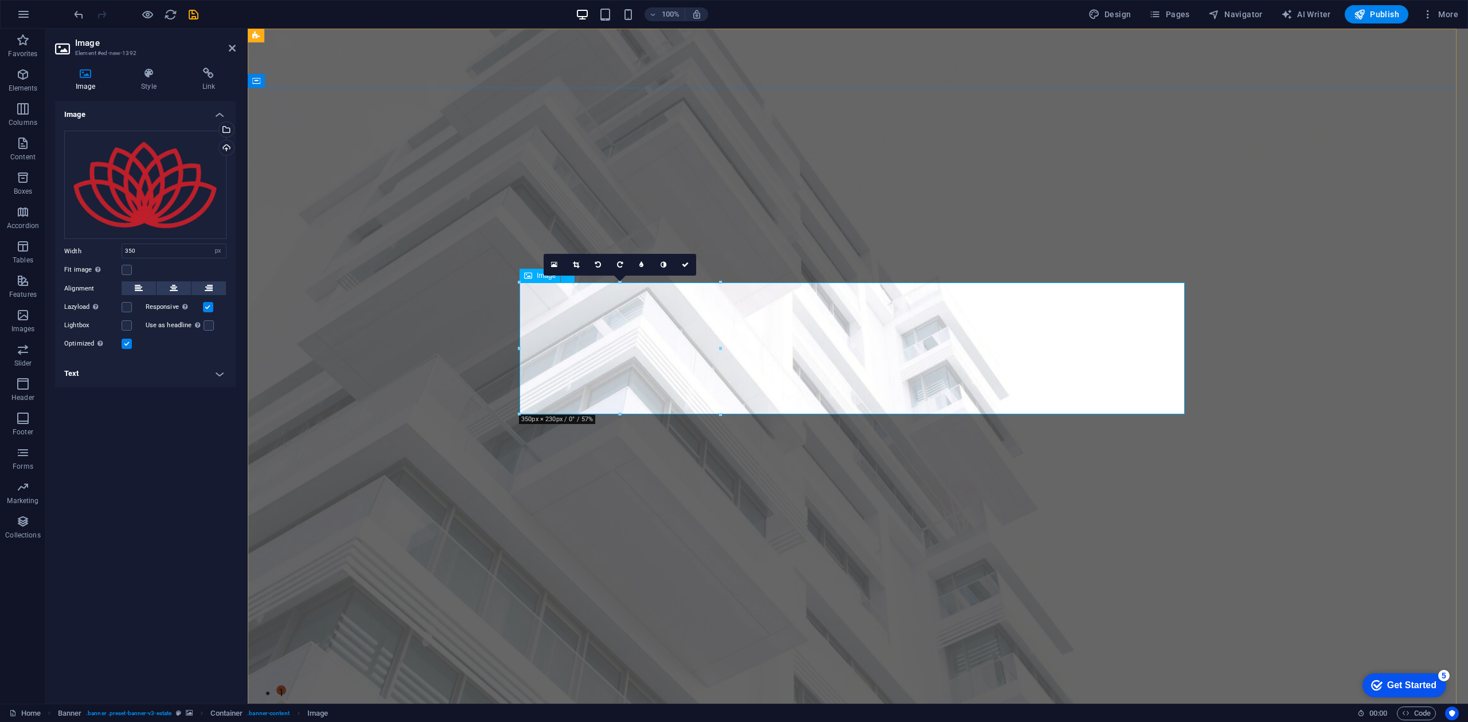
click at [174, 289] on icon at bounding box center [174, 289] width 8 height 14
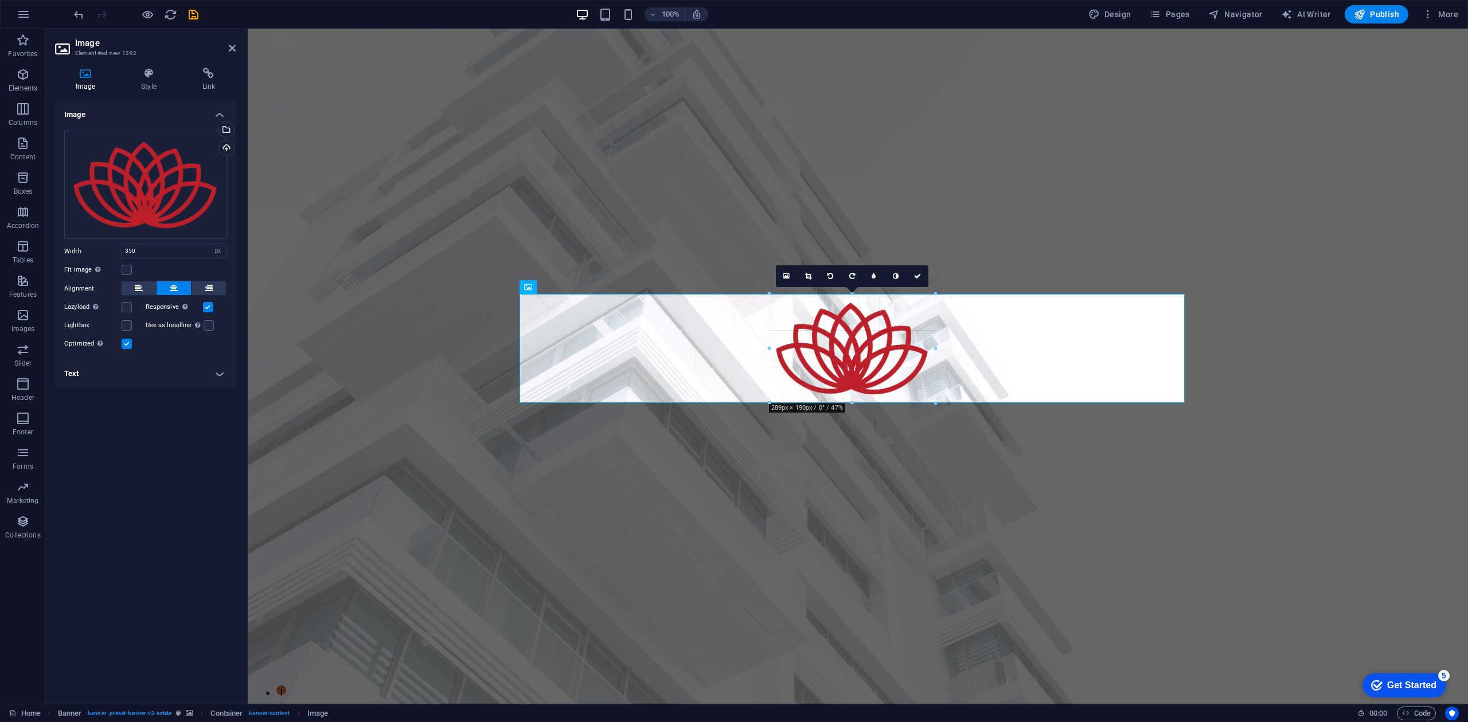
drag, startPoint x: 952, startPoint y: 414, endPoint x: 673, endPoint y: 366, distance: 283.2
type input "289"
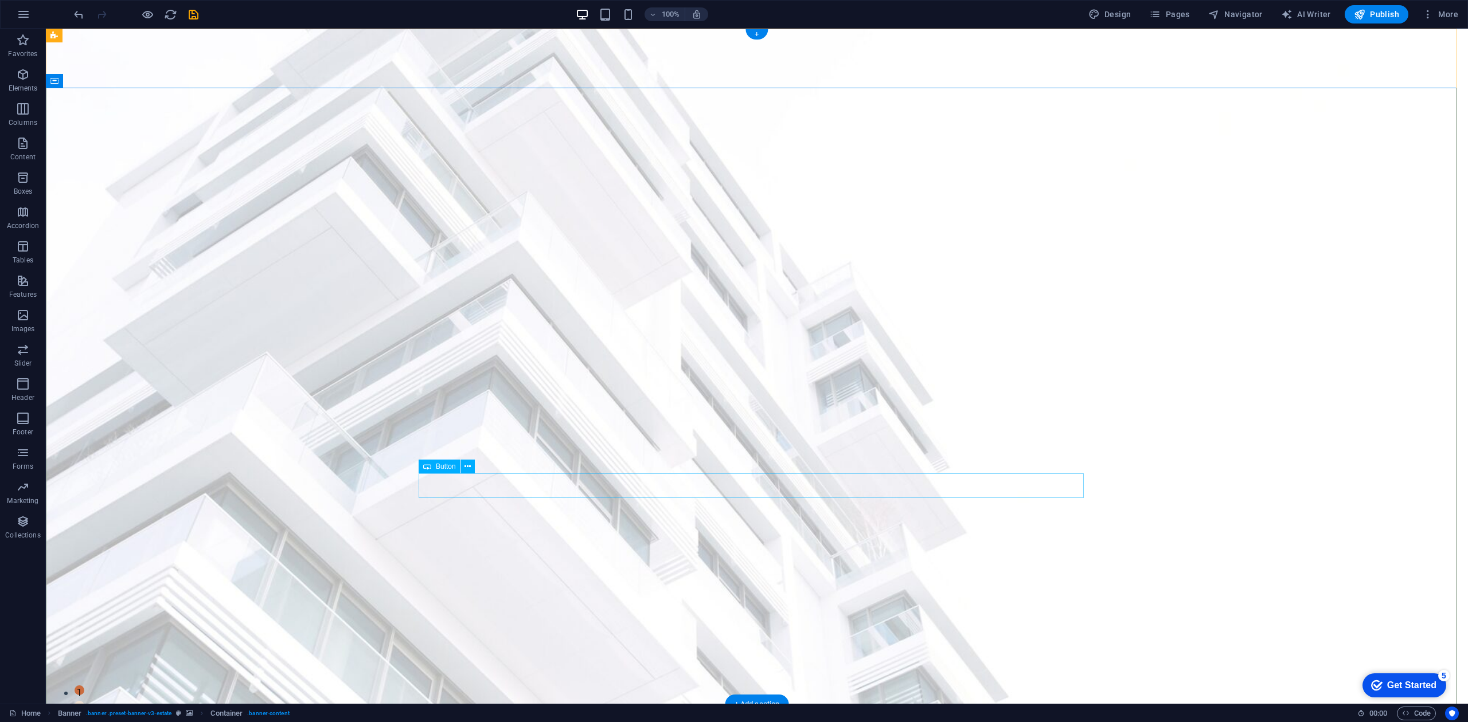
click at [464, 468] on icon at bounding box center [467, 467] width 6 height 12
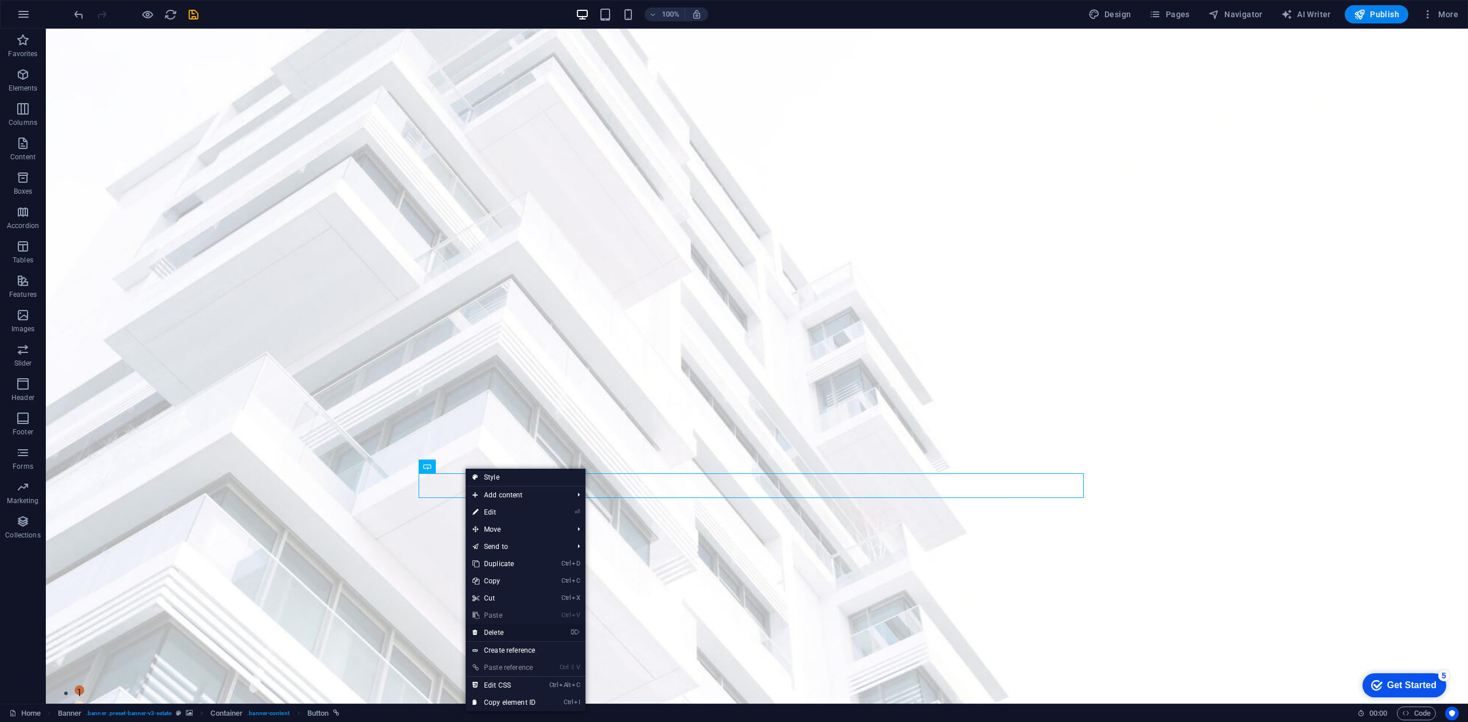
click at [503, 634] on link "⌦ Delete" at bounding box center [504, 632] width 77 height 17
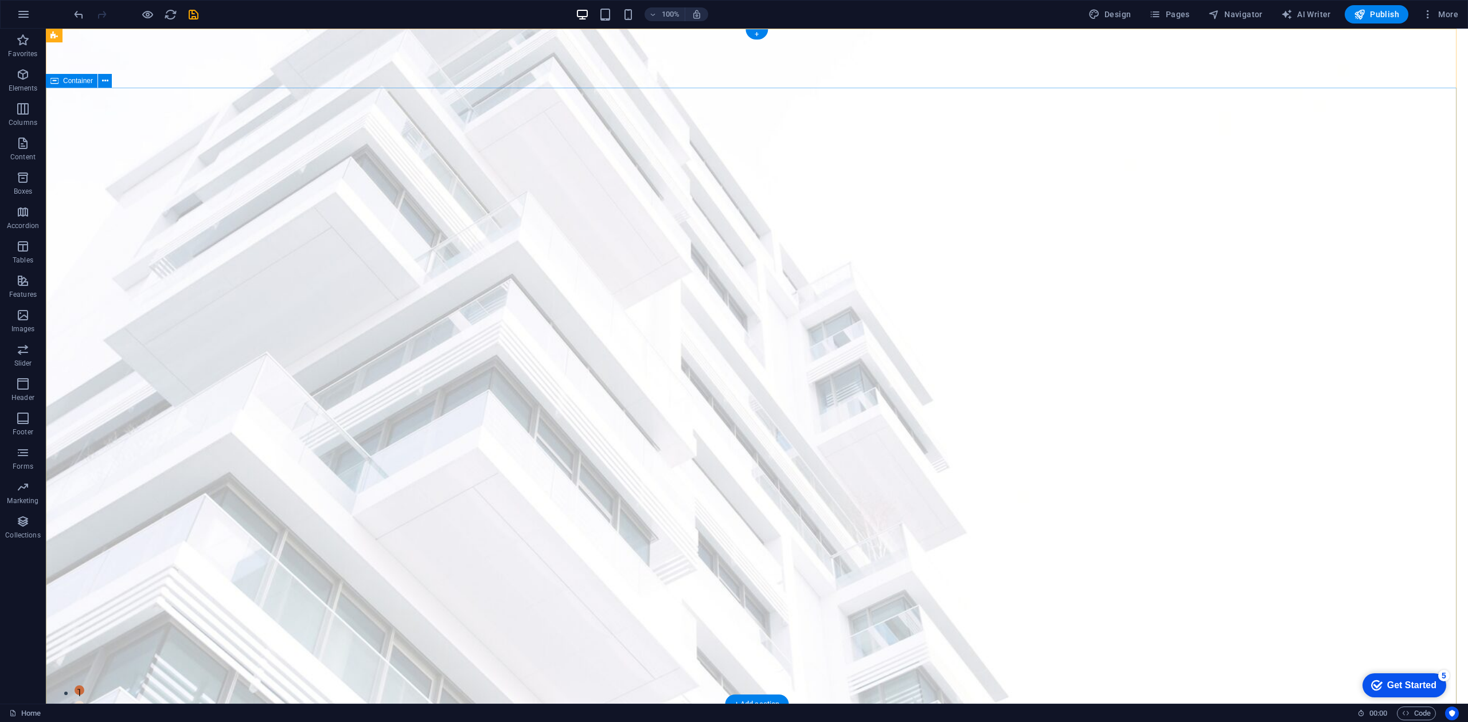
click at [29, 11] on icon "button" at bounding box center [24, 14] width 14 height 14
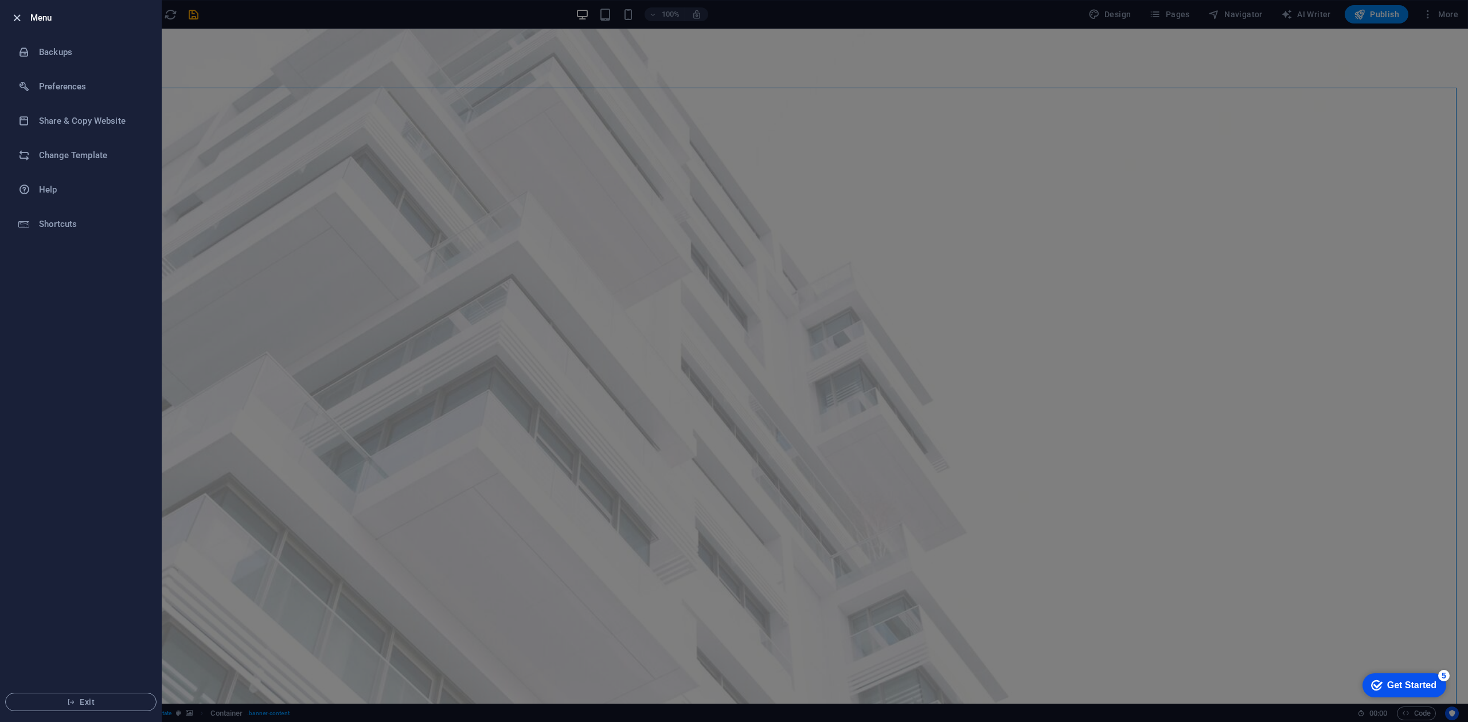
click at [18, 17] on icon "button" at bounding box center [16, 17] width 13 height 13
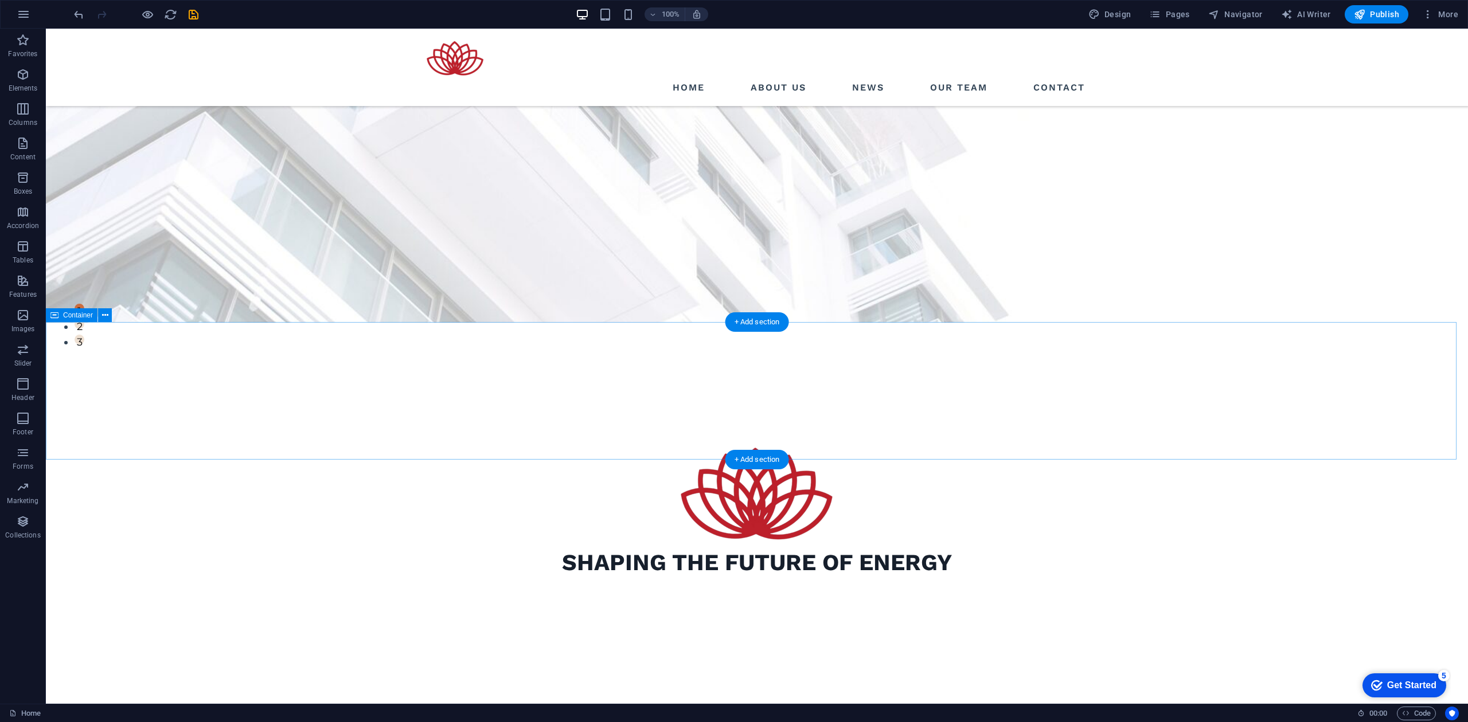
scroll to position [535, 0]
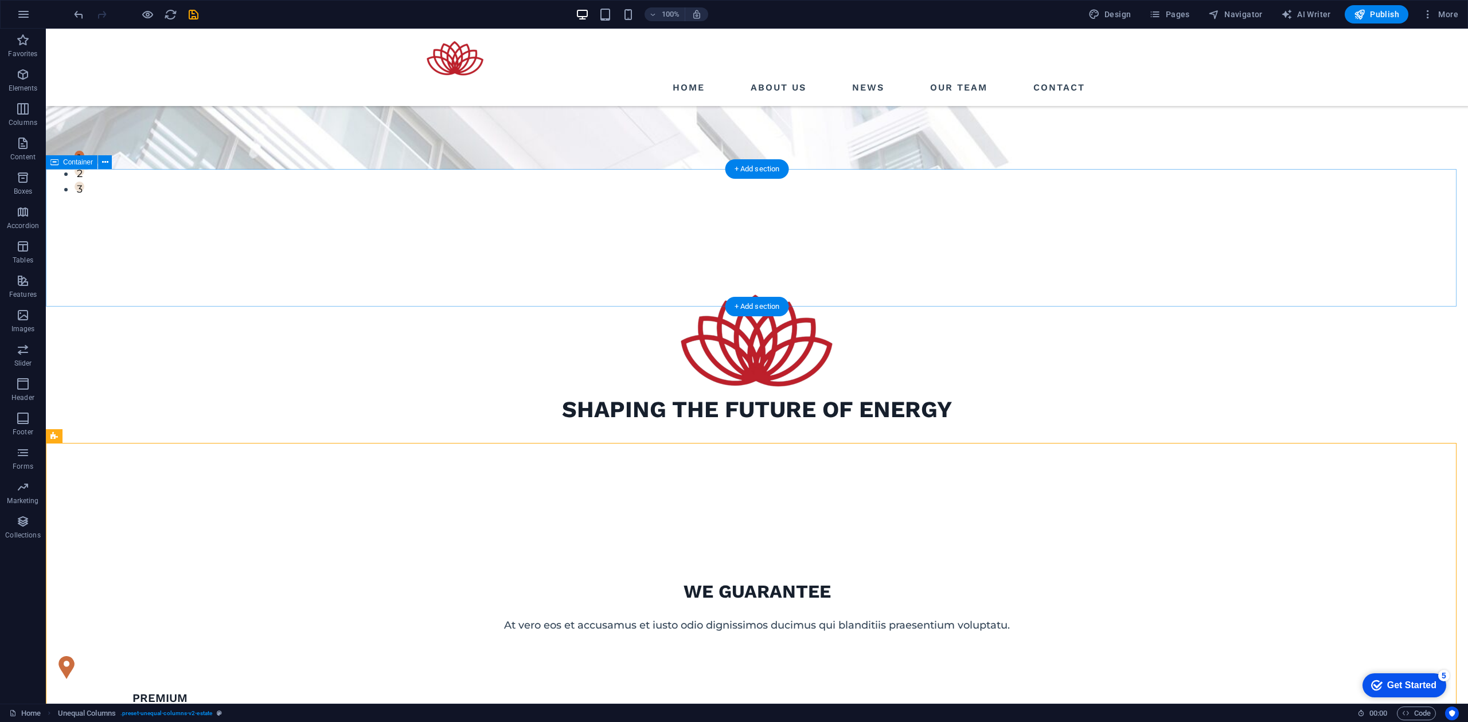
drag, startPoint x: 173, startPoint y: 465, endPoint x: 147, endPoint y: 187, distance: 279.3
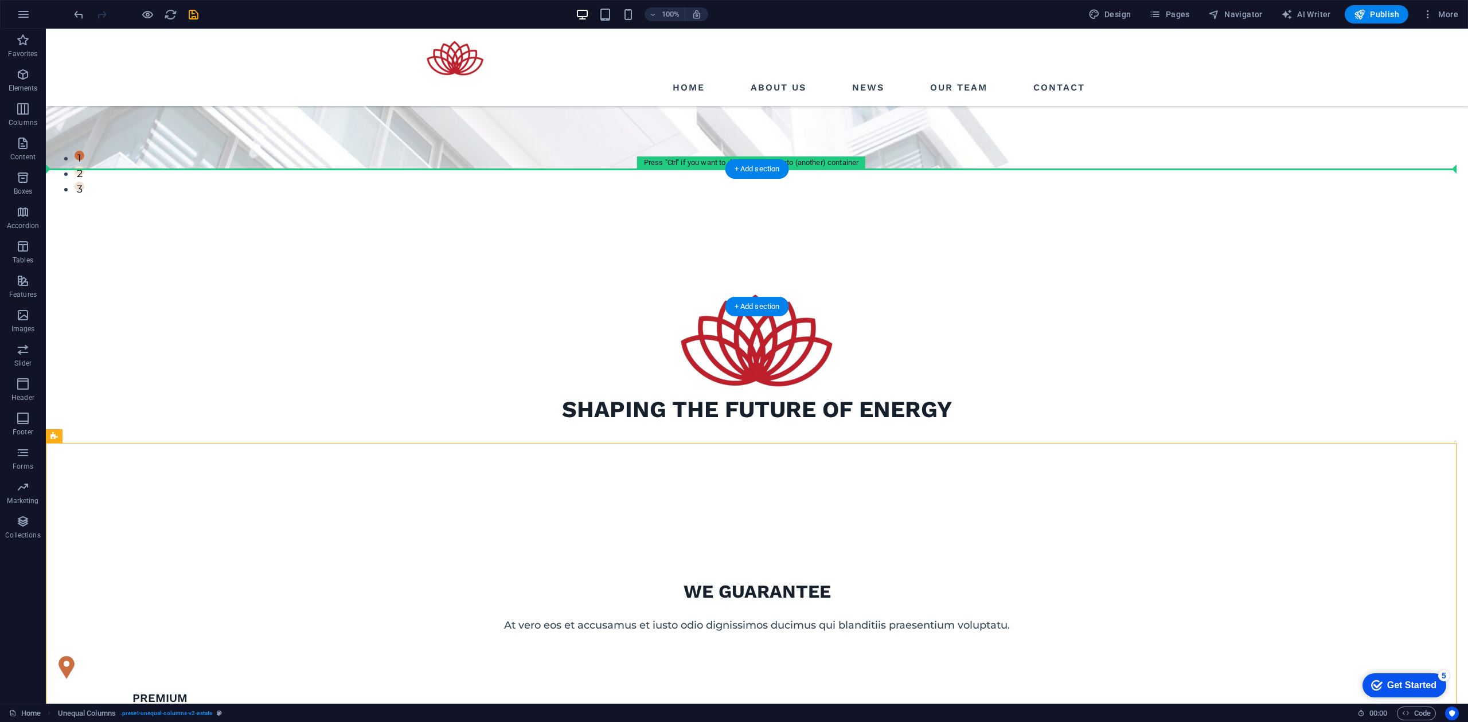
drag, startPoint x: 225, startPoint y: 501, endPoint x: 216, endPoint y: 193, distance: 308.6
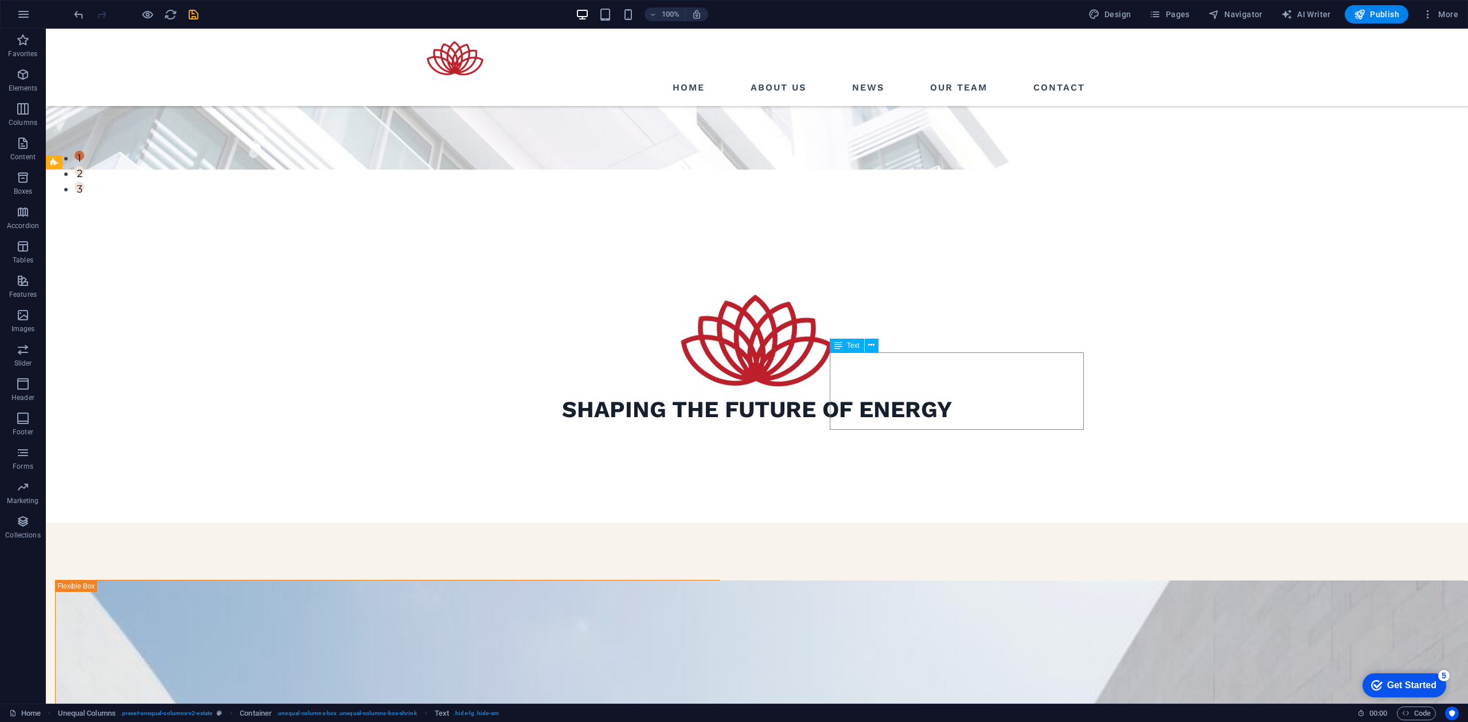
click at [877, 445] on icon at bounding box center [878, 446] width 6 height 12
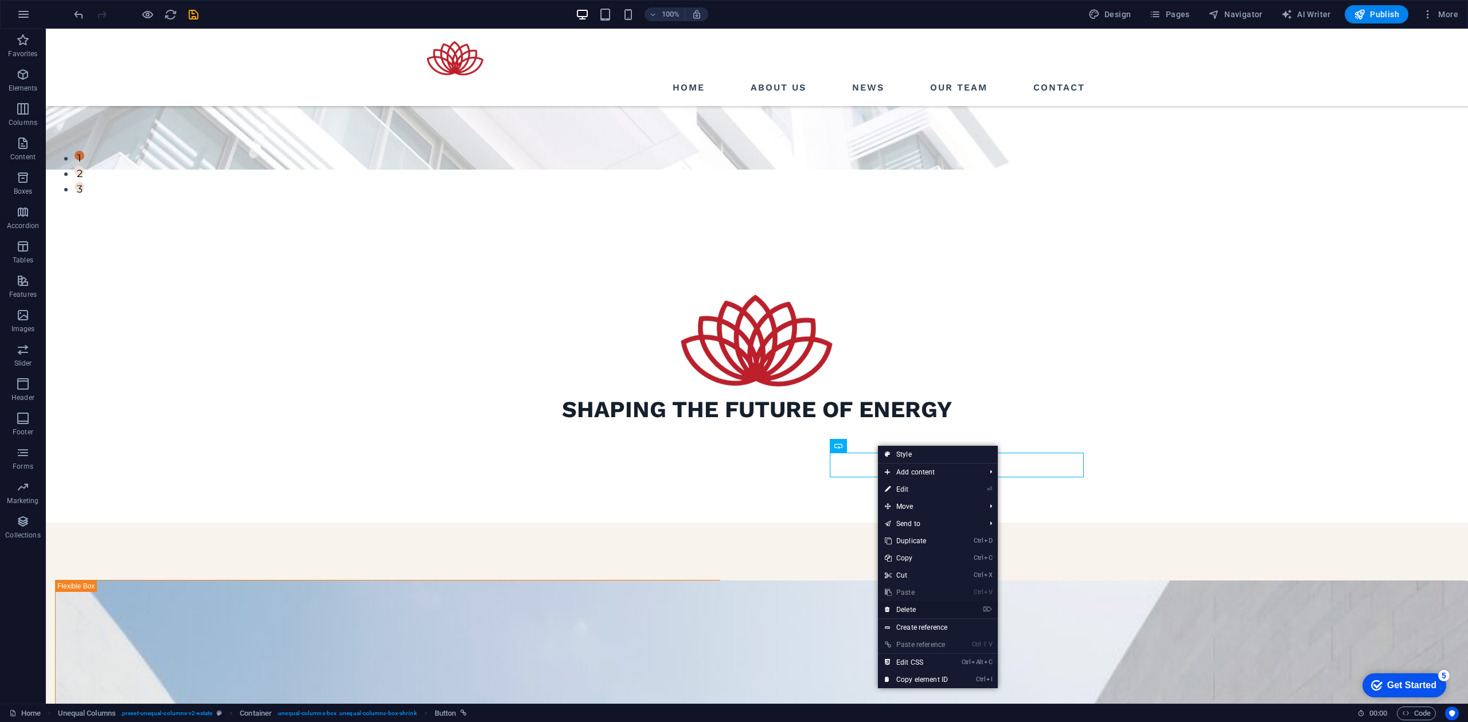
click at [922, 608] on link "⌦ Delete" at bounding box center [916, 609] width 77 height 17
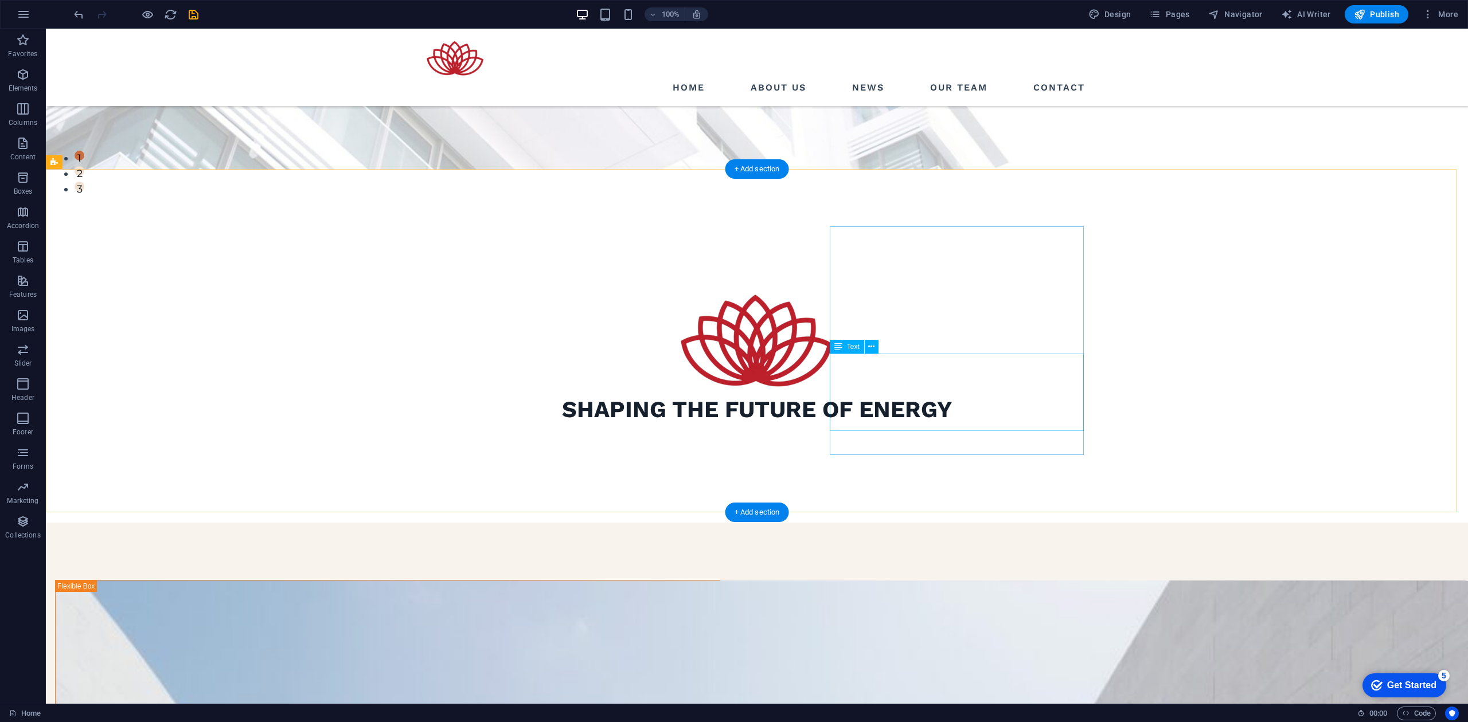
drag, startPoint x: 900, startPoint y: 314, endPoint x: 698, endPoint y: 310, distance: 201.3
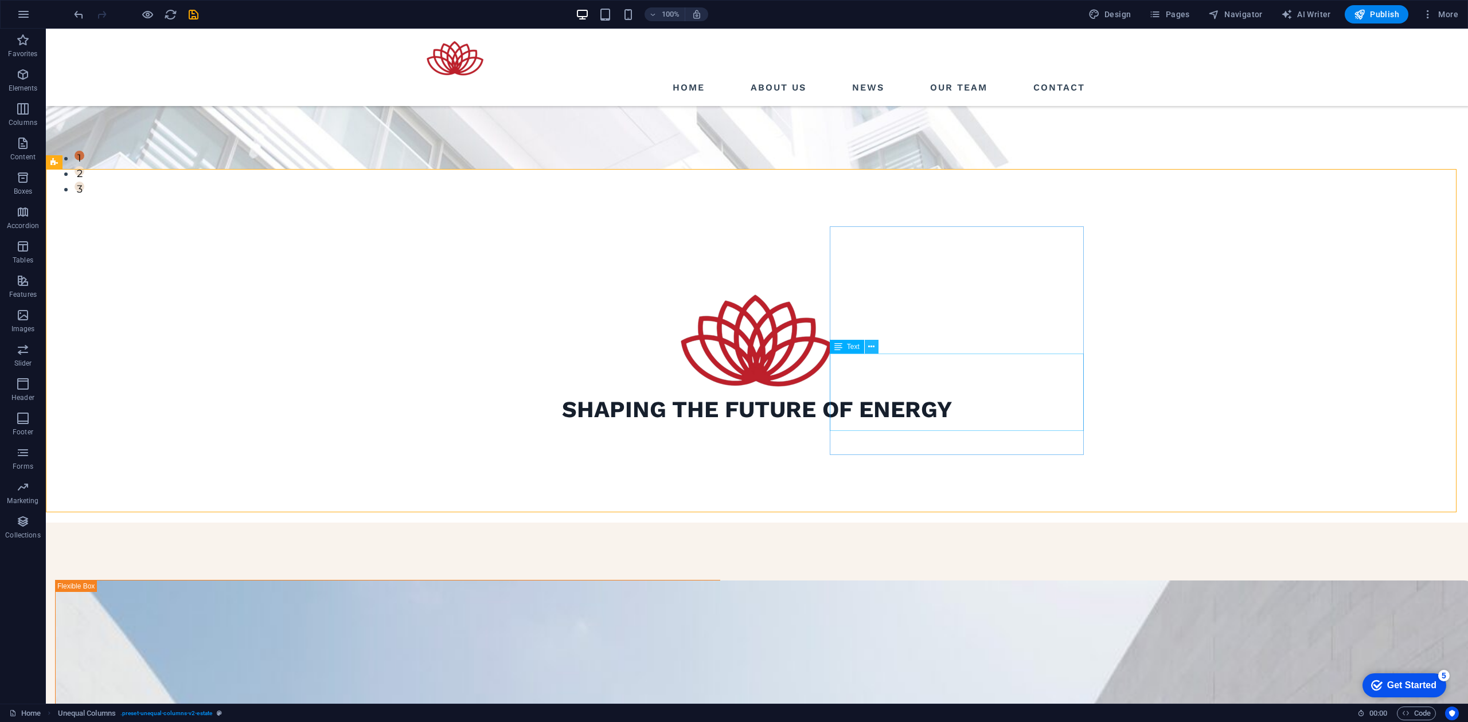
click at [870, 347] on icon at bounding box center [871, 347] width 6 height 12
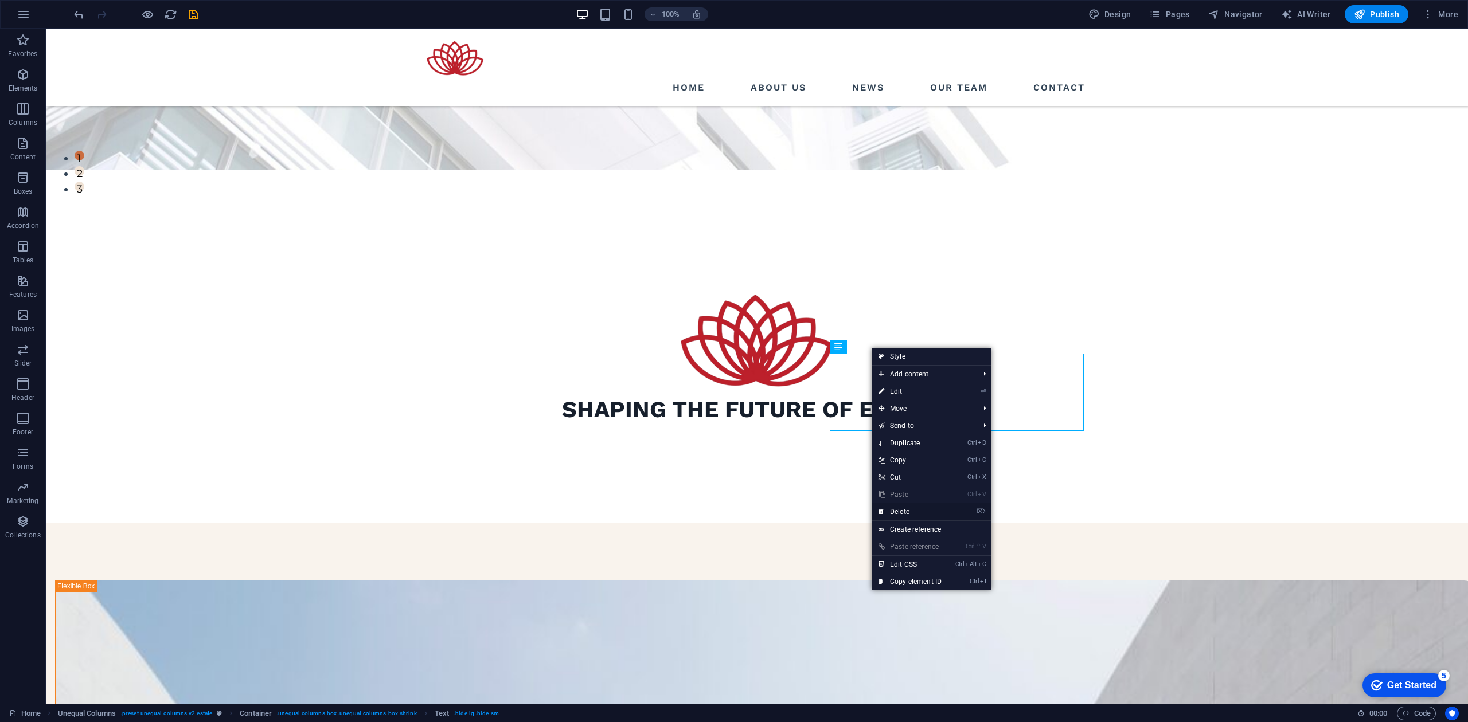
click at [910, 510] on link "⌦ Delete" at bounding box center [909, 511] width 77 height 17
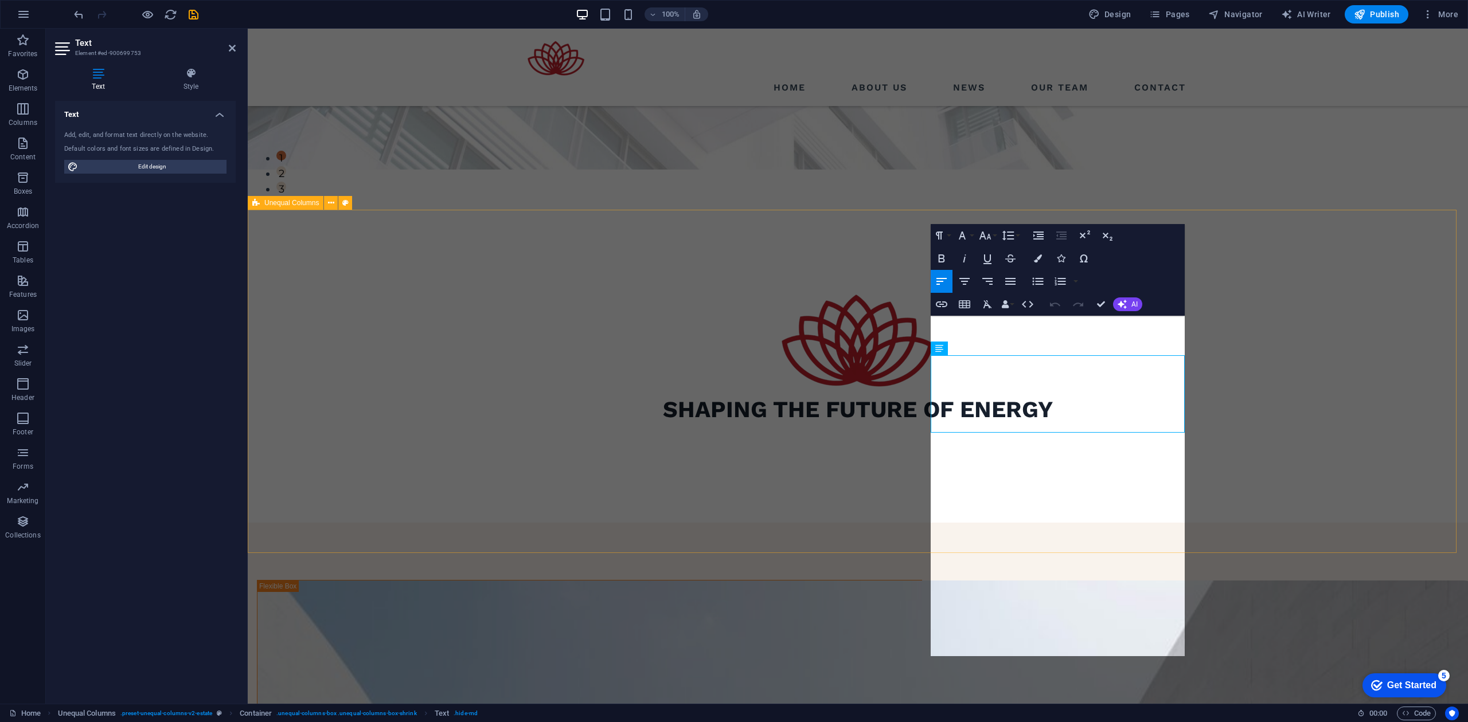
scroll to position [494, 0]
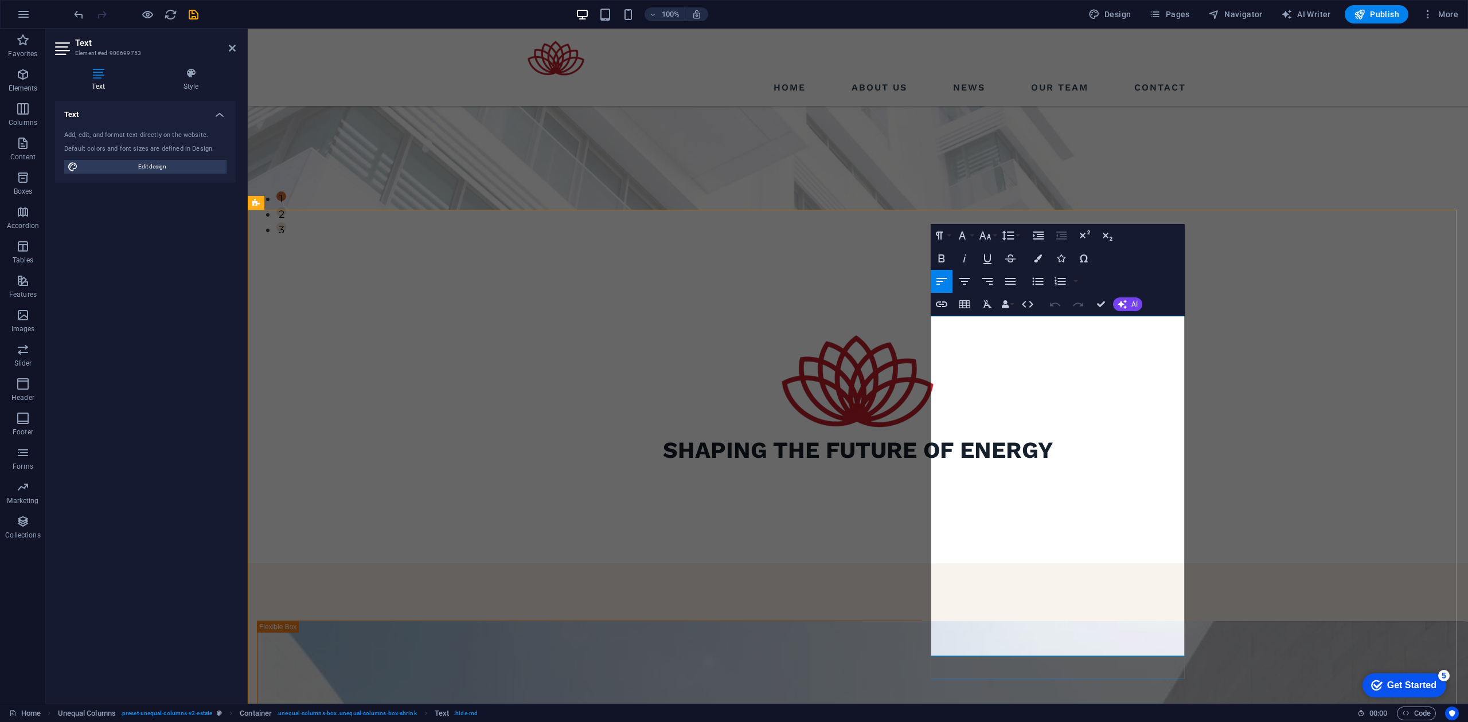
drag, startPoint x: 1271, startPoint y: 399, endPoint x: 1480, endPoint y: 393, distance: 208.8
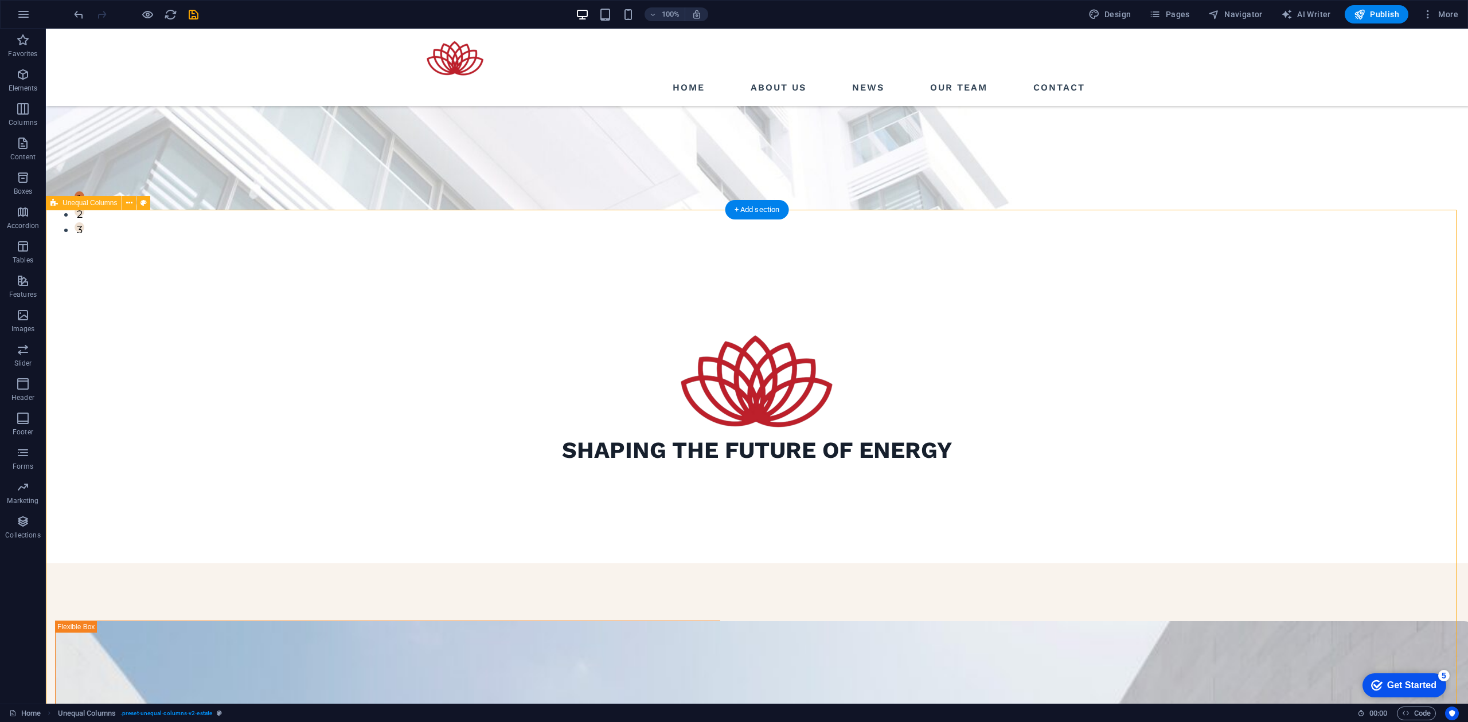
scroll to position [571, 0]
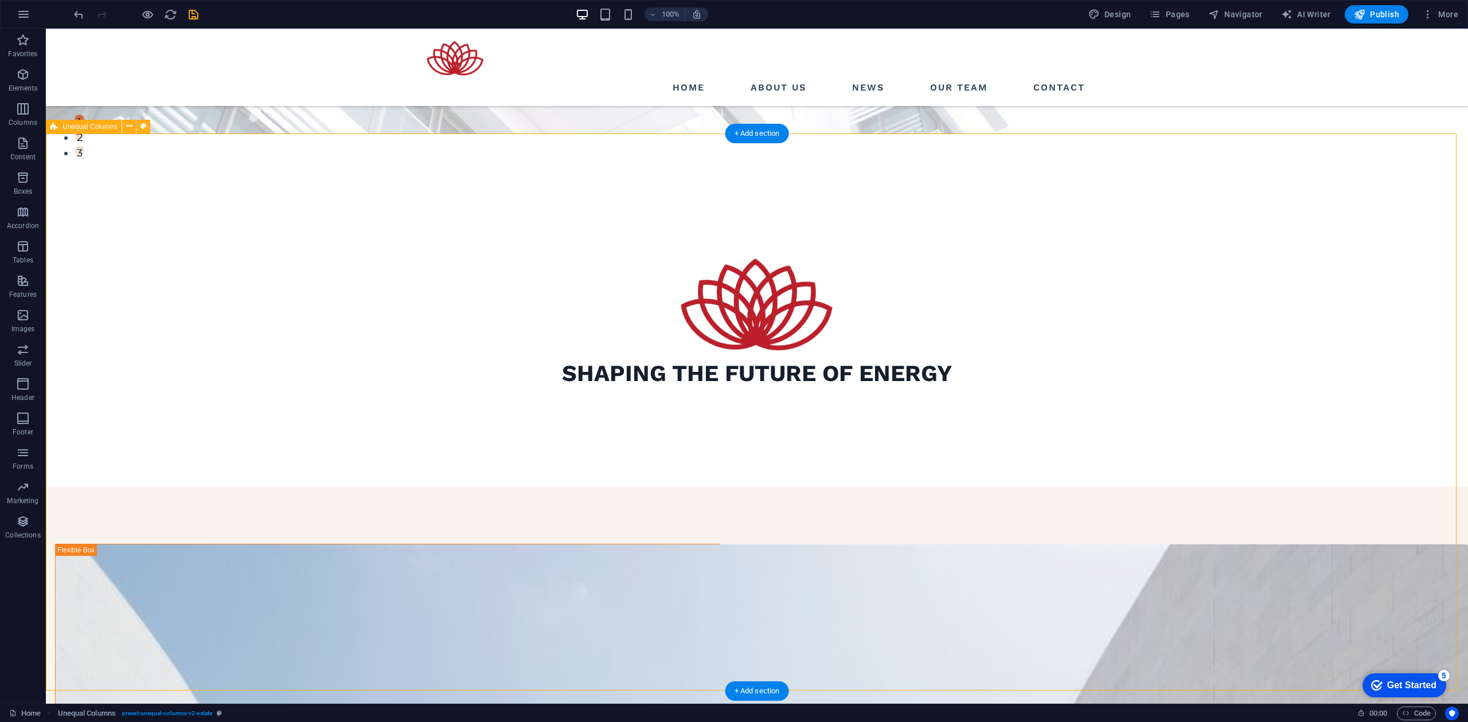
click at [128, 127] on icon at bounding box center [129, 126] width 6 height 12
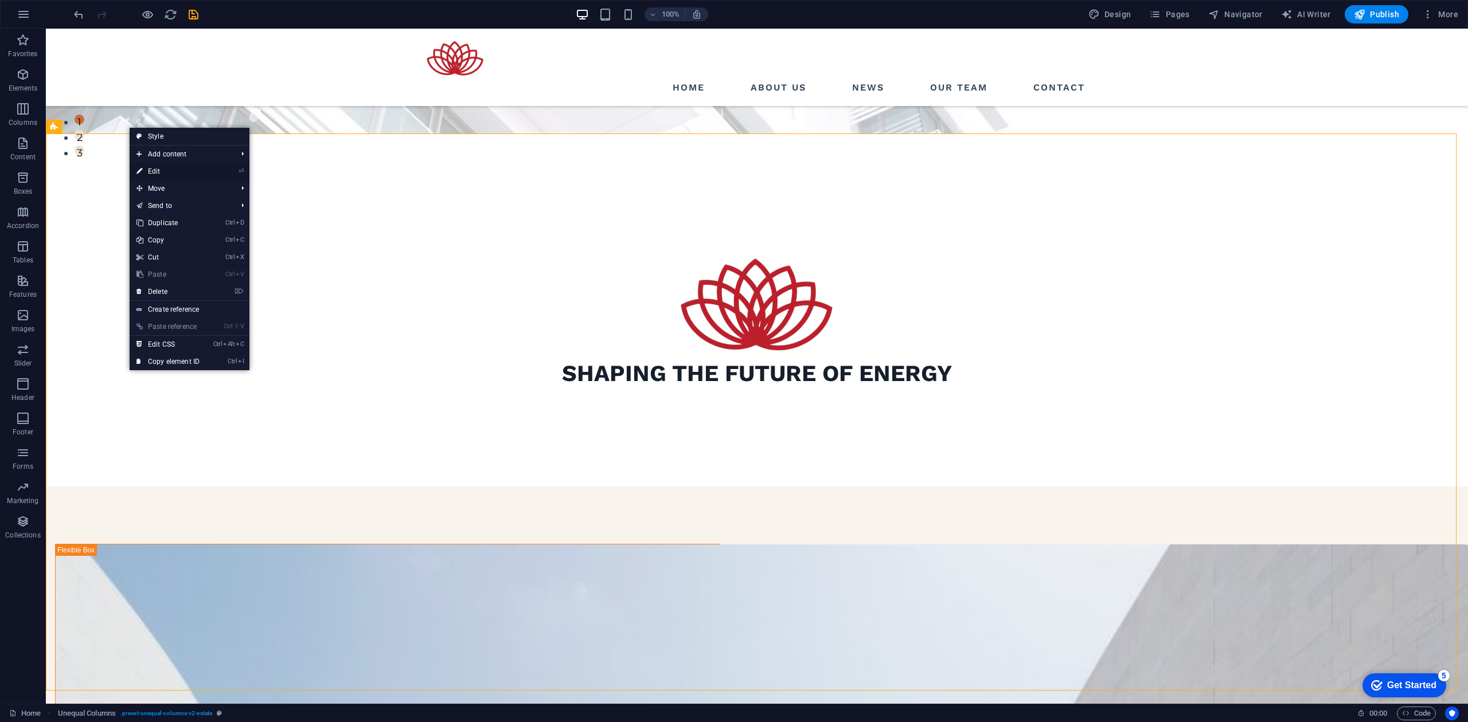
click at [191, 165] on link "⏎ Edit" at bounding box center [168, 171] width 77 height 17
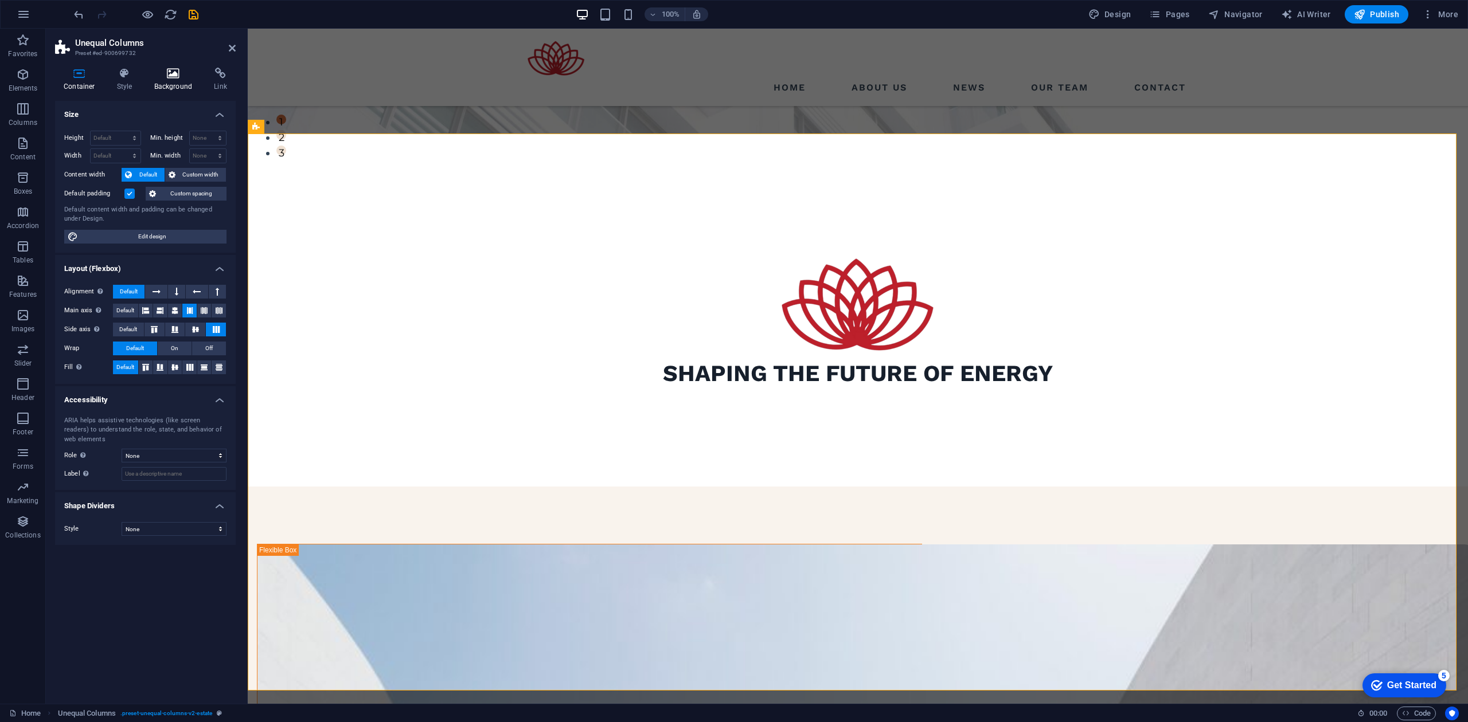
click at [177, 71] on icon at bounding box center [174, 73] width 56 height 11
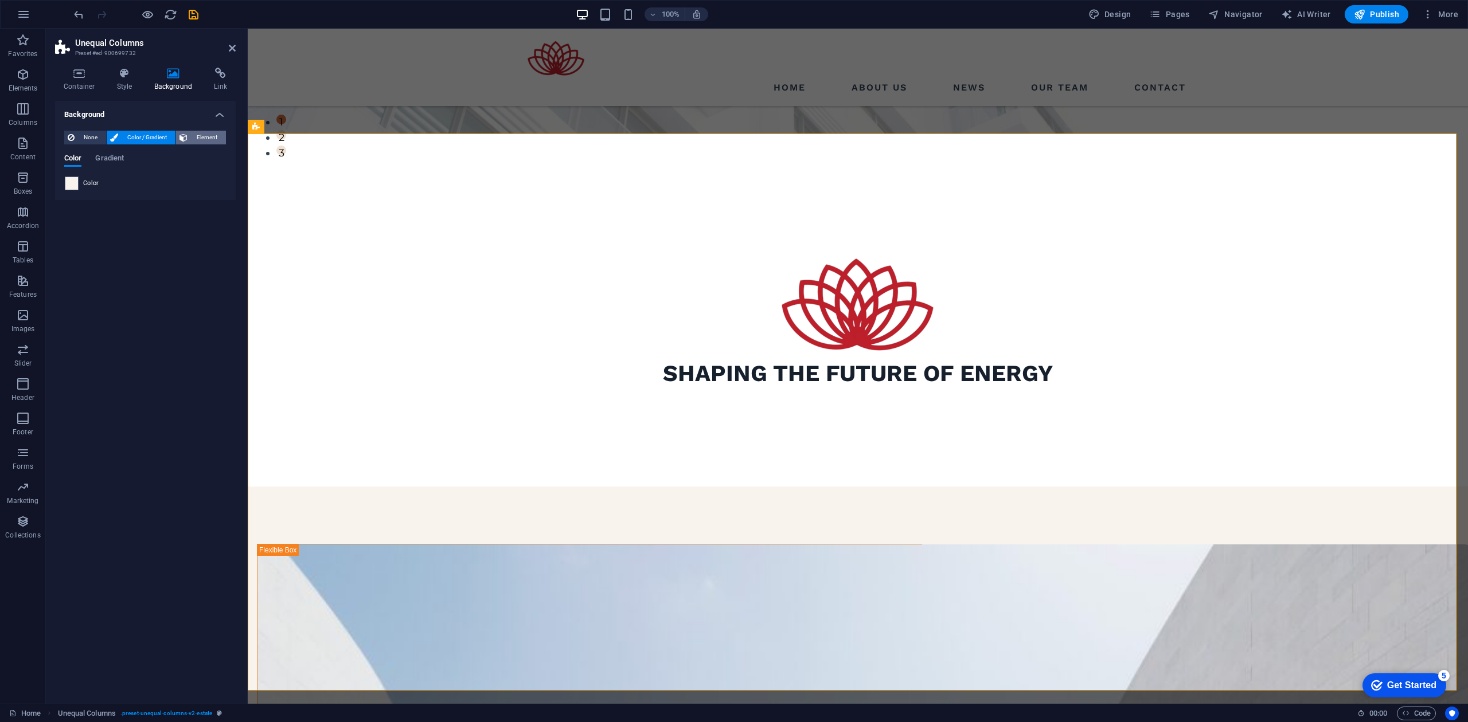
click at [200, 136] on span "Element" at bounding box center [207, 138] width 32 height 14
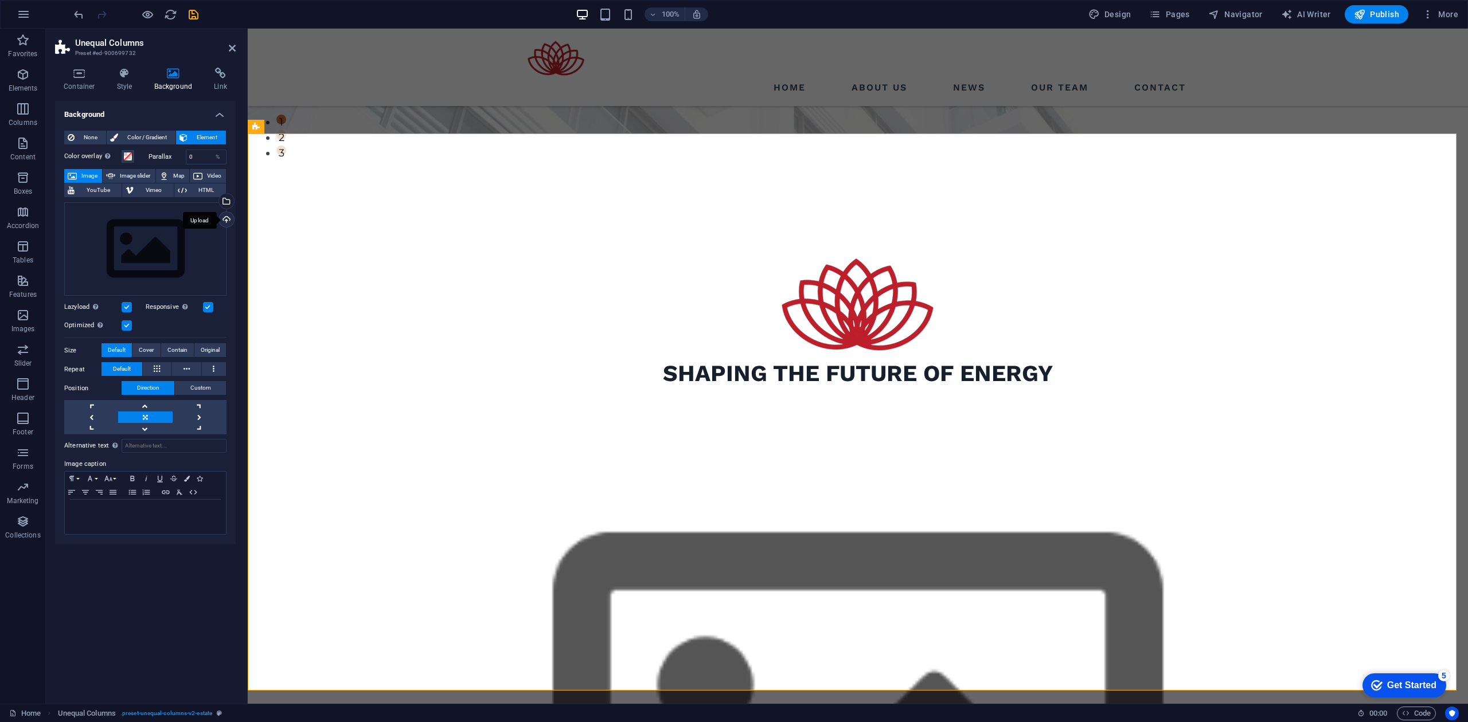
click at [228, 221] on div "Upload" at bounding box center [225, 220] width 17 height 17
click at [230, 218] on div "Upload" at bounding box center [225, 220] width 17 height 17
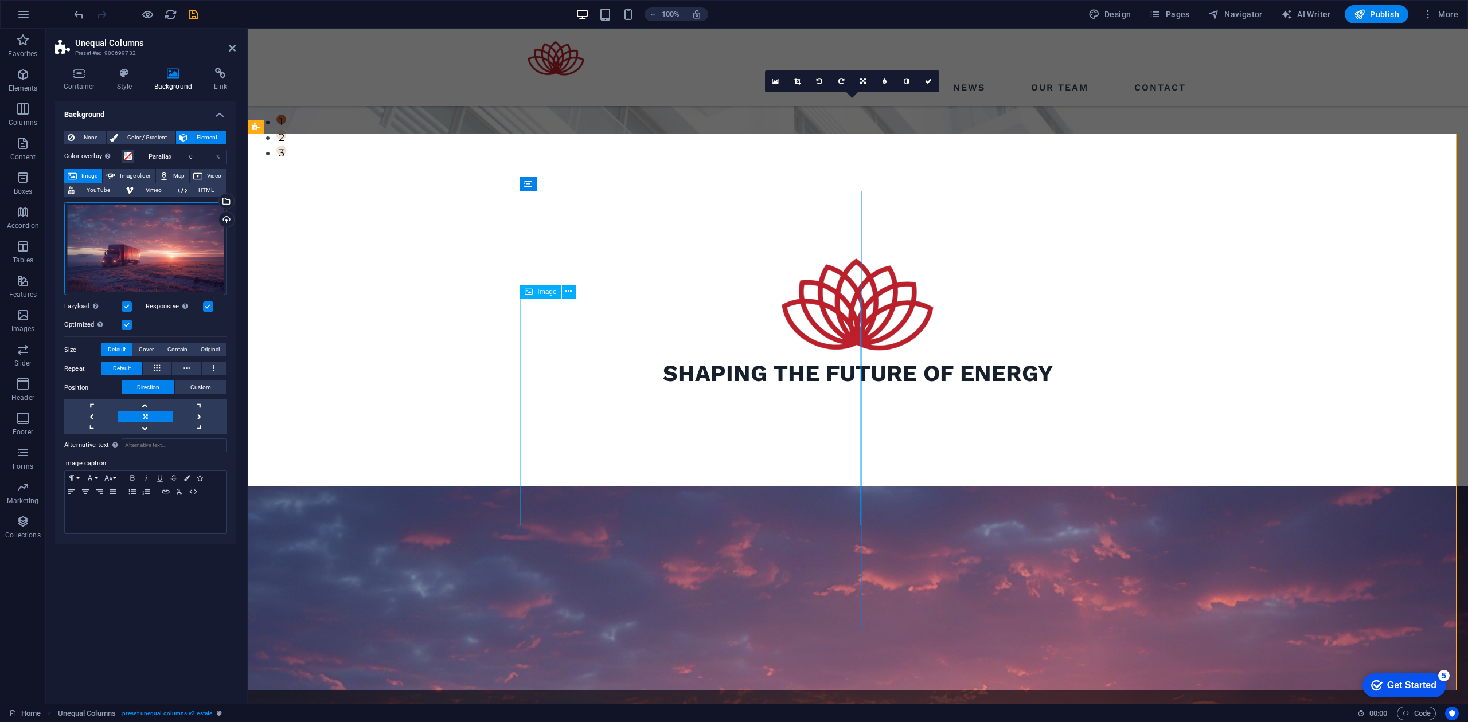
click at [577, 181] on icon at bounding box center [579, 184] width 6 height 12
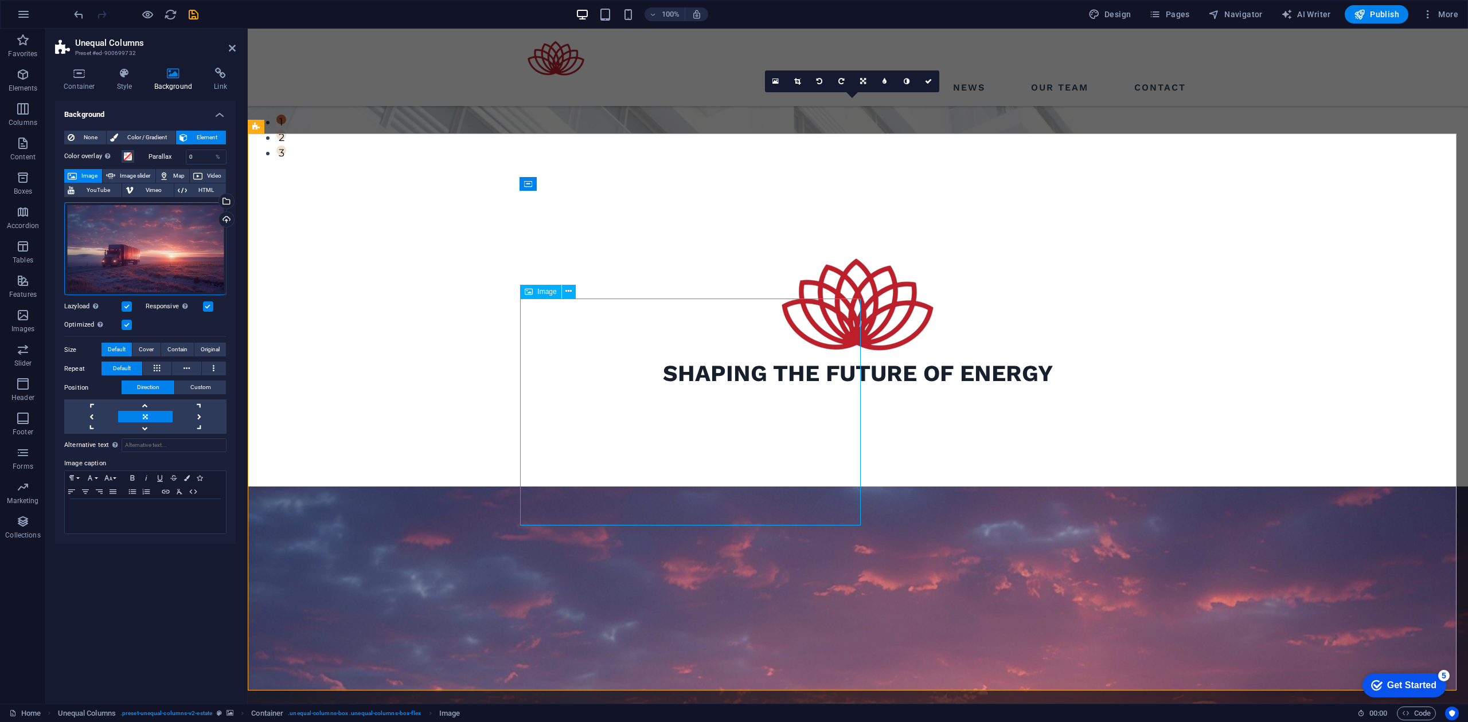
click at [565, 291] on icon at bounding box center [568, 292] width 6 height 12
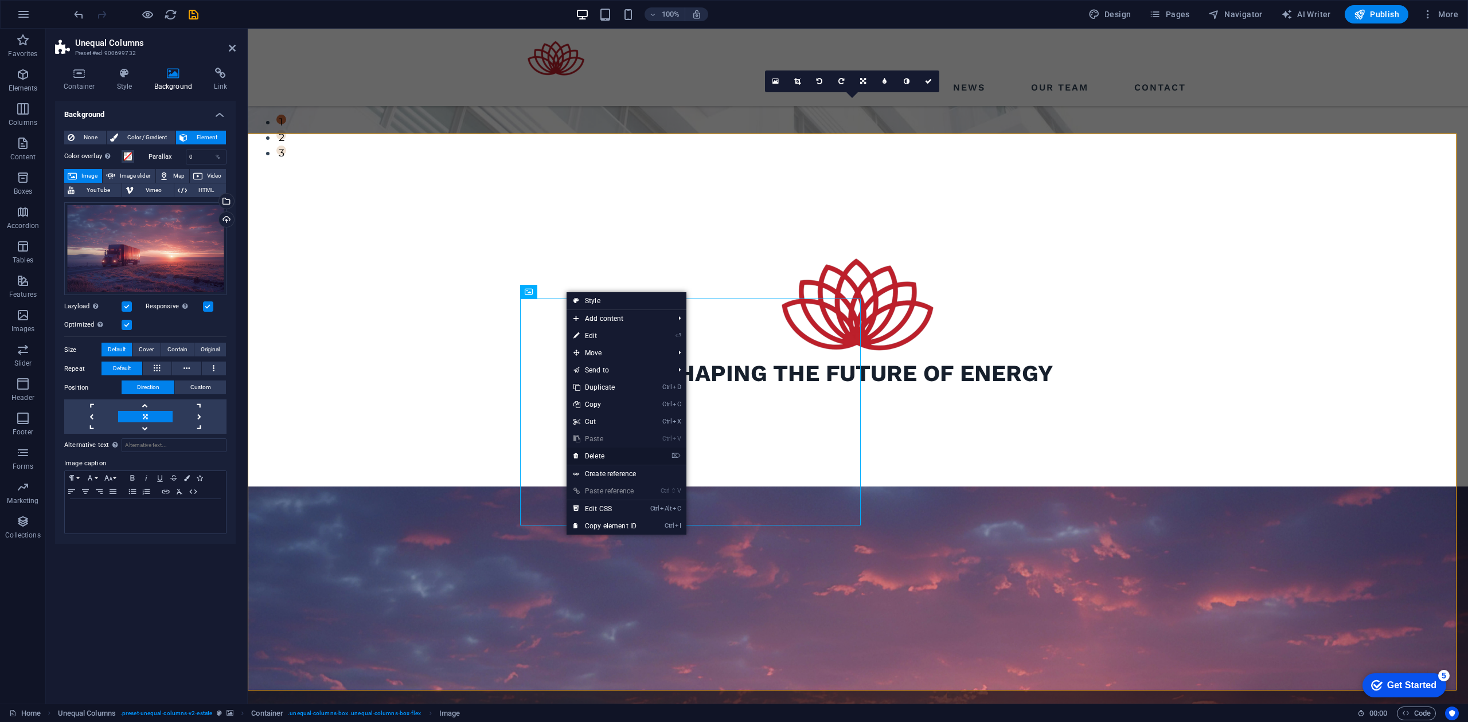
click at [600, 454] on link "⌦ Delete" at bounding box center [604, 456] width 77 height 17
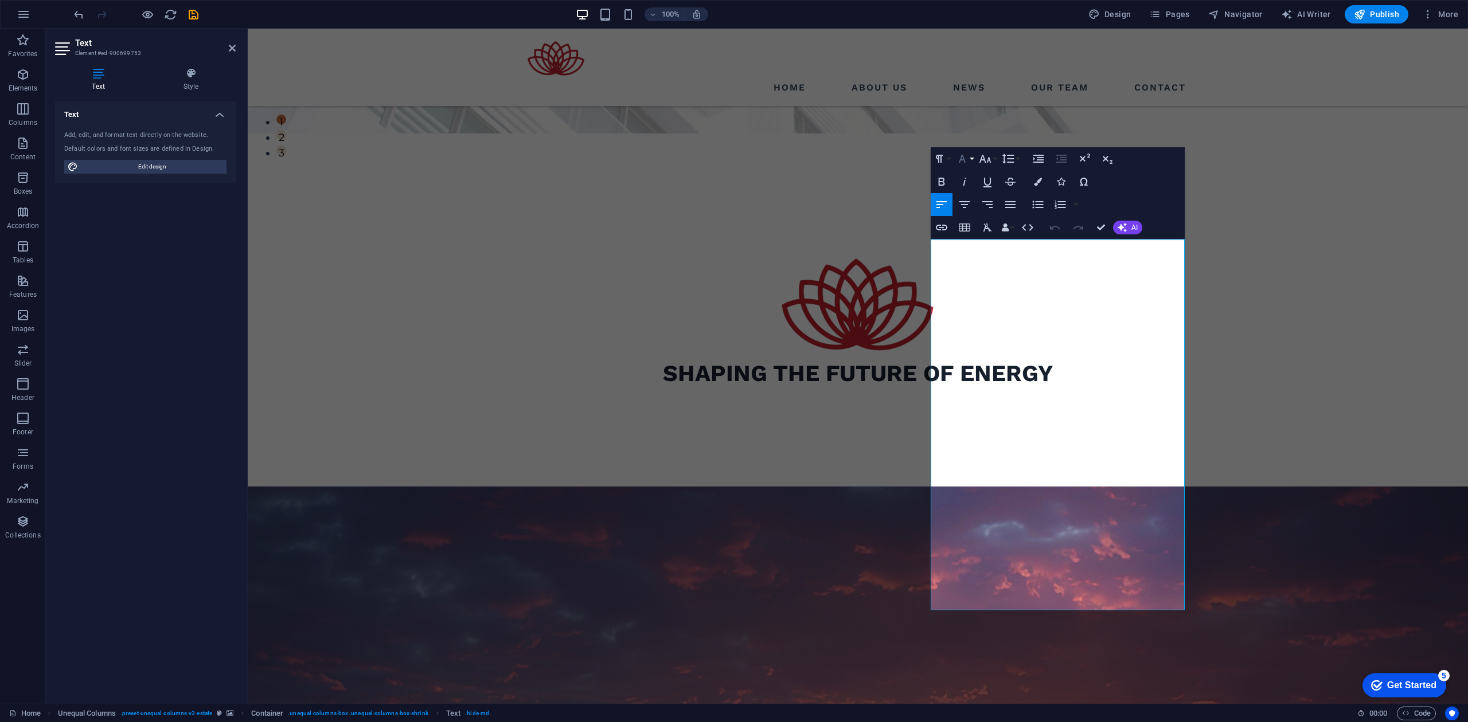
click at [972, 157] on button "Font Family" at bounding box center [964, 158] width 22 height 23
click at [1163, 173] on div "Paragraph Format Normal Heading 1 Heading 2 Heading 3 Heading 4 Heading 5 Headi…" at bounding box center [1058, 193] width 254 height 92
click at [967, 155] on icon "button" at bounding box center [962, 159] width 14 height 14
click at [1039, 181] on icon "button" at bounding box center [1038, 182] width 8 height 8
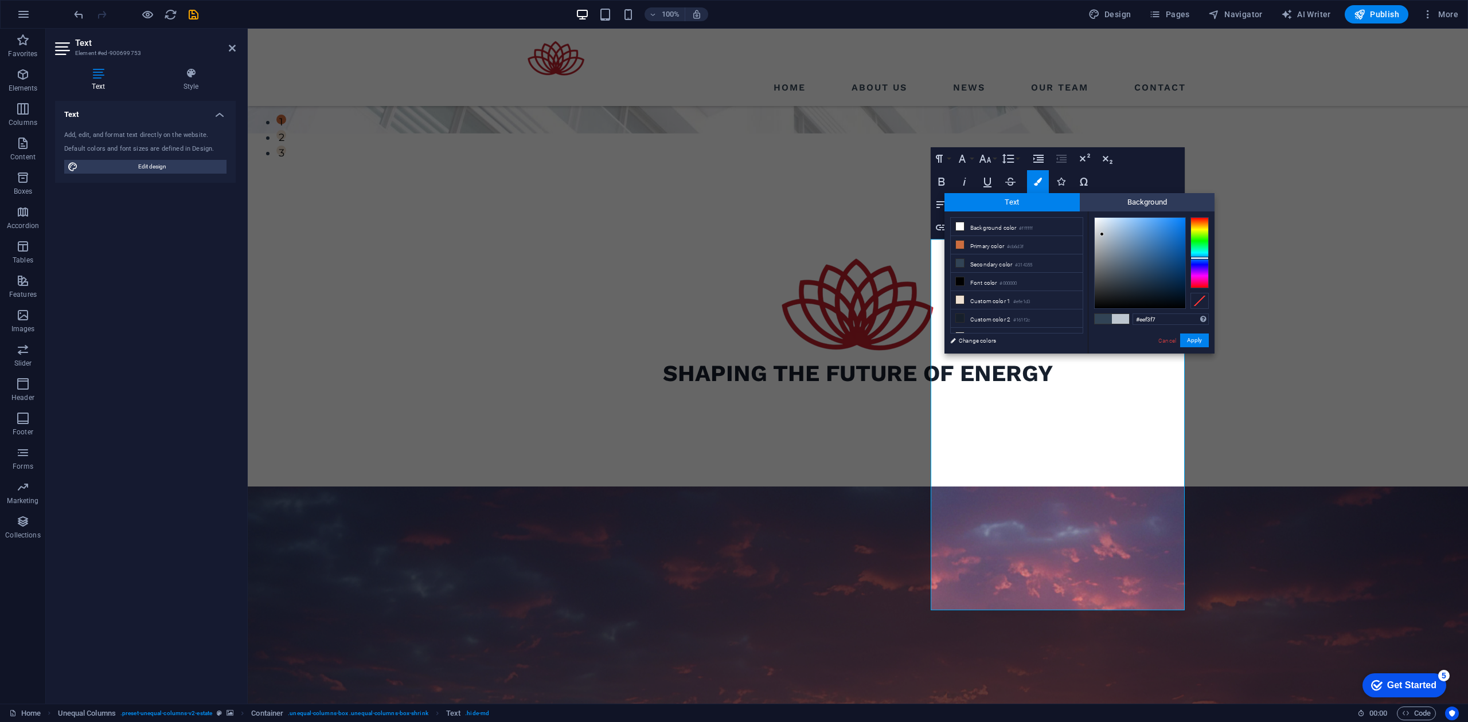
type input "#f0f4f7"
drag, startPoint x: 1108, startPoint y: 267, endPoint x: 1097, endPoint y: 220, distance: 47.8
click at [1097, 220] on div at bounding box center [1139, 263] width 91 height 91
click at [1097, 220] on div at bounding box center [1096, 220] width 4 height 4
click at [970, 345] on link "Change colors" at bounding box center [1010, 341] width 133 height 14
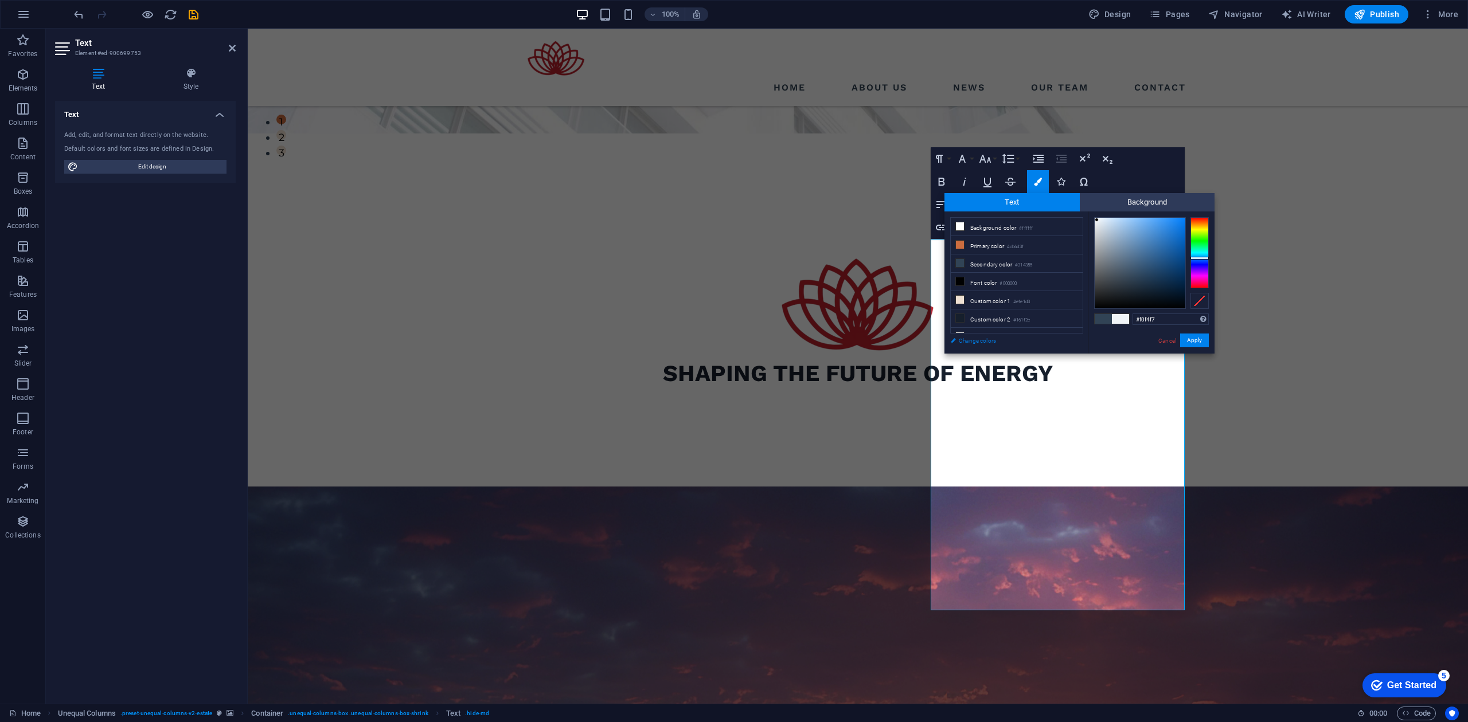
select select "px"
select select "500"
select select "px"
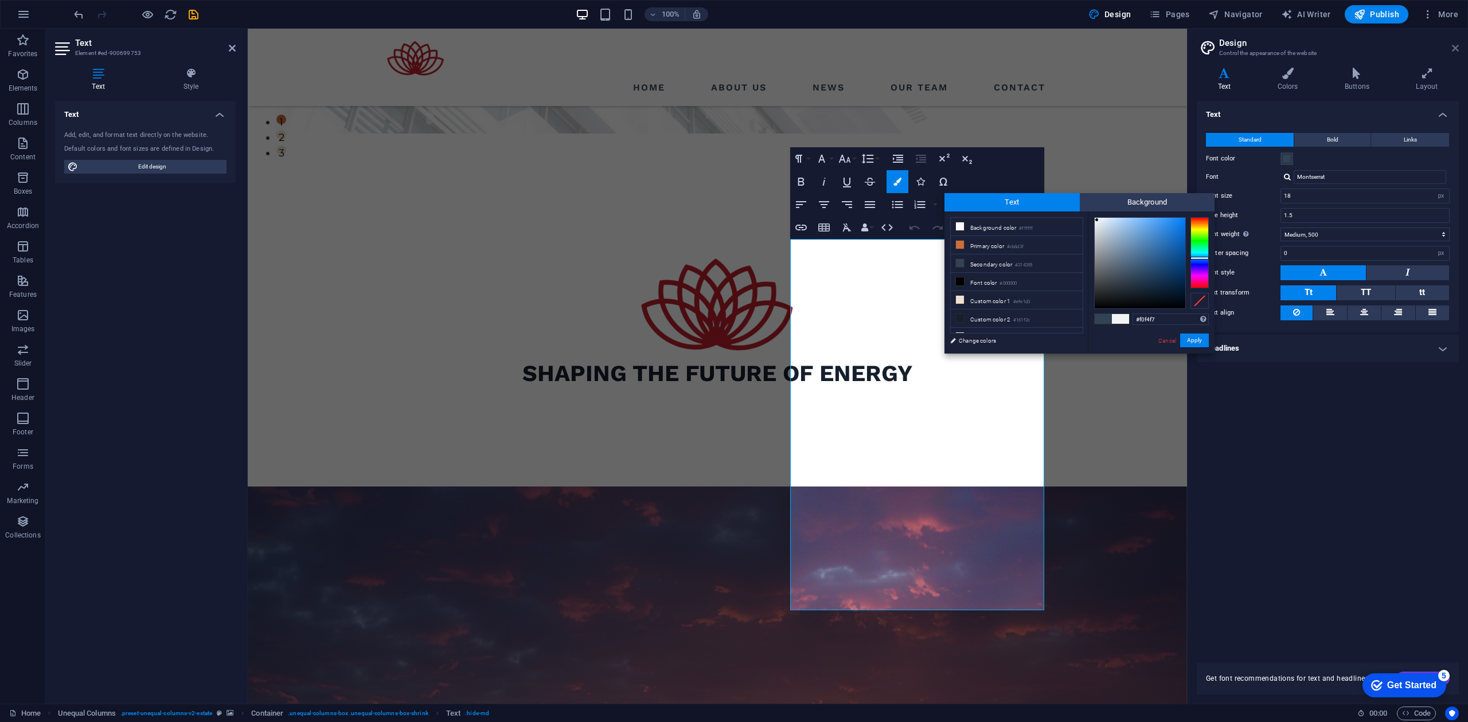
click at [1453, 49] on icon at bounding box center [1455, 48] width 7 height 9
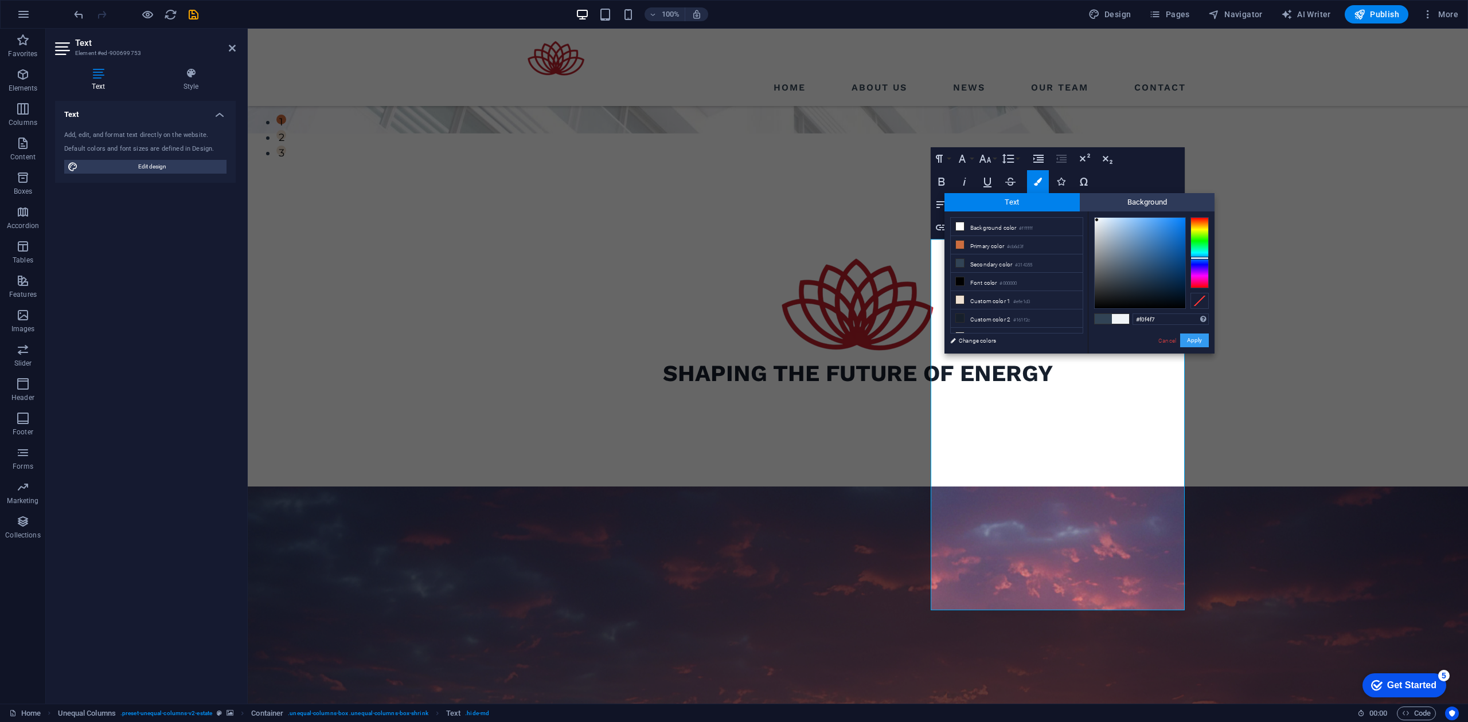
click at [1198, 338] on button "Apply" at bounding box center [1194, 341] width 29 height 14
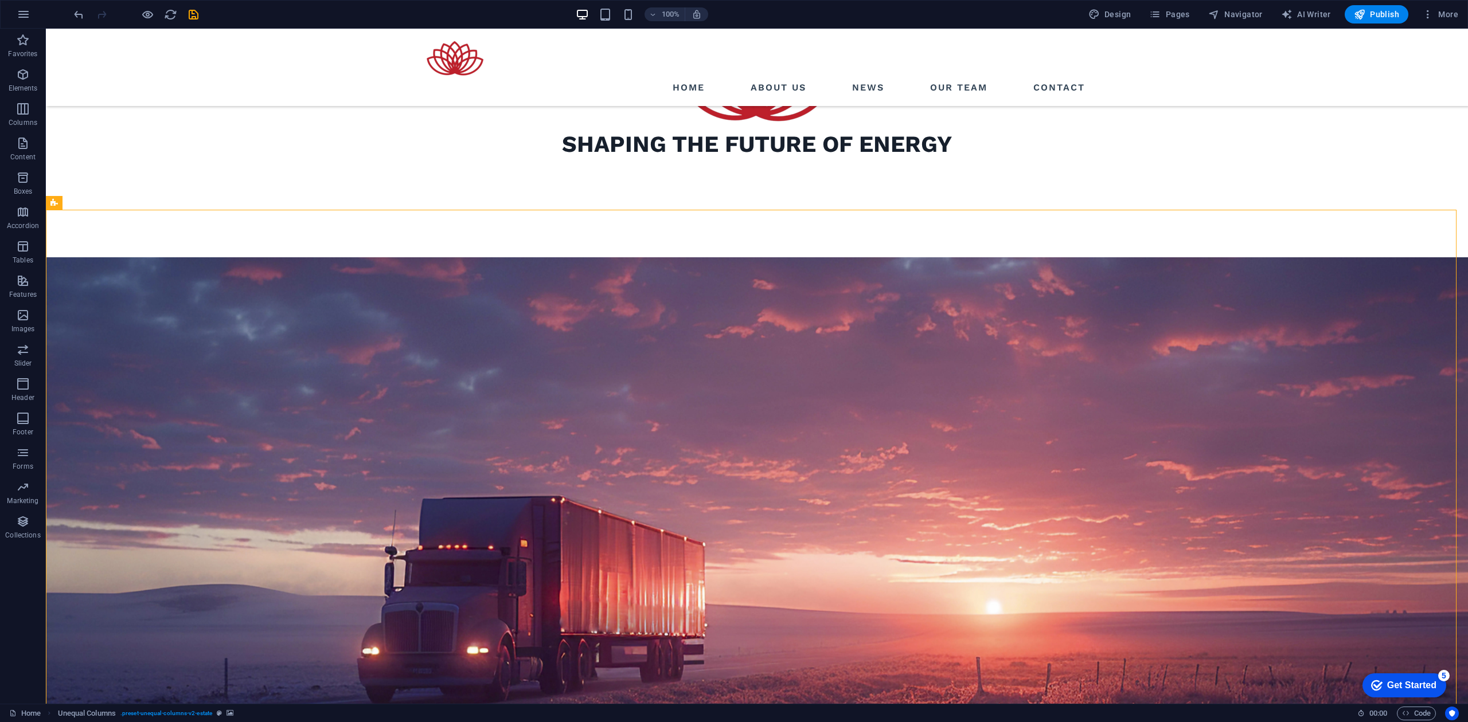
scroll to position [494, 0]
